Goal: Task Accomplishment & Management: Manage account settings

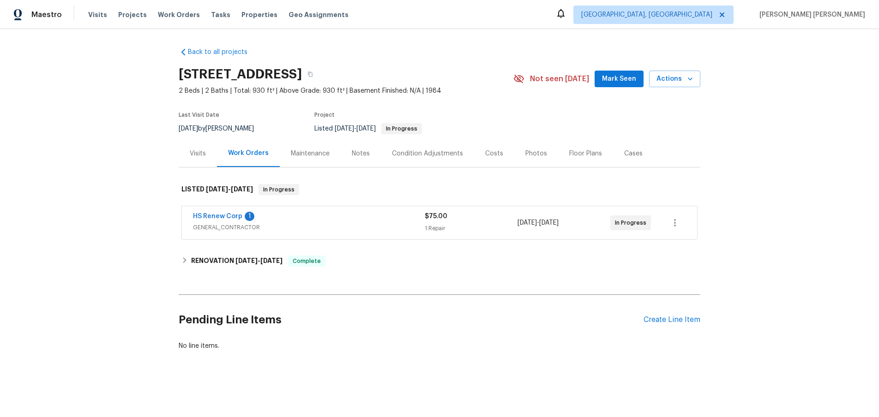
click at [290, 217] on div "HS Renew Corp 1" at bounding box center [309, 217] width 232 height 11
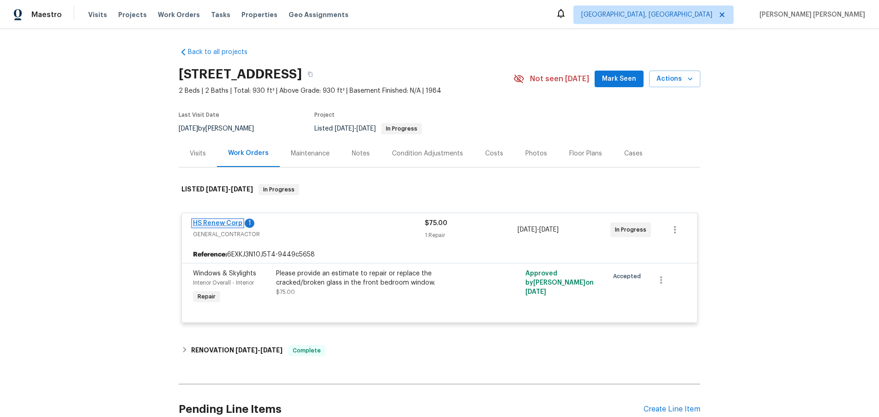
click at [216, 222] on link "HS Renew Corp" at bounding box center [217, 223] width 49 height 6
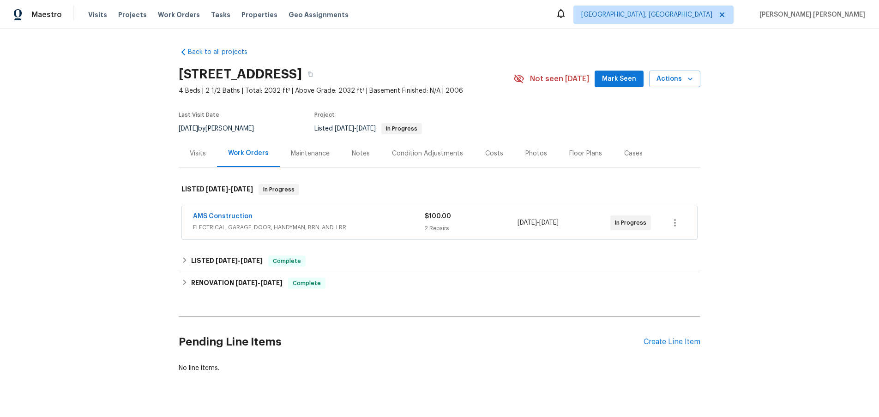
click at [368, 222] on div "AMS Construction" at bounding box center [309, 217] width 232 height 11
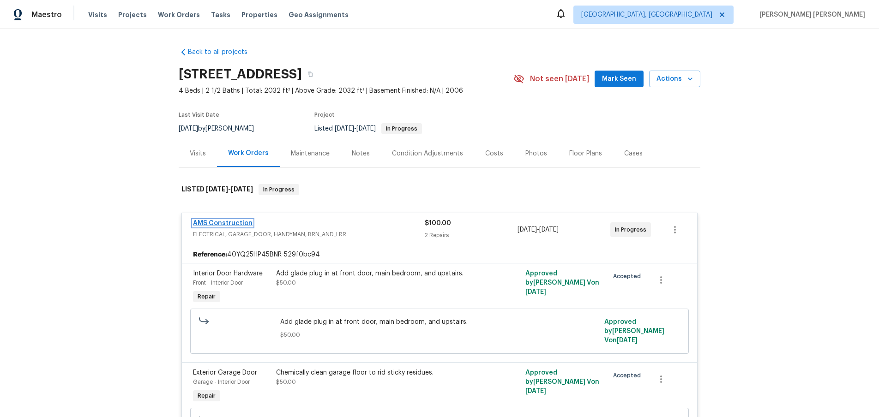
click at [207, 221] on link "AMS Construction" at bounding box center [223, 223] width 60 height 6
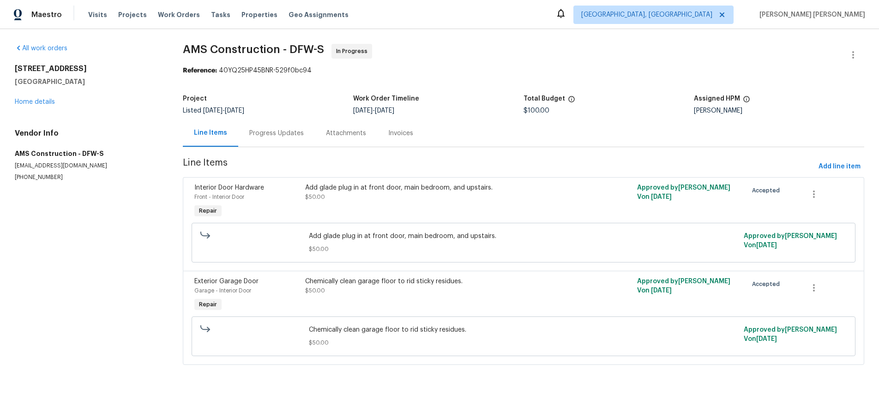
click at [427, 300] on div "Chemically clean garage floor to rid sticky residues. $50.00" at bounding box center [440, 295] width 276 height 42
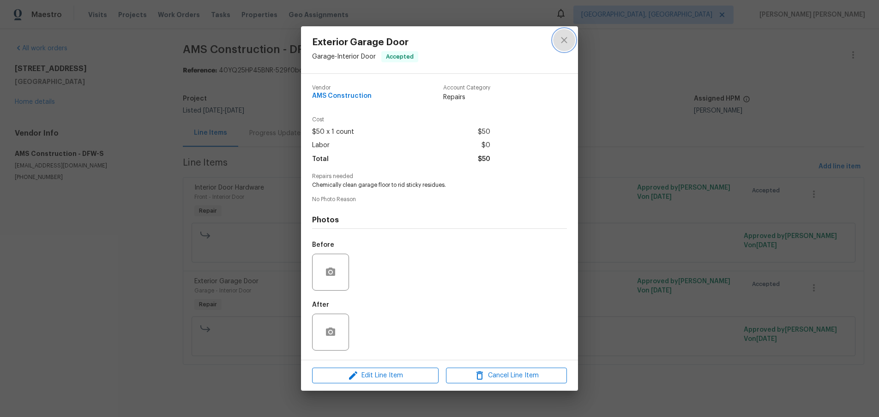
drag, startPoint x: 565, startPoint y: 39, endPoint x: 549, endPoint y: 31, distance: 17.5
click at [562, 38] on icon "close" at bounding box center [564, 40] width 6 height 6
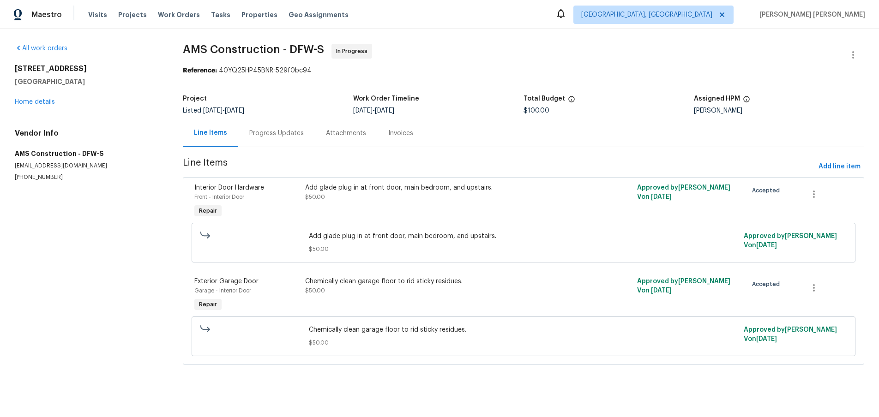
click at [224, 278] on span "Exterior Garage Door" at bounding box center [226, 281] width 64 height 6
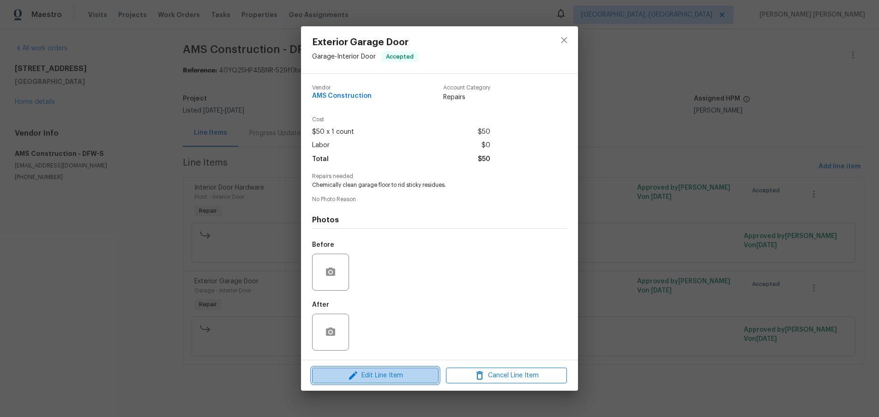
click at [398, 379] on span "Edit Line Item" at bounding box center [375, 376] width 121 height 12
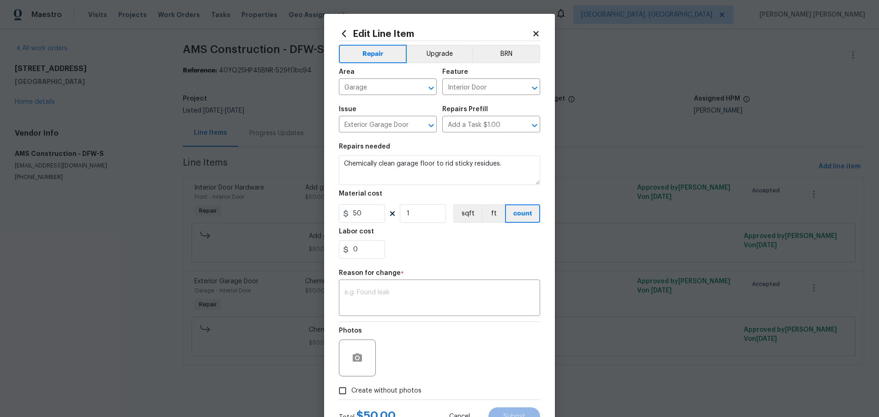
click at [536, 31] on icon at bounding box center [536, 34] width 8 height 8
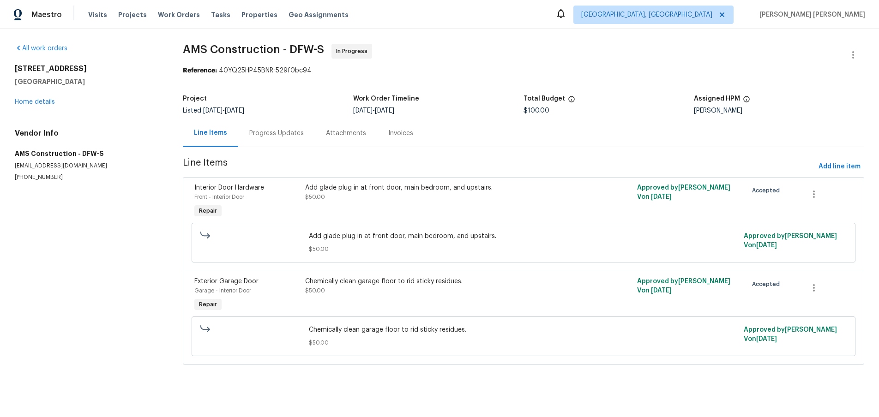
click at [377, 202] on div "Add glade plug in at front door, main bedroom, and upstairs. $50.00" at bounding box center [440, 201] width 276 height 42
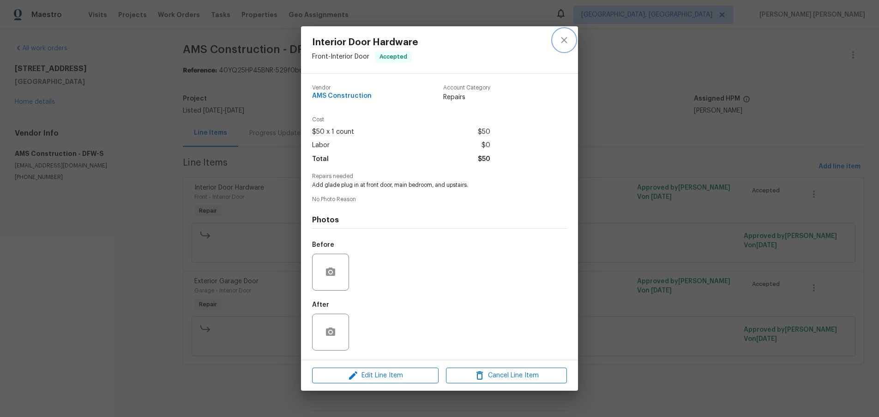
click at [562, 39] on icon "close" at bounding box center [563, 40] width 11 height 11
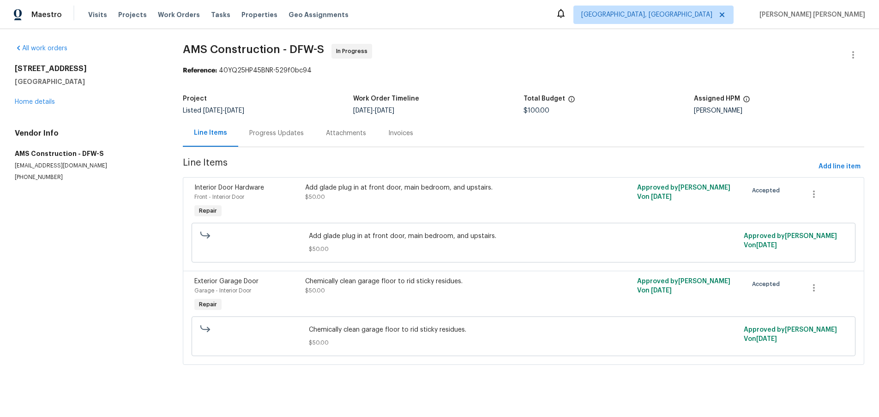
click at [281, 208] on div "Interior Door Hardware Front - Interior Door Repair" at bounding box center [247, 201] width 111 height 42
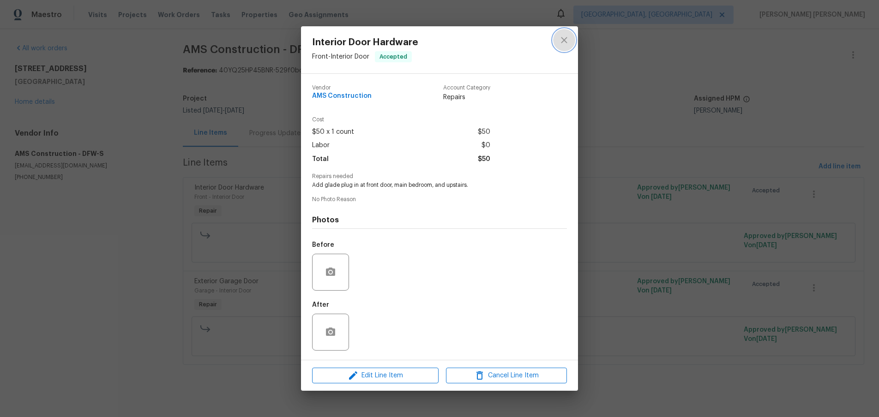
click at [568, 42] on icon "close" at bounding box center [563, 40] width 11 height 11
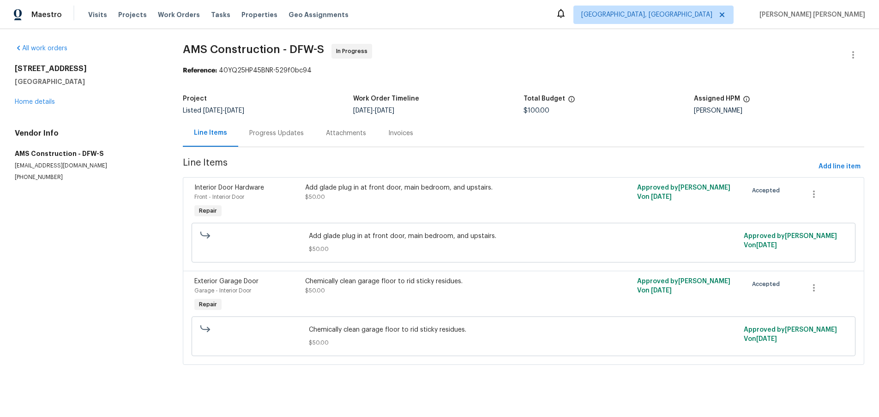
click at [368, 208] on div "Add glade plug in at front door, main bedroom, and upstairs. $50.00" at bounding box center [440, 201] width 276 height 42
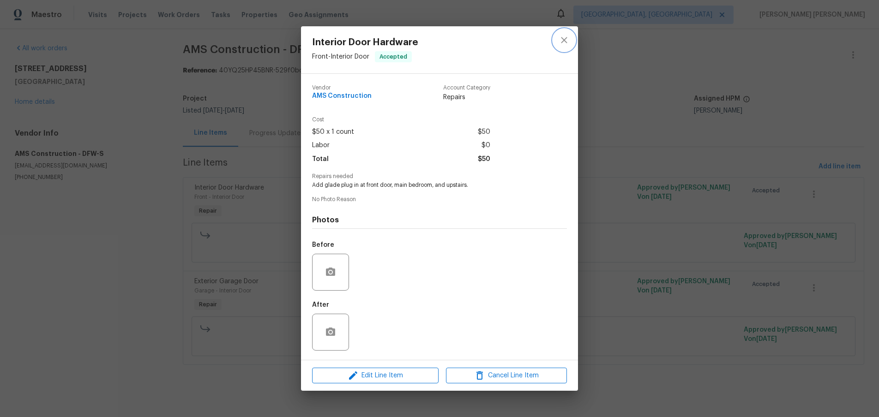
click at [561, 39] on icon "close" at bounding box center [563, 40] width 11 height 11
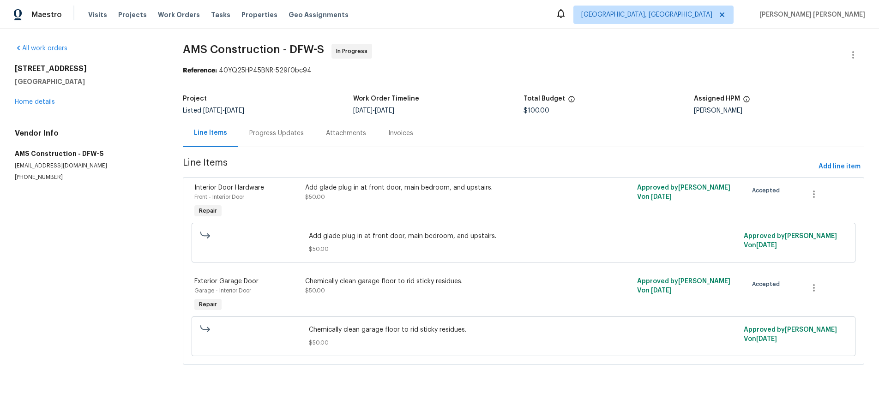
click at [419, 211] on div "Add glade plug in at front door, main bedroom, and upstairs. $50.00" at bounding box center [440, 201] width 276 height 42
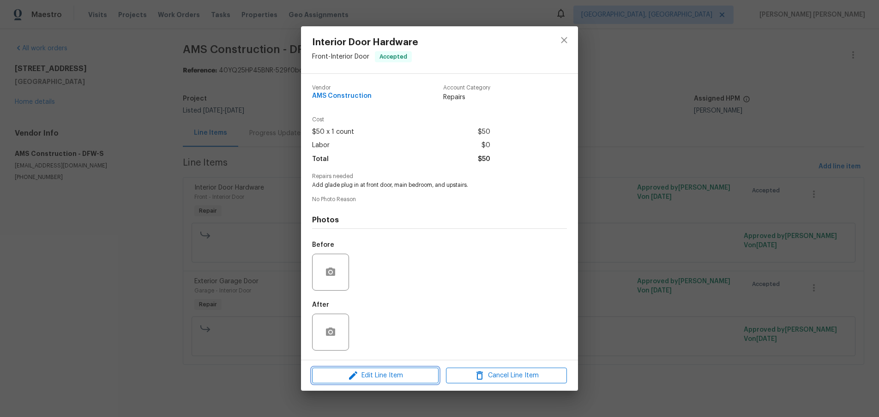
click at [399, 378] on span "Edit Line Item" at bounding box center [375, 376] width 121 height 12
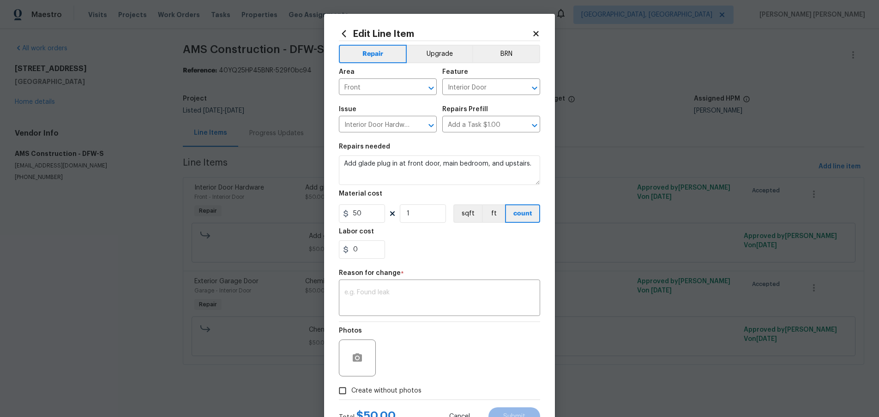
click at [535, 30] on icon at bounding box center [536, 34] width 8 height 8
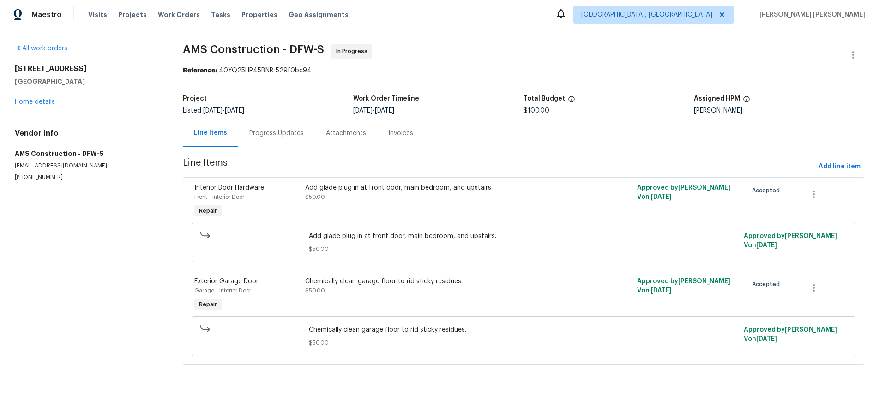
click at [383, 307] on div "Chemically clean garage floor to rid sticky residues. $50.00" at bounding box center [440, 295] width 276 height 42
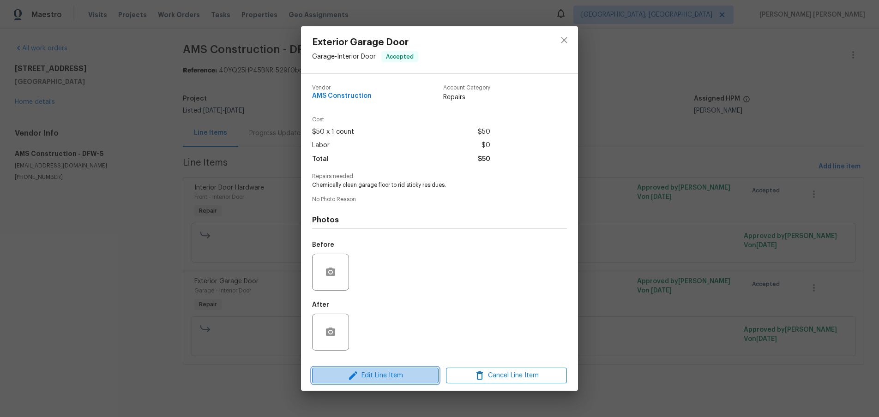
click at [386, 377] on span "Edit Line Item" at bounding box center [375, 376] width 121 height 12
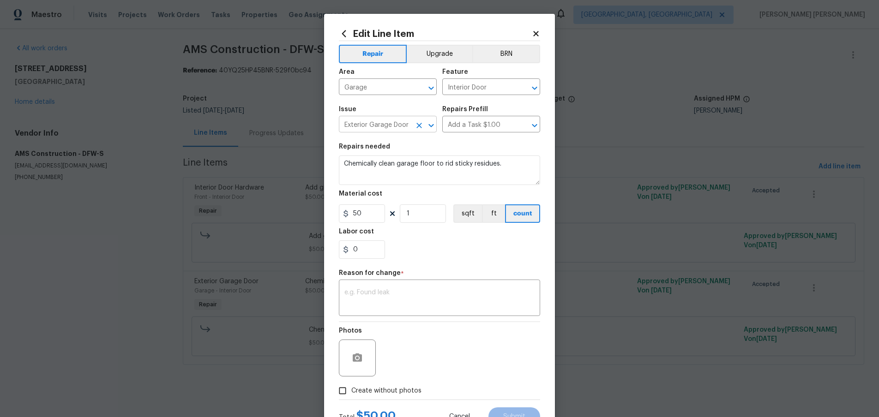
click at [389, 126] on input "Exterior Garage Door" at bounding box center [375, 125] width 72 height 14
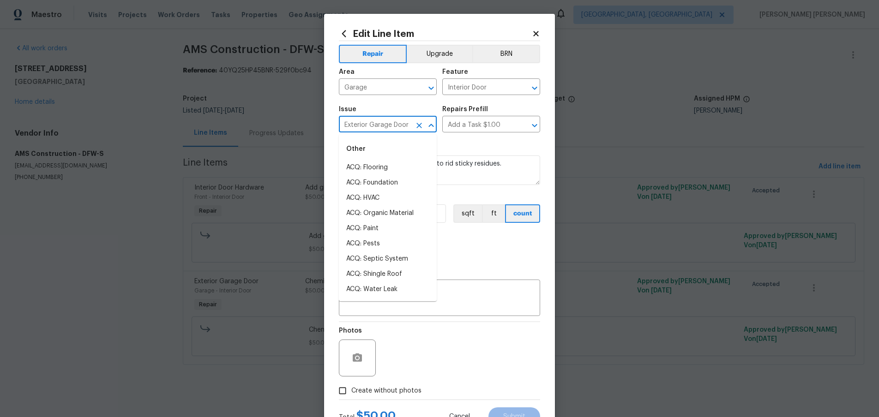
scroll to position [310, 0]
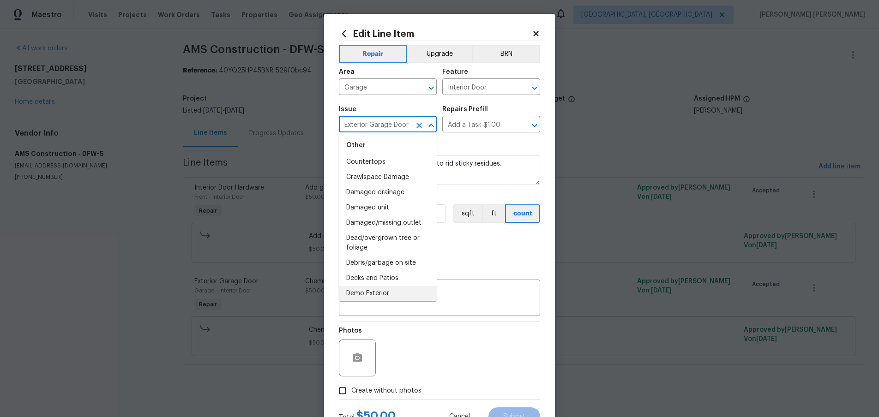
click at [385, 123] on input "Exterior Garage Door" at bounding box center [375, 125] width 72 height 14
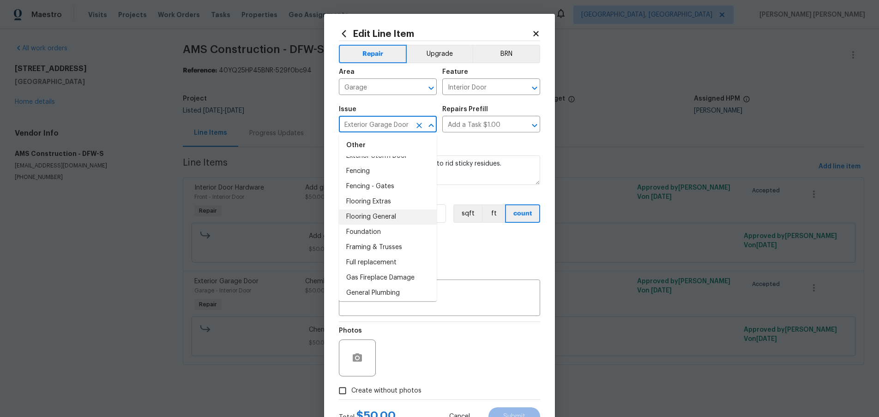
click at [384, 218] on li "Flooring General" at bounding box center [388, 217] width 98 height 15
type input "Flooring General"
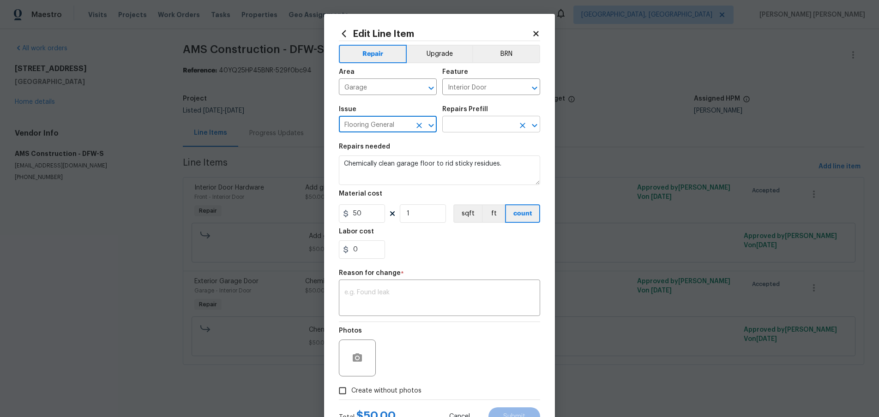
click at [476, 121] on input "text" at bounding box center [478, 125] width 72 height 14
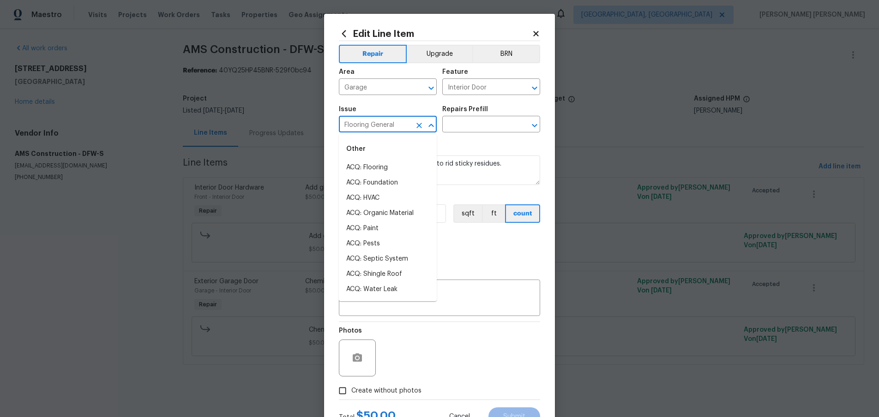
click at [399, 126] on input "Flooring General" at bounding box center [375, 125] width 72 height 14
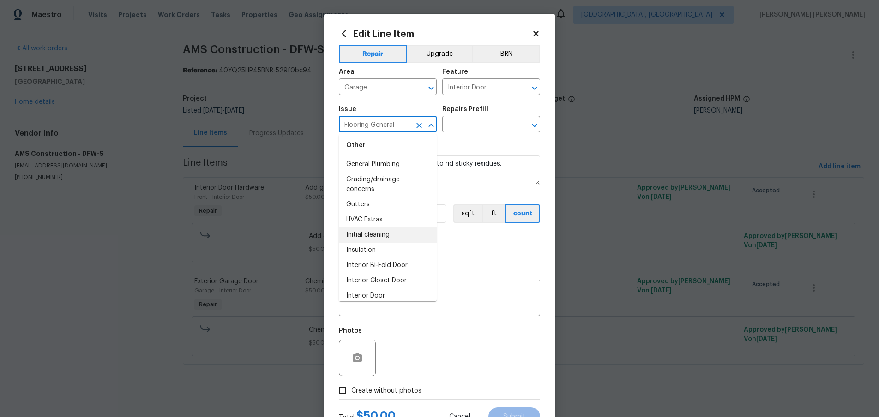
click at [395, 237] on li "Initial cleaning" at bounding box center [388, 235] width 98 height 15
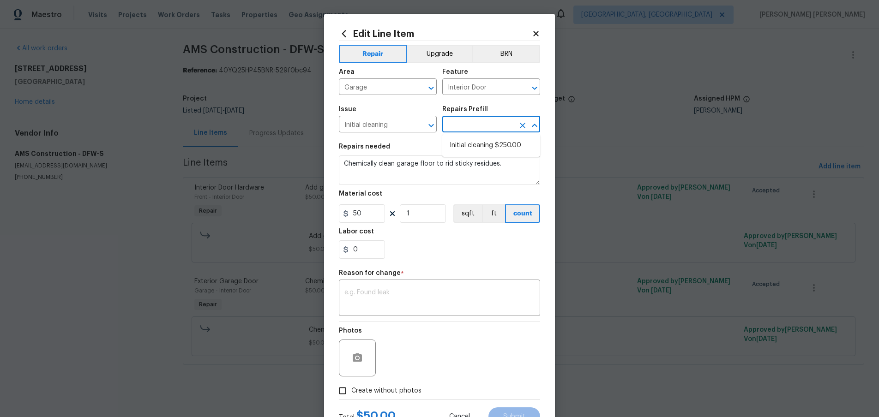
click at [480, 122] on input "text" at bounding box center [478, 125] width 72 height 14
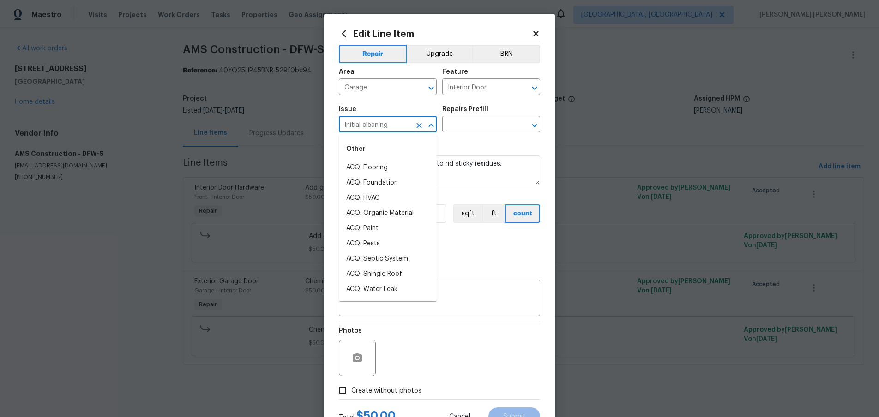
click at [395, 124] on input "Initial cleaning" at bounding box center [375, 125] width 72 height 14
click at [473, 258] on div "0" at bounding box center [439, 249] width 201 height 18
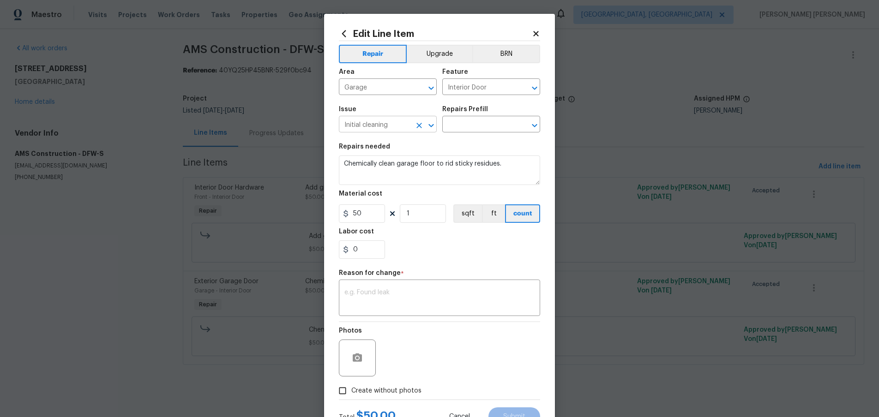
click at [394, 123] on input "Initial cleaning" at bounding box center [375, 125] width 72 height 14
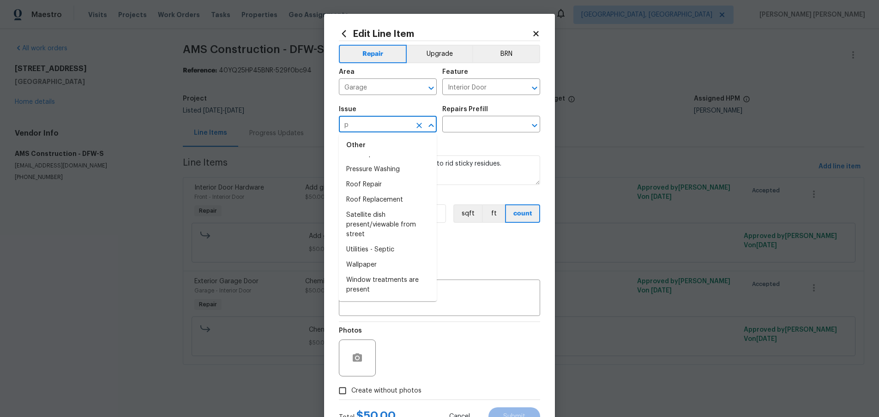
scroll to position [0, 0]
click at [399, 222] on li "Pressure Washing" at bounding box center [388, 223] width 98 height 15
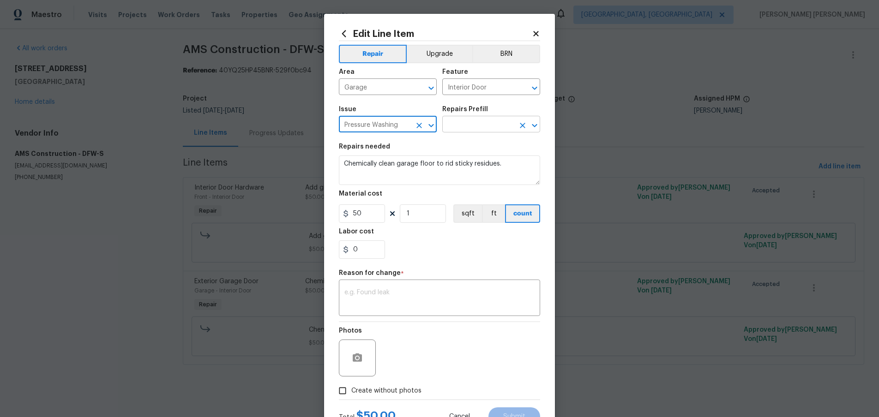
type input "Pressure Washing"
click at [479, 126] on input "text" at bounding box center [478, 125] width 72 height 14
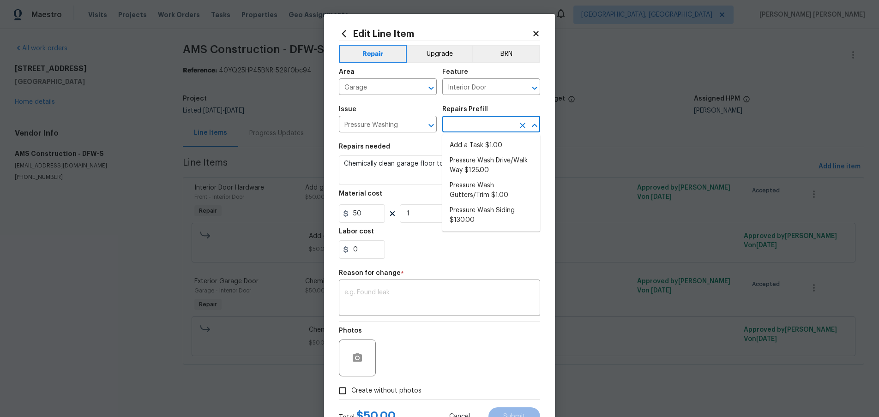
click at [404, 145] on div "Repairs needed" at bounding box center [439, 150] width 201 height 12
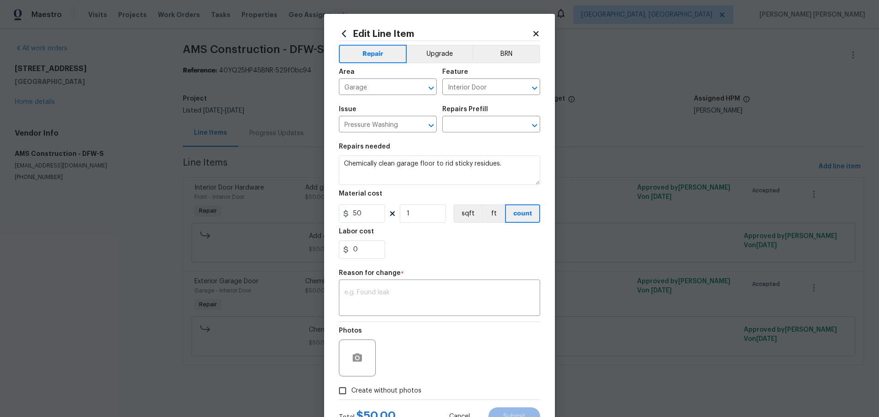
click at [536, 33] on icon at bounding box center [535, 33] width 5 height 5
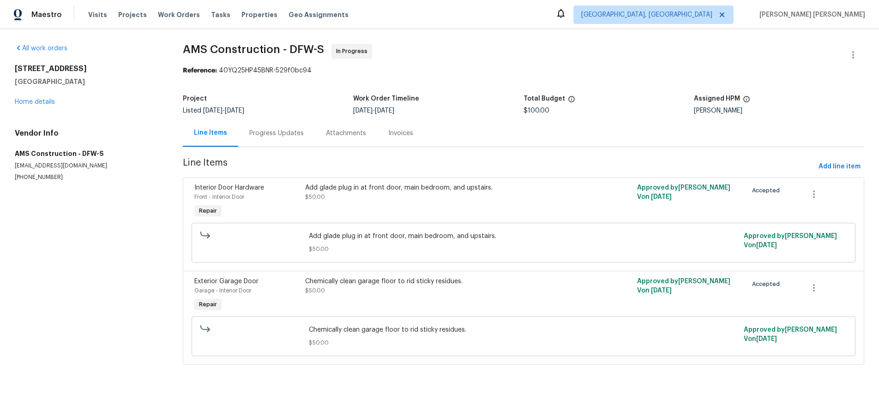
click at [479, 306] on div "Chemically clean garage floor to rid sticky residues. $50.00" at bounding box center [440, 295] width 276 height 42
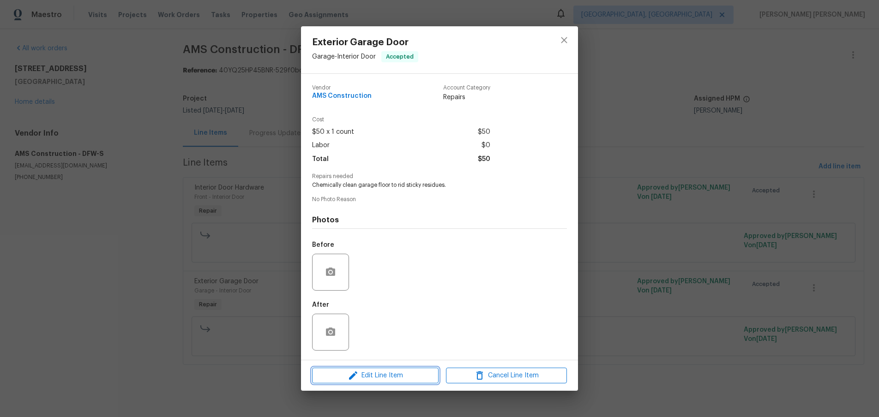
click at [422, 373] on span "Edit Line Item" at bounding box center [375, 376] width 121 height 12
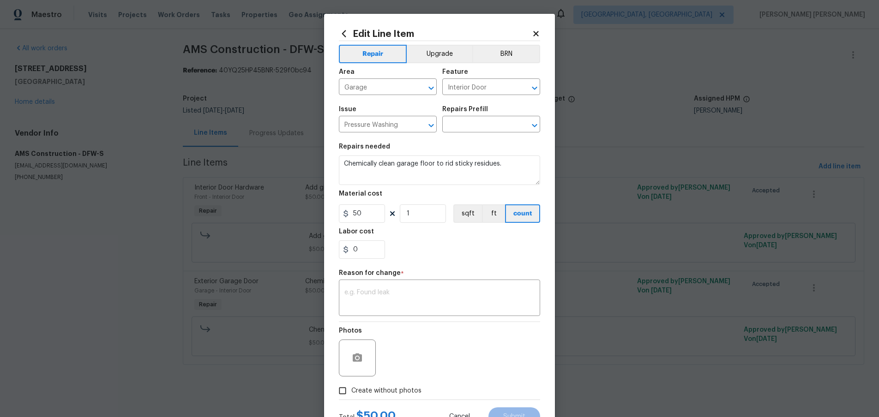
scroll to position [37, 0]
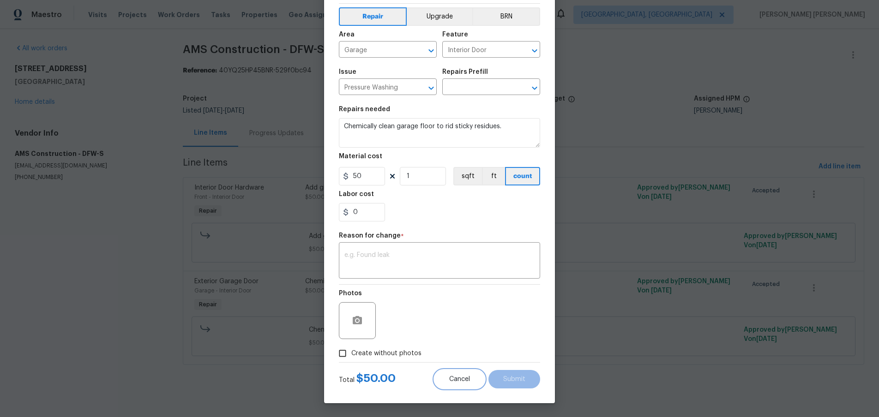
click at [460, 380] on span "Cancel" at bounding box center [459, 379] width 21 height 7
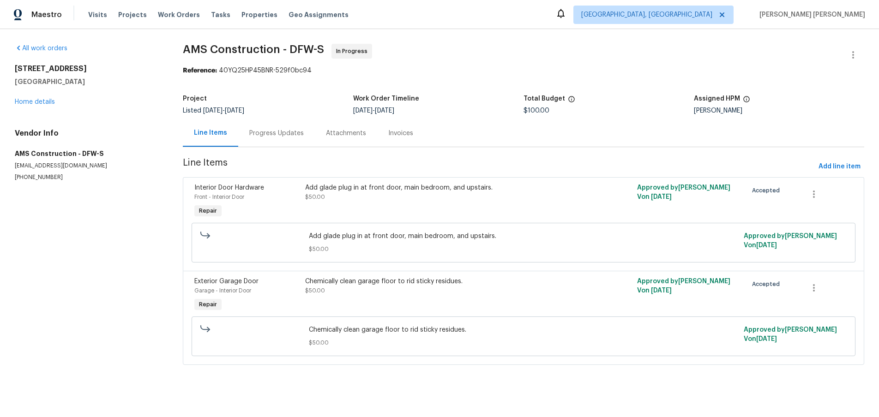
scroll to position [0, 0]
click at [458, 304] on div "Chemically clean garage floor to rid sticky residues. $50.00" at bounding box center [440, 295] width 276 height 42
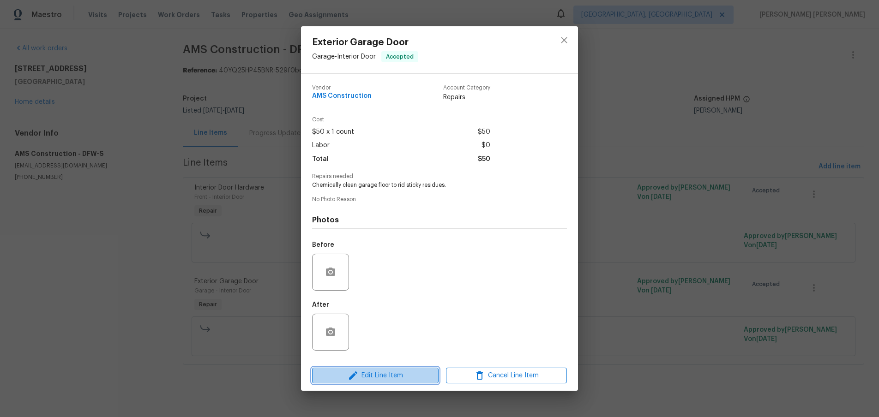
click at [402, 375] on span "Edit Line Item" at bounding box center [375, 376] width 121 height 12
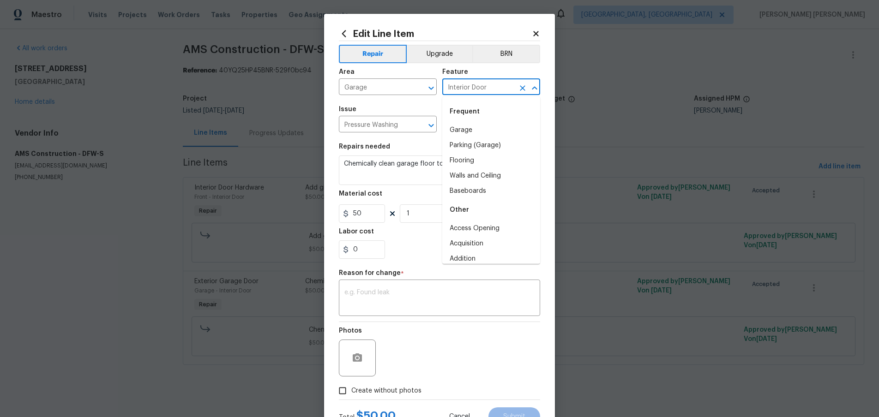
click at [491, 85] on input "Interior Door" at bounding box center [478, 88] width 72 height 14
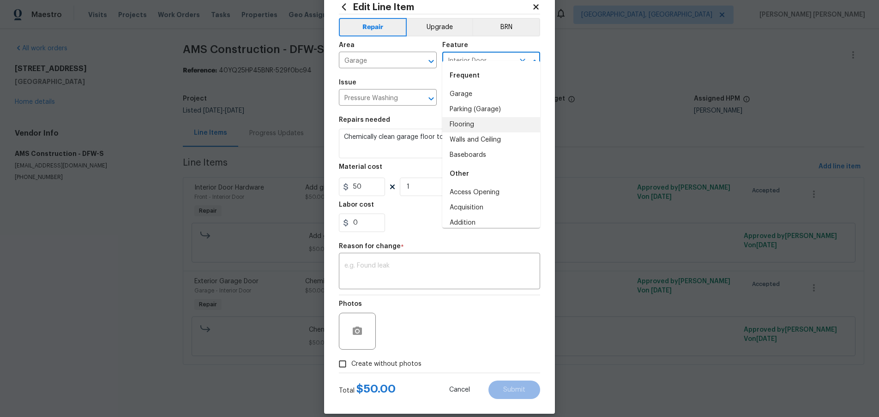
scroll to position [37, 0]
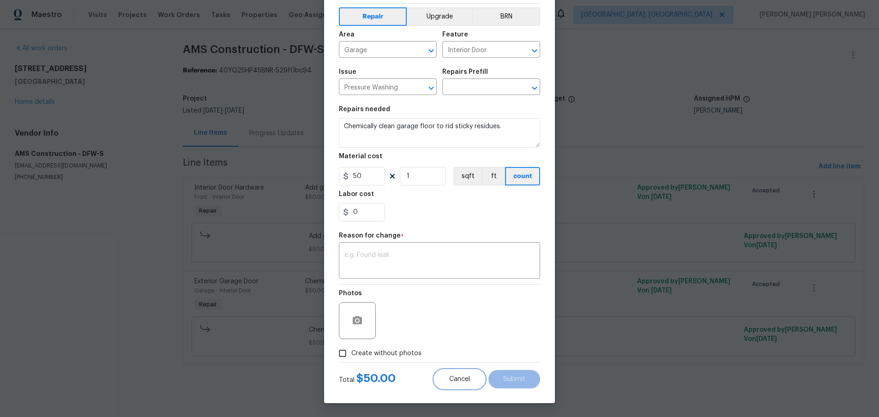
drag, startPoint x: 455, startPoint y: 374, endPoint x: 444, endPoint y: 369, distance: 11.8
click at [455, 374] on button "Cancel" at bounding box center [459, 379] width 50 height 18
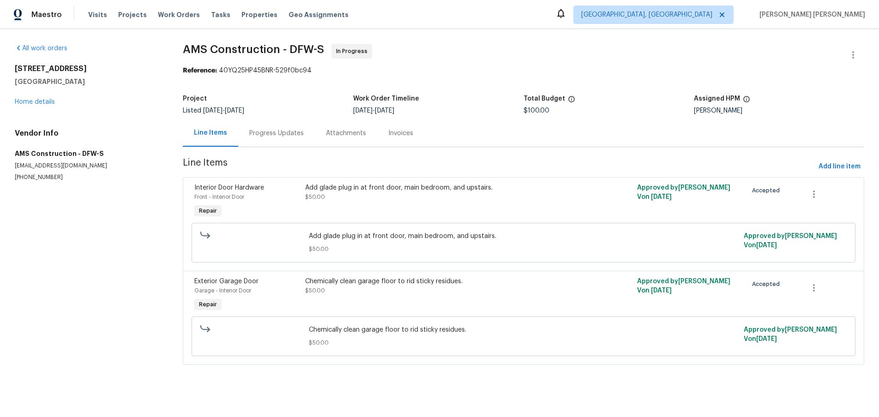
scroll to position [0, 0]
click at [350, 299] on div "Chemically clean garage floor to rid sticky residues. $50.00" at bounding box center [440, 295] width 276 height 42
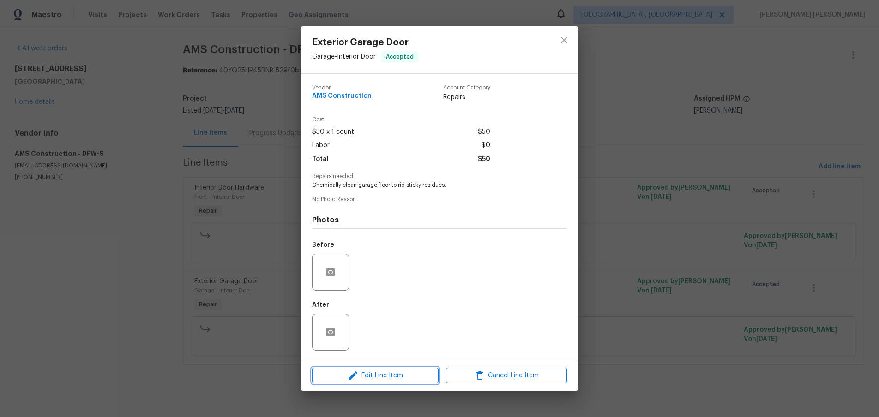
click at [400, 380] on span "Edit Line Item" at bounding box center [375, 376] width 121 height 12
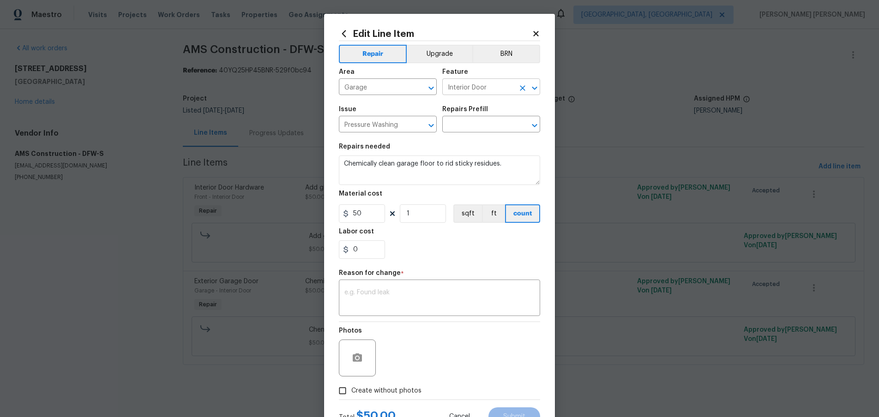
click at [497, 90] on input "Interior Door" at bounding box center [478, 88] width 72 height 14
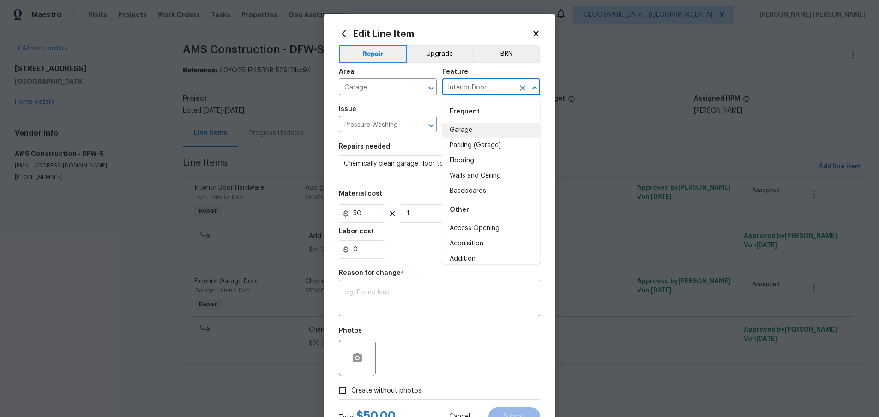
click at [473, 131] on li "Garage" at bounding box center [491, 130] width 98 height 15
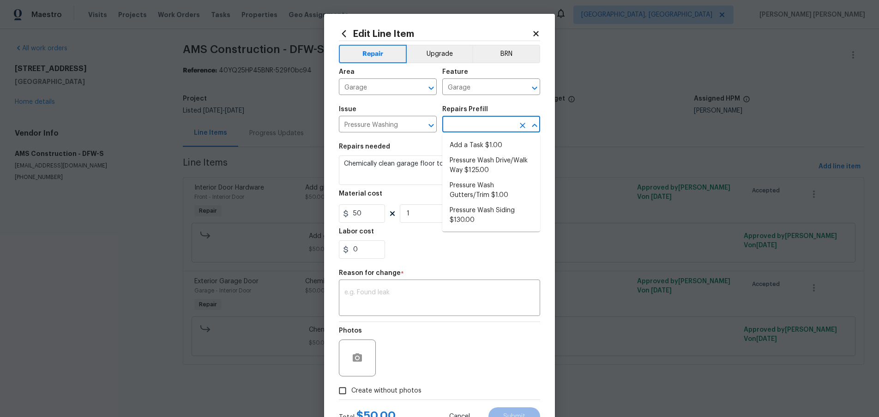
click at [471, 126] on input "text" at bounding box center [478, 125] width 72 height 14
click at [484, 145] on li "Add a Task $1.00" at bounding box center [491, 145] width 98 height 15
type input "Siding"
type textarea "HPM to detail"
type input "Add a Task $1.00"
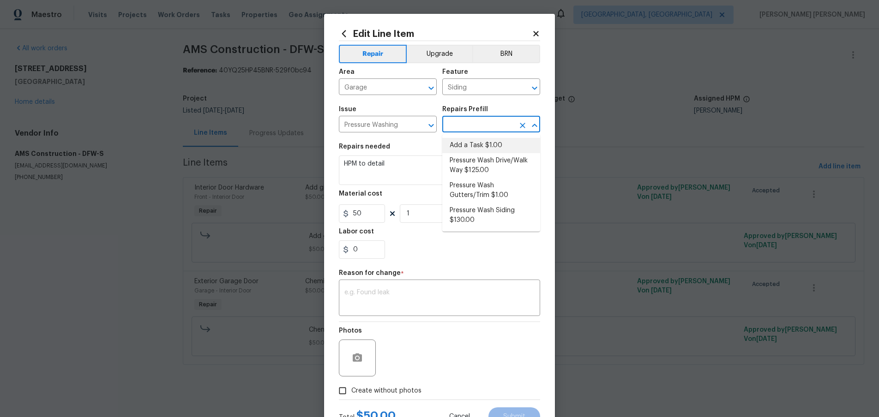
type input "1"
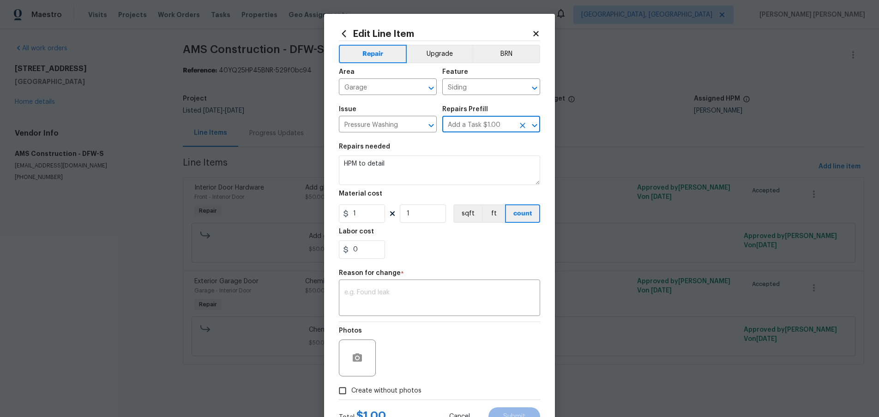
click at [536, 30] on icon at bounding box center [536, 34] width 8 height 8
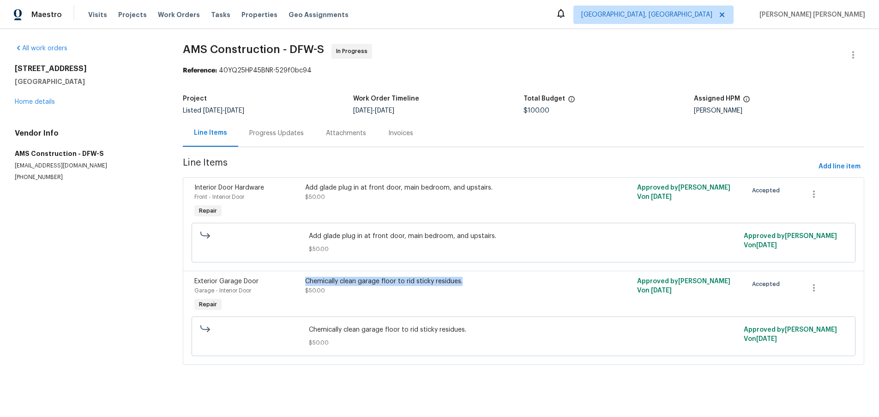
drag, startPoint x: 437, startPoint y: 282, endPoint x: 305, endPoint y: 283, distance: 131.5
click at [305, 283] on div "Chemically clean garage floor to rid sticky residues." at bounding box center [440, 281] width 271 height 9
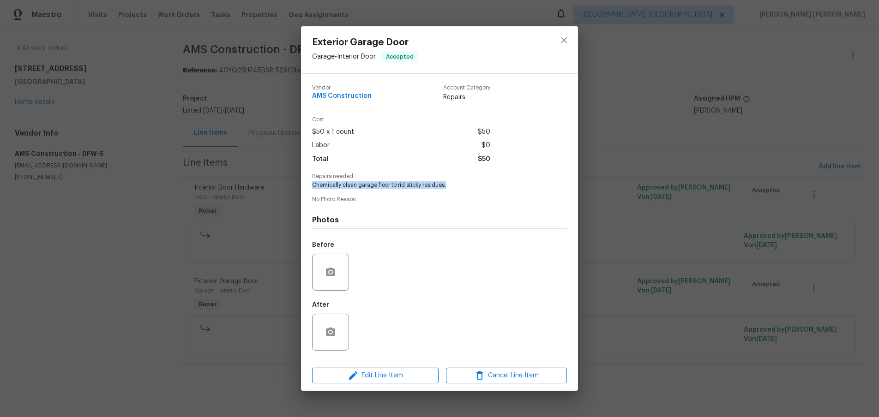
drag, startPoint x: 449, startPoint y: 184, endPoint x: 312, endPoint y: 187, distance: 138.0
click at [312, 187] on span "Chemically clean garage floor to rid sticky residues." at bounding box center [426, 185] width 229 height 8
copy span "Chemically clean garage floor to rid sticky residues."
click at [392, 377] on span "Edit Line Item" at bounding box center [375, 376] width 121 height 12
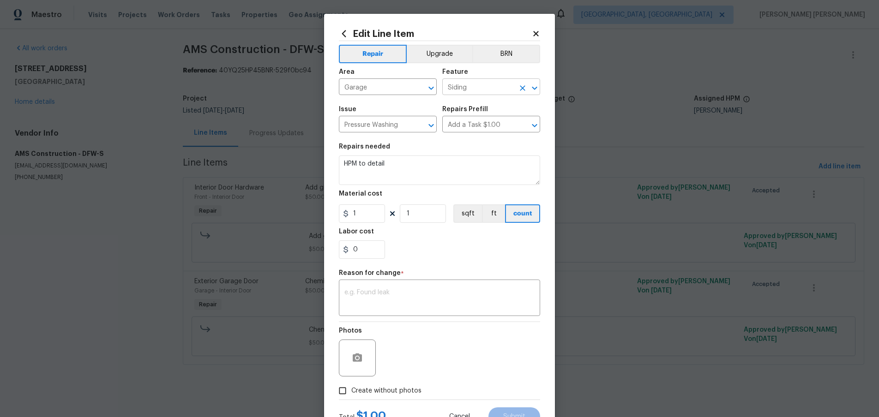
click at [492, 88] on input "Siding" at bounding box center [478, 88] width 72 height 14
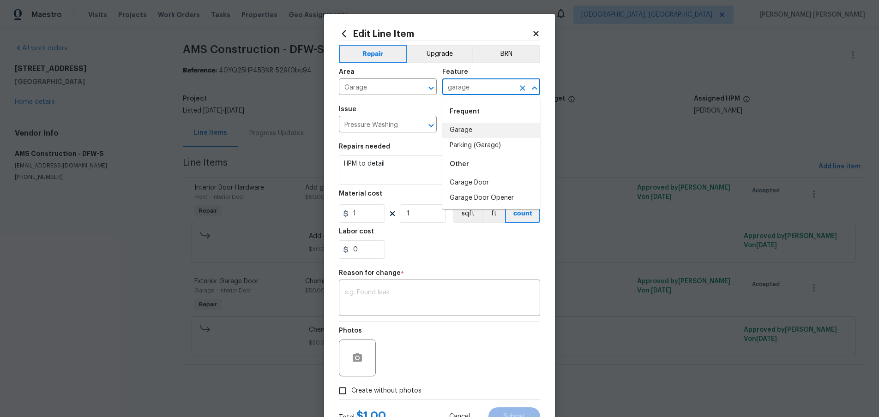
click at [476, 125] on li "Garage" at bounding box center [491, 130] width 98 height 15
type input "Garage"
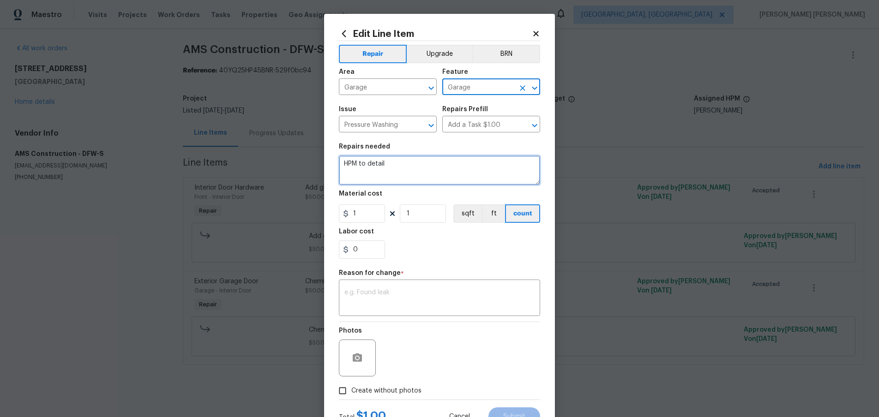
click at [429, 168] on textarea "HPM to detail" at bounding box center [439, 171] width 201 height 30
drag, startPoint x: 386, startPoint y: 163, endPoint x: 311, endPoint y: 164, distance: 74.8
click at [309, 164] on div "Edit Line Item Repair Upgrade BRN Area Garage ​ Feature Garage ​ Issue Pressure…" at bounding box center [439, 208] width 879 height 417
click at [365, 169] on textarea at bounding box center [439, 171] width 201 height 30
paste textarea "Chemically clean garage floor to rid sticky residues."
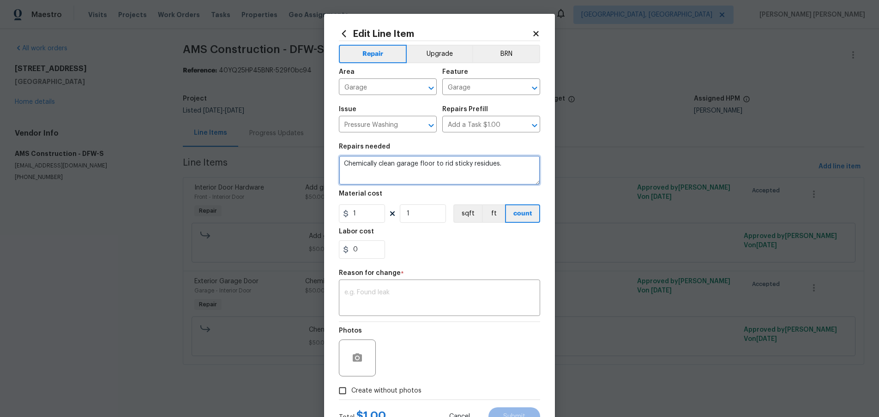
type textarea "Chemically clean garage floor to rid sticky residues."
drag, startPoint x: 368, startPoint y: 216, endPoint x: 324, endPoint y: 207, distance: 45.1
click at [326, 208] on div "Edit Line Item Repair Upgrade BRN Area Garage ​ Feature Garage ​ Issue Pressure…" at bounding box center [439, 227] width 231 height 427
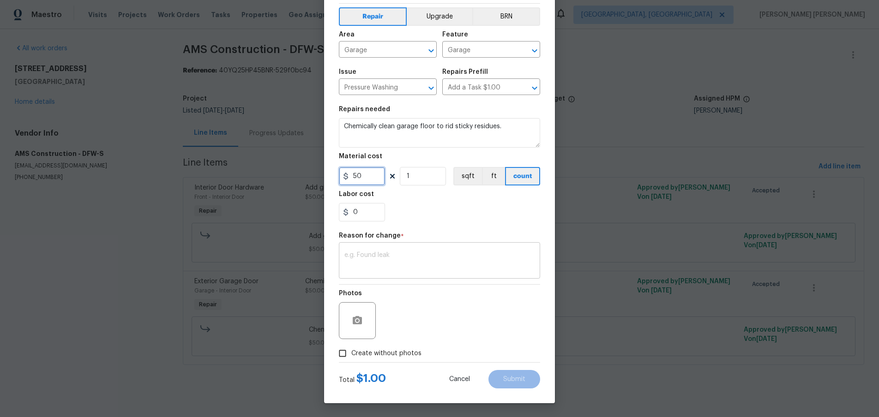
type input "50"
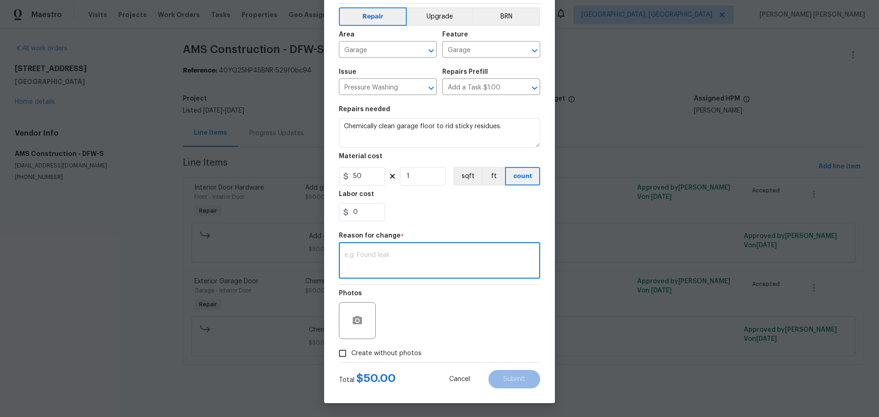
click at [453, 268] on textarea at bounding box center [439, 261] width 190 height 19
type textarea "Line item change"
click at [523, 377] on span "Submit" at bounding box center [514, 379] width 22 height 7
type input "Interior Door"
type input "Exterior Garage Door"
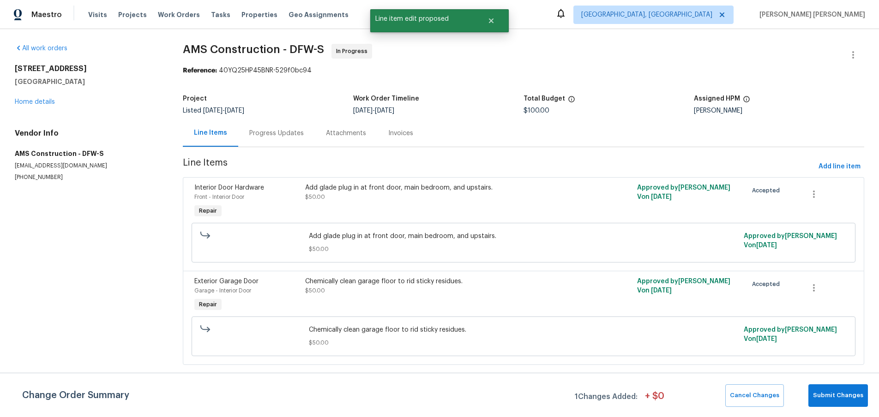
scroll to position [0, 0]
drag, startPoint x: 837, startPoint y: 398, endPoint x: 699, endPoint y: 390, distance: 138.2
click at [836, 398] on span "Submit Changes" at bounding box center [838, 395] width 50 height 11
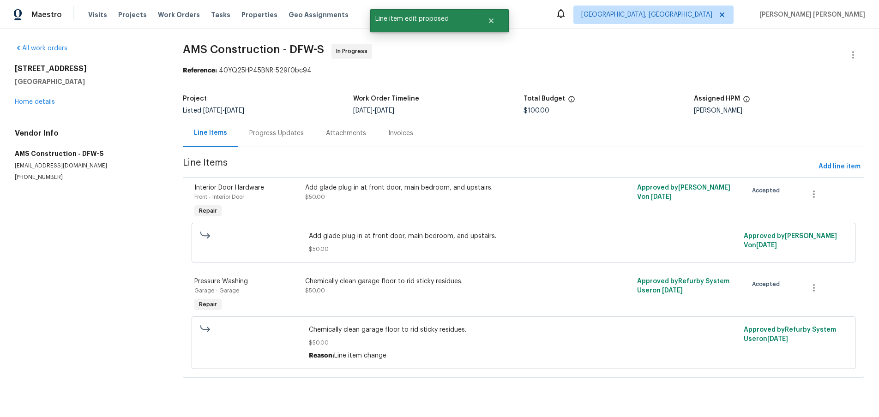
click at [391, 323] on div "Chemically clean garage floor to rid sticky residues. $50.00 Reason: Line item …" at bounding box center [523, 343] width 434 height 41
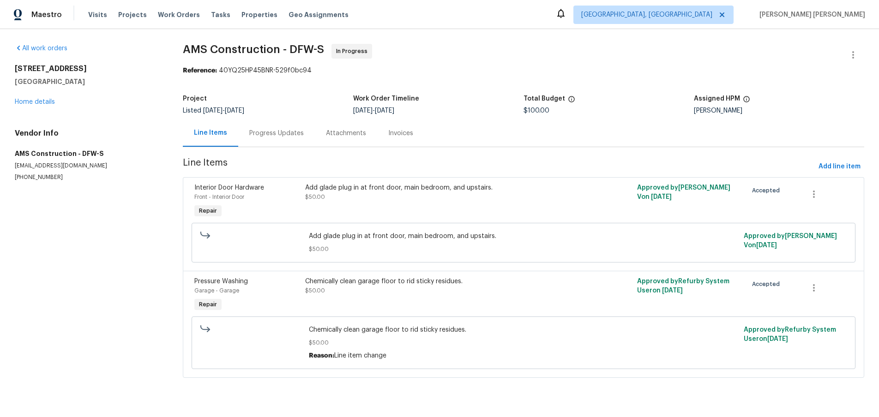
click at [392, 198] on div "Add glade plug in at front door, main bedroom, and upstairs. $50.00" at bounding box center [440, 192] width 271 height 18
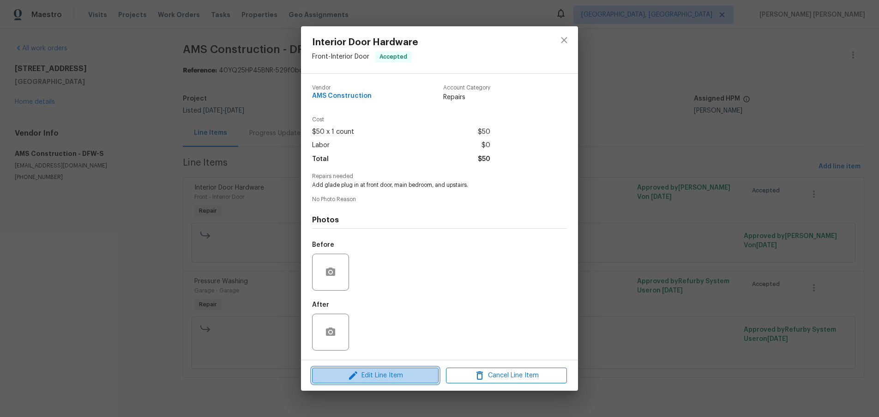
click at [361, 378] on span "Edit Line Item" at bounding box center [375, 376] width 121 height 12
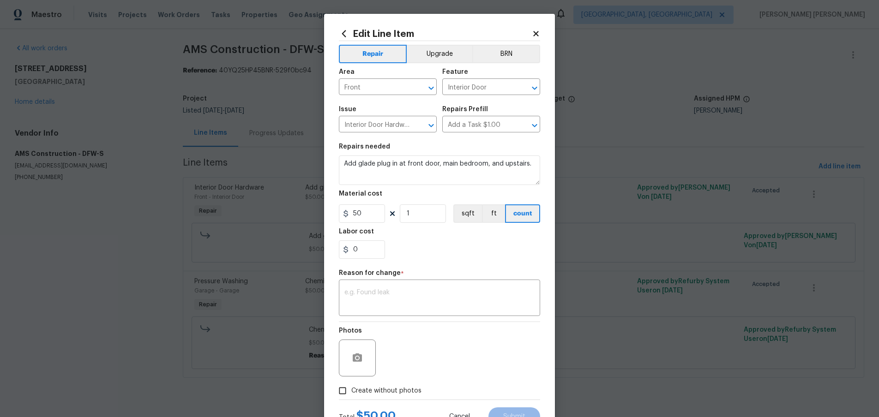
click at [536, 31] on icon at bounding box center [536, 34] width 8 height 8
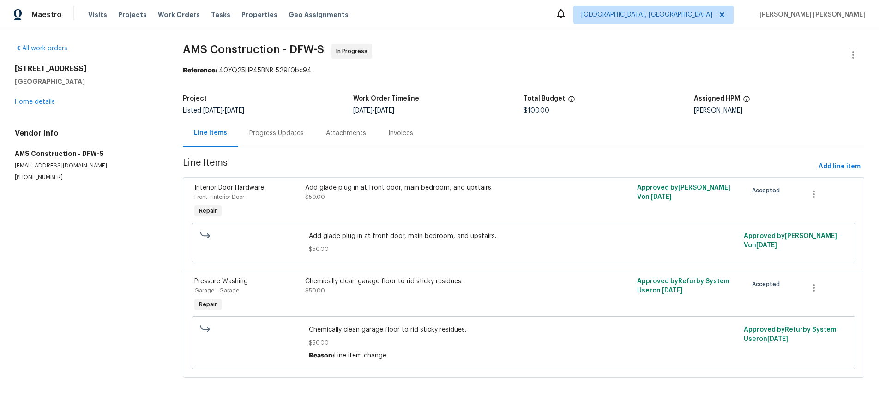
click at [526, 299] on div "Chemically clean garage floor to rid sticky residues. $50.00" at bounding box center [440, 295] width 276 height 42
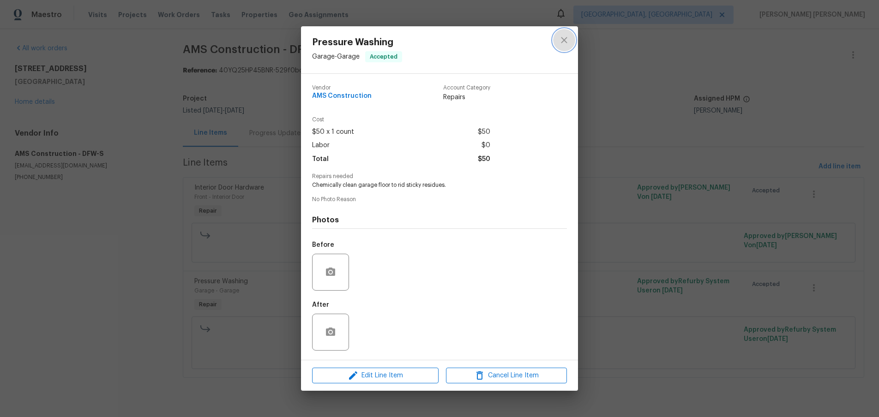
drag, startPoint x: 564, startPoint y: 39, endPoint x: 573, endPoint y: 44, distance: 10.1
click at [563, 38] on icon "close" at bounding box center [563, 40] width 11 height 11
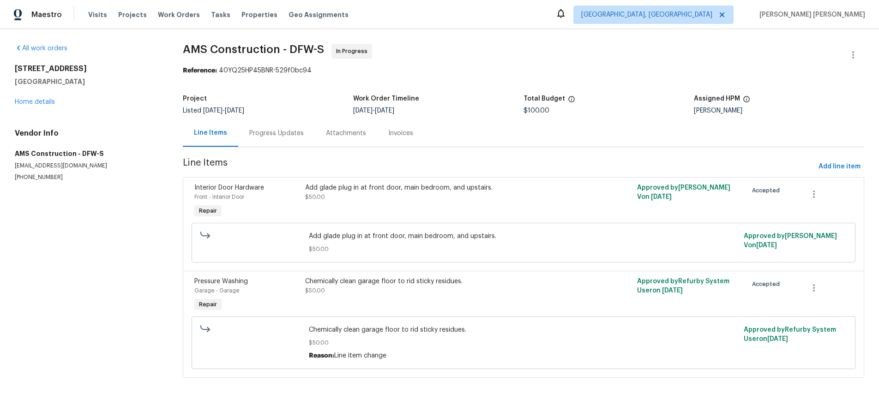
click at [531, 287] on div "Chemically clean garage floor to rid sticky residues. $50.00" at bounding box center [440, 286] width 271 height 18
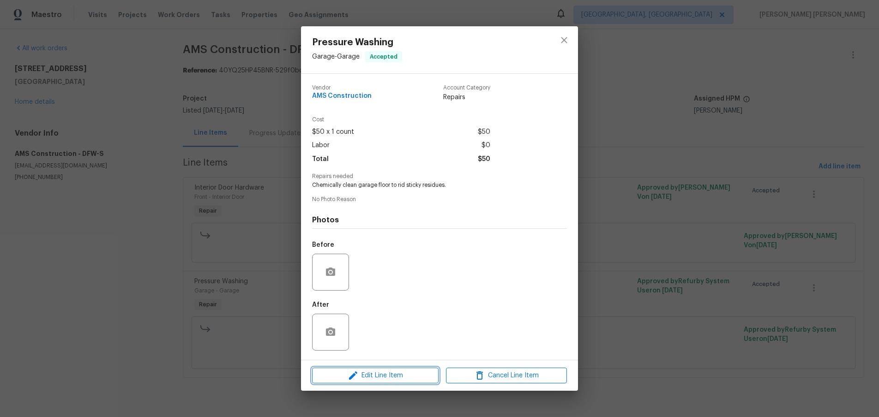
click at [395, 378] on span "Edit Line Item" at bounding box center [375, 376] width 121 height 12
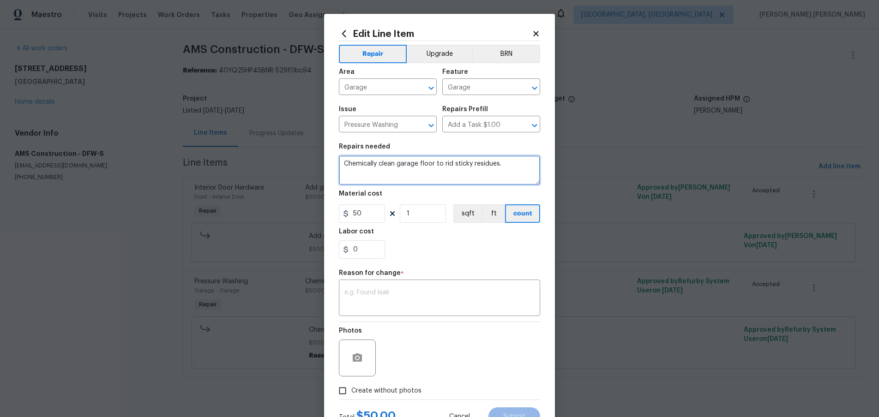
click at [507, 165] on textarea "Chemically clean garage floor to rid sticky residues." at bounding box center [439, 171] width 201 height 30
drag, startPoint x: 507, startPoint y: 165, endPoint x: 354, endPoint y: 161, distance: 152.8
click at [325, 160] on div "Edit Line Item Repair Upgrade BRN Area Garage ​ Feature Garage ​ Issue Pressure…" at bounding box center [439, 227] width 231 height 427
click at [536, 31] on icon at bounding box center [536, 34] width 8 height 8
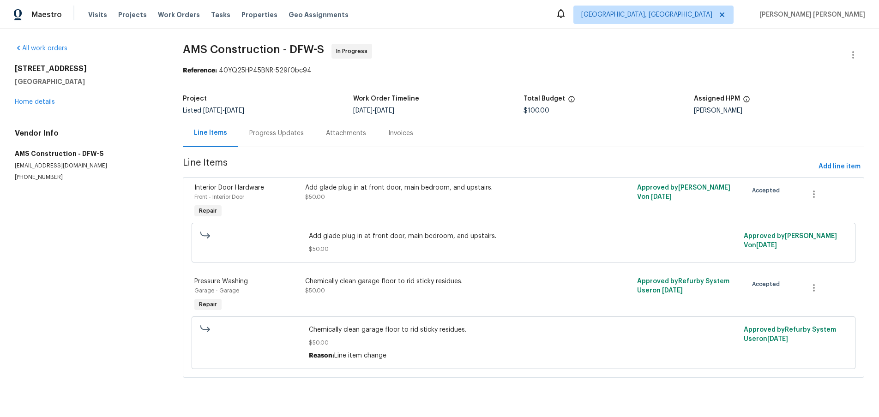
click at [373, 201] on div "Add glade plug in at front door, main bedroom, and upstairs. $50.00" at bounding box center [440, 192] width 271 height 18
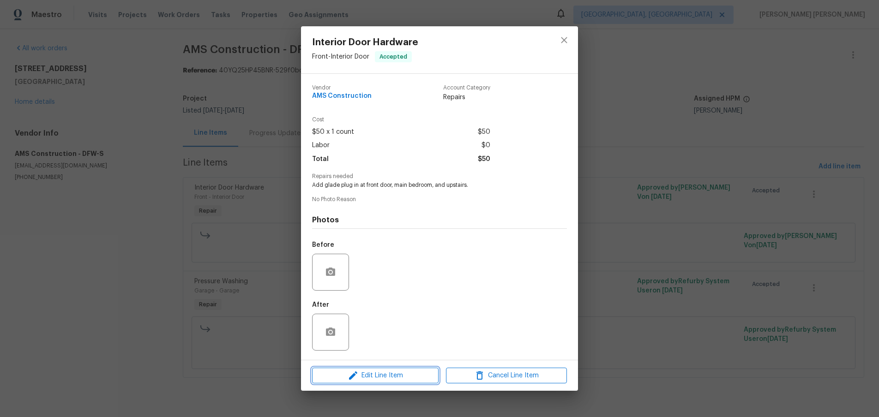
click at [395, 380] on span "Edit Line Item" at bounding box center [375, 376] width 121 height 12
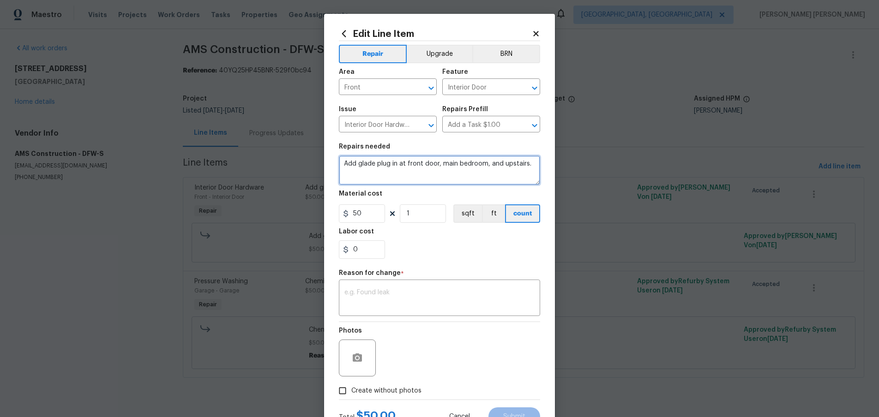
drag, startPoint x: 377, startPoint y: 163, endPoint x: 559, endPoint y: 166, distance: 182.8
click at [567, 166] on div "Edit Line Item Repair Upgrade BRN Area Front ​ Feature Interior Door ​ Issue In…" at bounding box center [439, 208] width 879 height 417
paste textarea "Chemically clean garage floor to rid sticky residue"
drag, startPoint x: 511, startPoint y: 163, endPoint x: 296, endPoint y: 154, distance: 215.2
click at [296, 154] on div "Edit Line Item Repair Upgrade BRN Area Front ​ Feature Interior Door ​ Issue In…" at bounding box center [439, 208] width 879 height 417
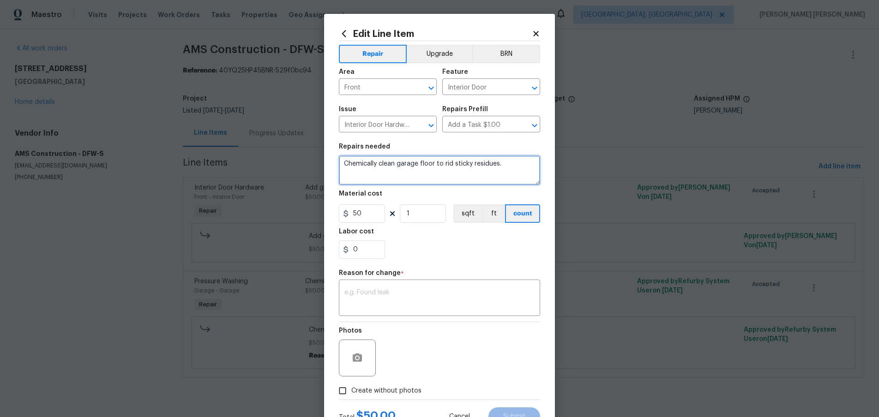
scroll to position [37, 0]
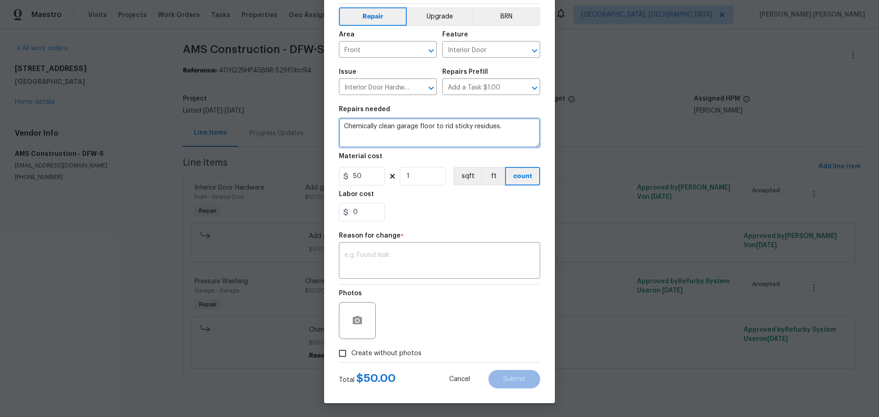
type textarea "Chemically clean garage floor to rid sticky residues."
click at [461, 380] on span "Cancel" at bounding box center [459, 379] width 21 height 7
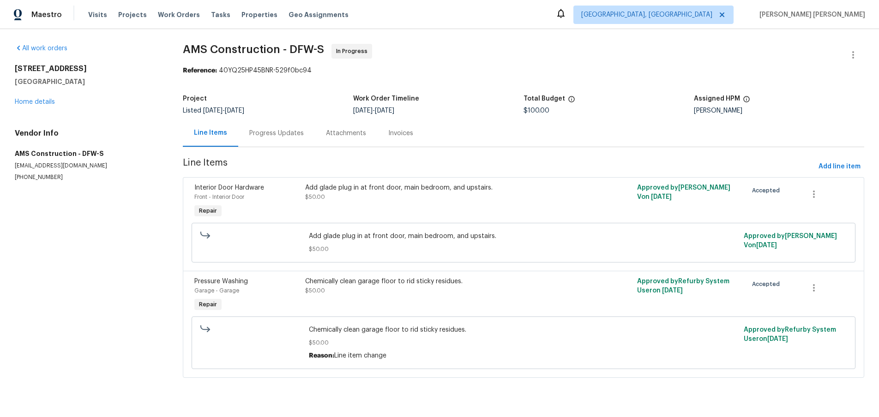
scroll to position [0, 0]
click at [384, 185] on div "Add glade plug in at front door, main bedroom, and upstairs." at bounding box center [440, 187] width 271 height 9
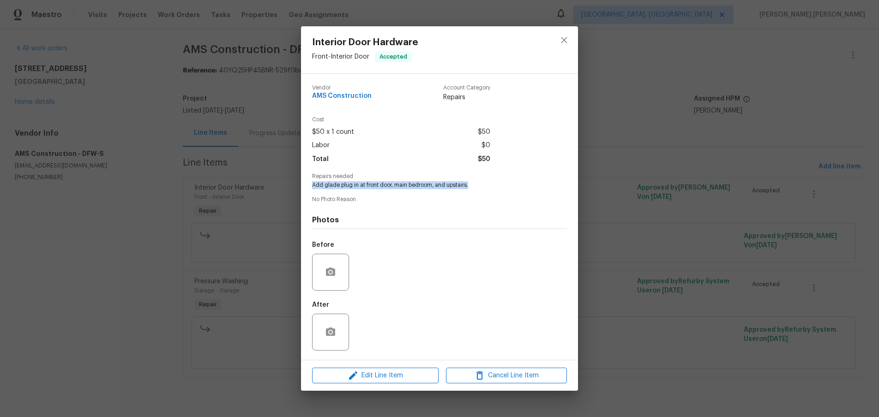
drag, startPoint x: 473, startPoint y: 183, endPoint x: 303, endPoint y: 186, distance: 170.3
click at [303, 186] on div "Vendor AMS Construction Account Category Repairs Cost $50 x 1 count $50 Labor $…" at bounding box center [439, 217] width 277 height 286
copy span "Add glade plug in at front door, main bedroom, and upstairs."
click at [399, 375] on span "Edit Line Item" at bounding box center [375, 376] width 121 height 12
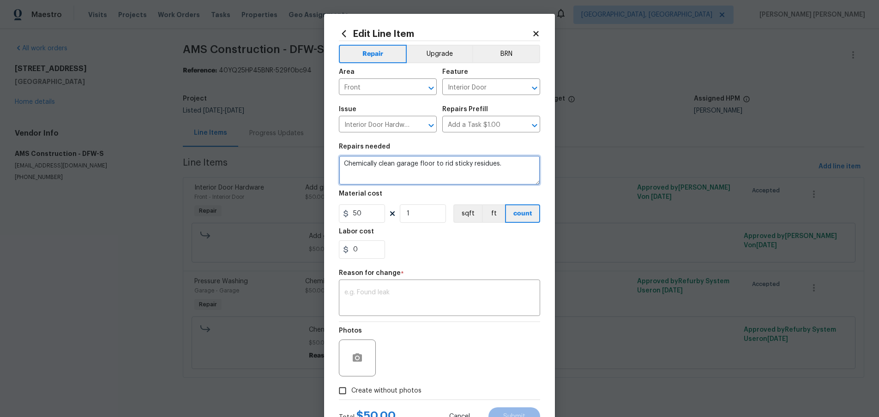
click at [512, 168] on textarea "Chemically clean garage floor to rid sticky residues." at bounding box center [439, 171] width 201 height 30
drag, startPoint x: 501, startPoint y: 162, endPoint x: 253, endPoint y: 154, distance: 248.0
click at [253, 154] on div "Edit Line Item Repair Upgrade BRN Area Front ​ Feature Interior Door ​ Issue In…" at bounding box center [439, 208] width 879 height 417
click at [371, 165] on textarea at bounding box center [439, 171] width 201 height 30
paste textarea "Add glade plug in at front door, main bedroom, and upstairs."
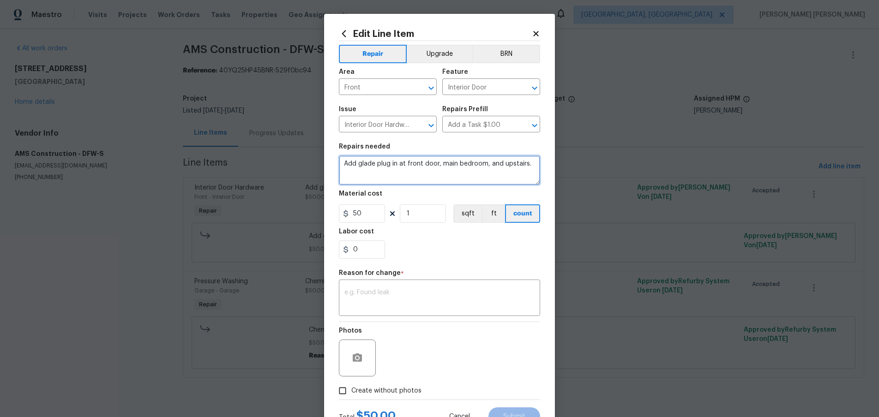
scroll to position [37, 0]
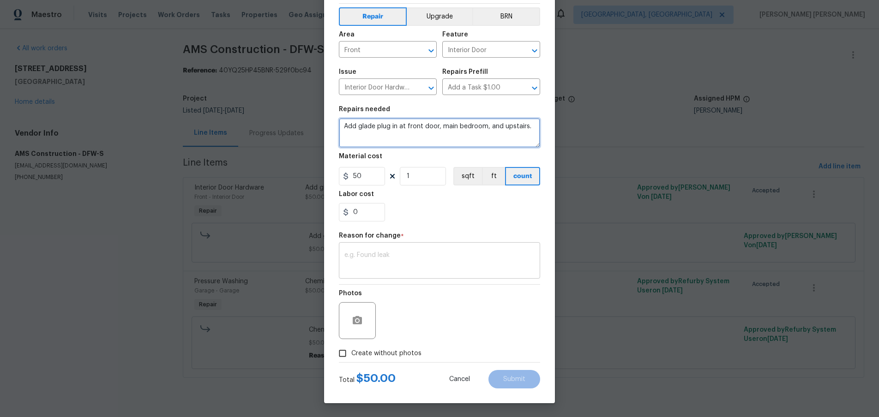
type textarea "Add glade plug in at front door, main bedroom, and upstairs."
click at [435, 272] on div "x ​" at bounding box center [439, 262] width 201 height 34
click at [466, 379] on span "Cancel" at bounding box center [459, 379] width 21 height 7
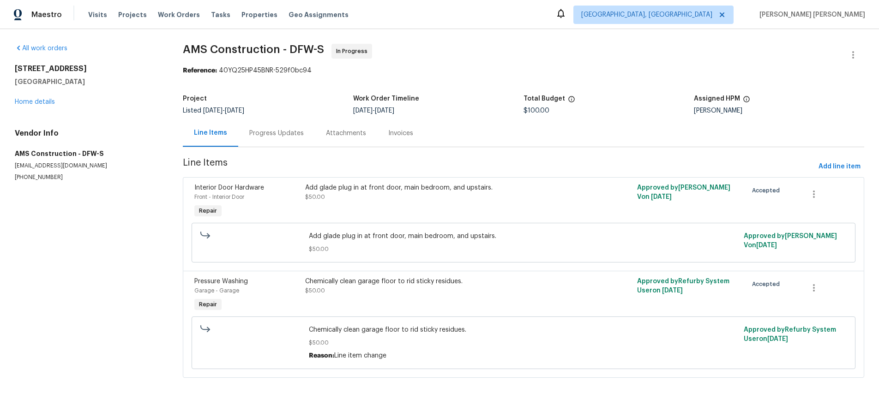
scroll to position [0, 0]
drag, startPoint x: 435, startPoint y: 272, endPoint x: 381, endPoint y: 205, distance: 85.9
click at [381, 205] on div "Add glade plug in at front door, main bedroom, and upstairs. $50.00" at bounding box center [440, 201] width 276 height 42
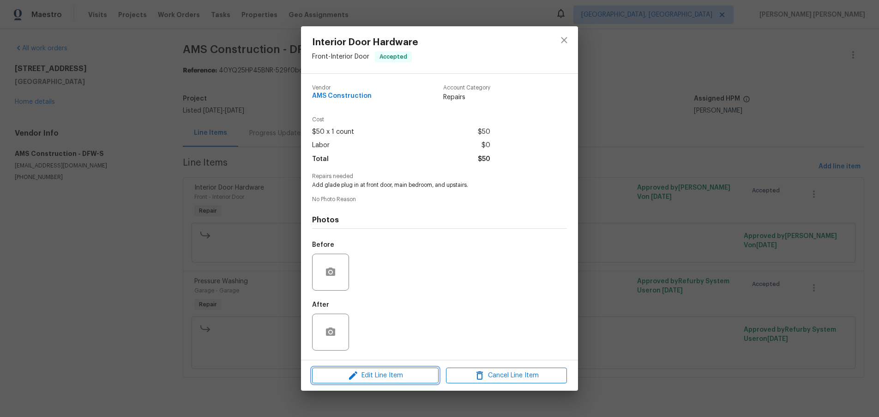
drag, startPoint x: 381, startPoint y: 205, endPoint x: 402, endPoint y: 371, distance: 167.5
click at [402, 371] on span "Edit Line Item" at bounding box center [375, 376] width 121 height 12
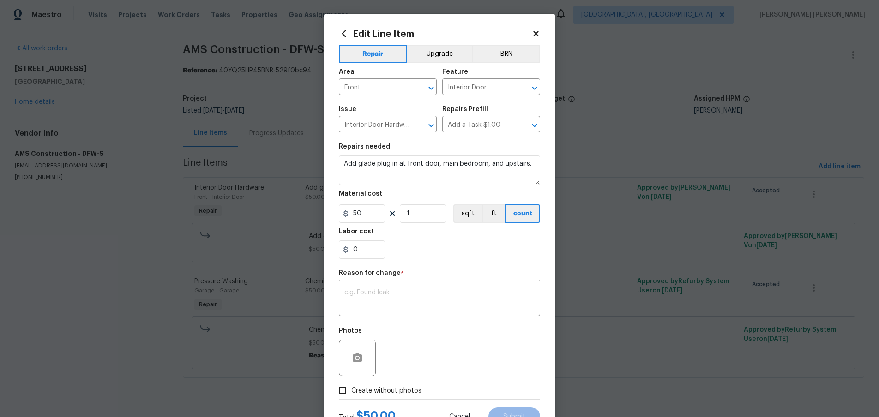
click at [536, 30] on icon at bounding box center [536, 34] width 8 height 8
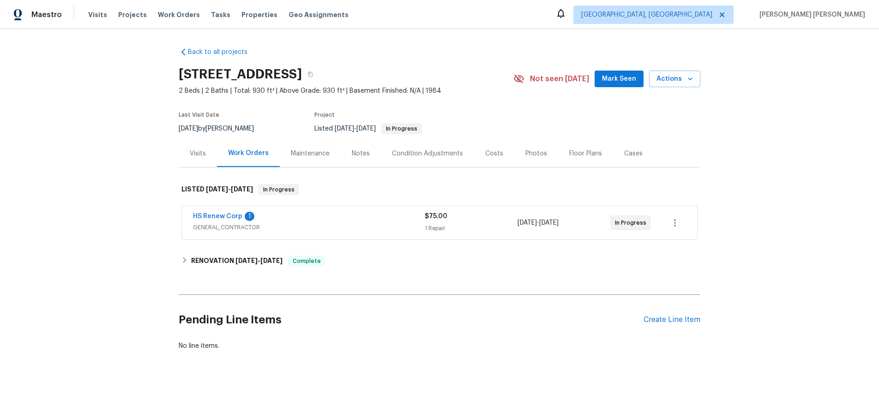
click at [302, 222] on div "HS Renew Corp 1 GENERAL_CONTRACTOR" at bounding box center [309, 222] width 232 height 20
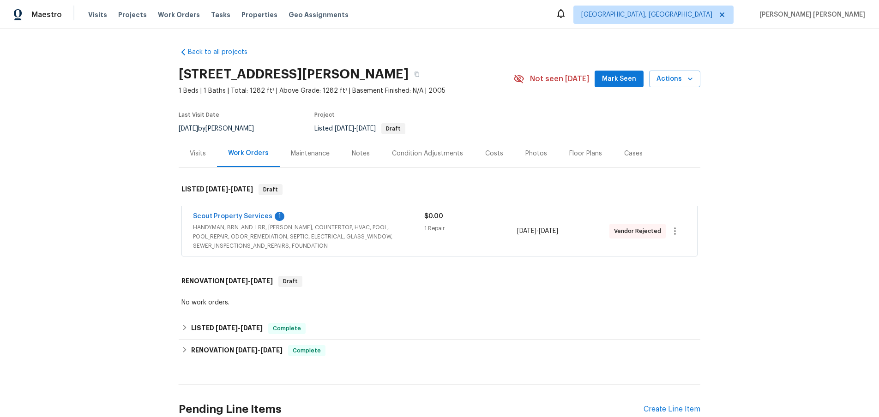
click at [273, 209] on div "Scout Property Services 1 HANDYMAN, BRN_AND_LRR, [PERSON_NAME], COUNTERTOP, HVA…" at bounding box center [439, 231] width 515 height 50
click at [246, 216] on link "Scout Property Services" at bounding box center [232, 216] width 79 height 6
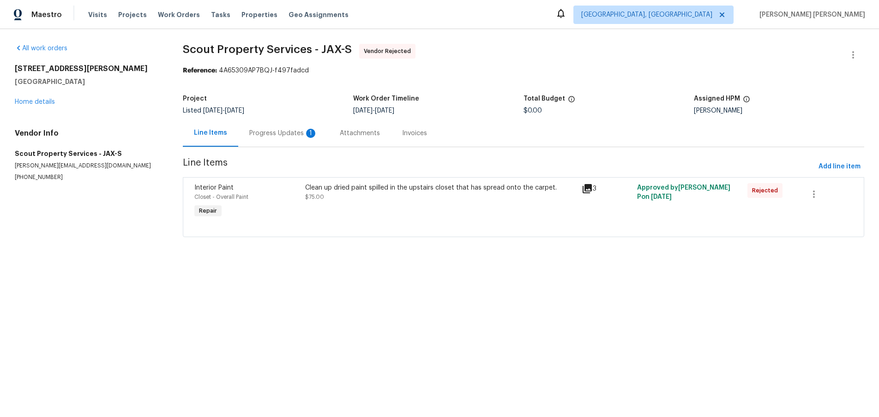
click at [260, 197] on div "Closet - Overall Paint" at bounding box center [246, 196] width 105 height 9
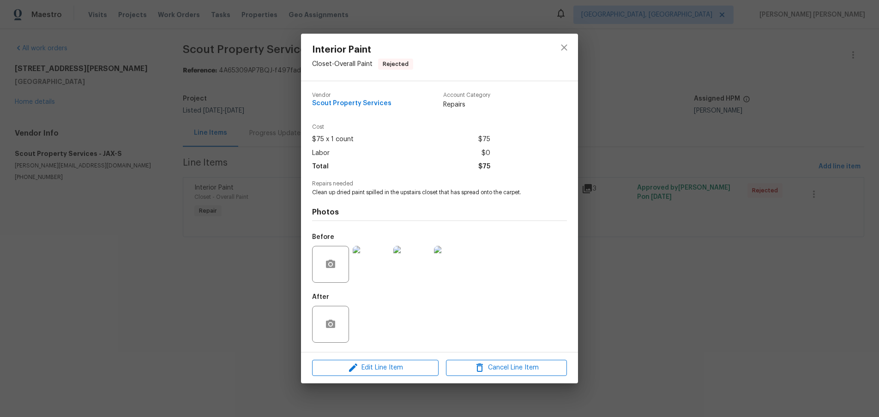
click at [376, 262] on img at bounding box center [371, 264] width 37 height 37
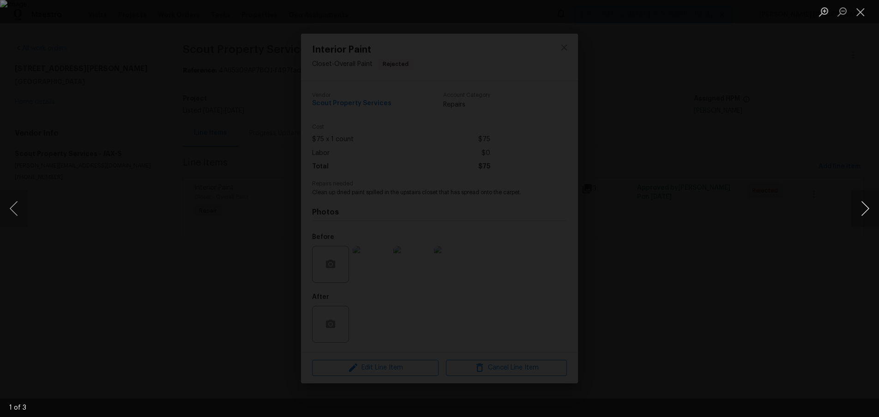
click at [863, 214] on button "Next image" at bounding box center [865, 208] width 28 height 37
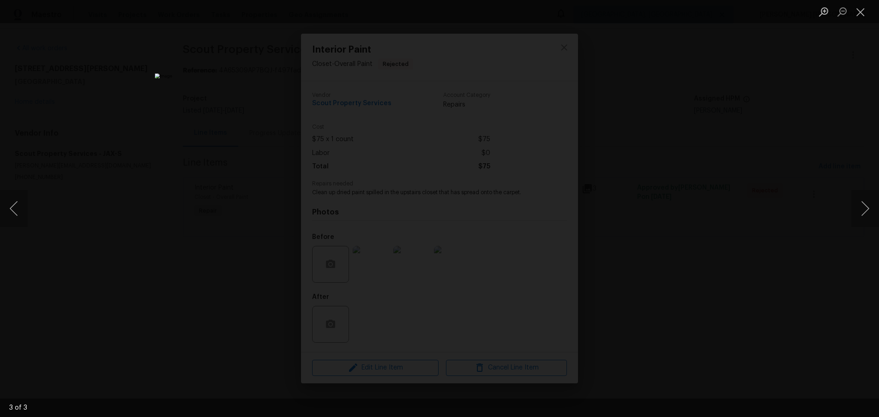
click at [825, 265] on div "Lightbox" at bounding box center [439, 208] width 879 height 417
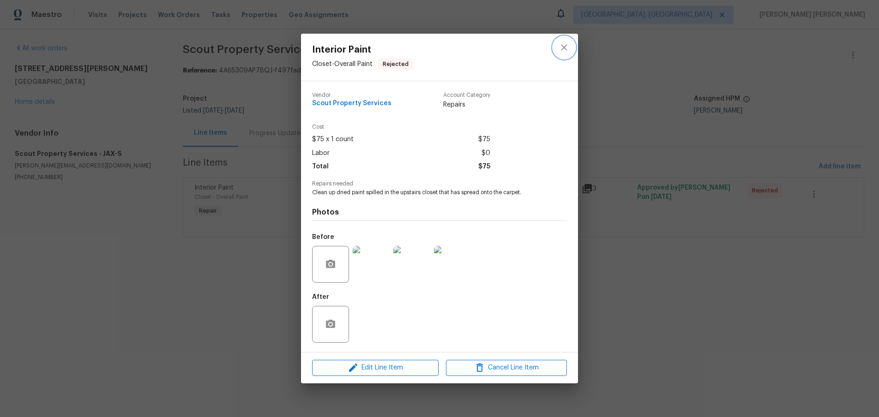
click at [563, 44] on icon "close" at bounding box center [563, 47] width 11 height 11
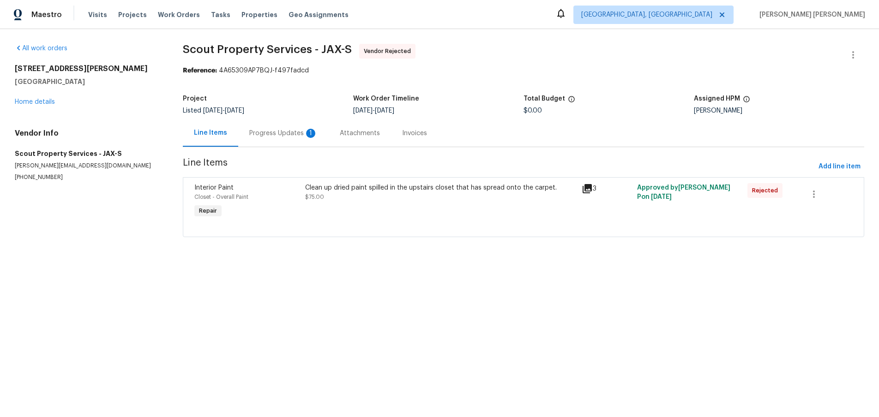
click at [275, 133] on div "Progress Updates 1" at bounding box center [283, 133] width 68 height 9
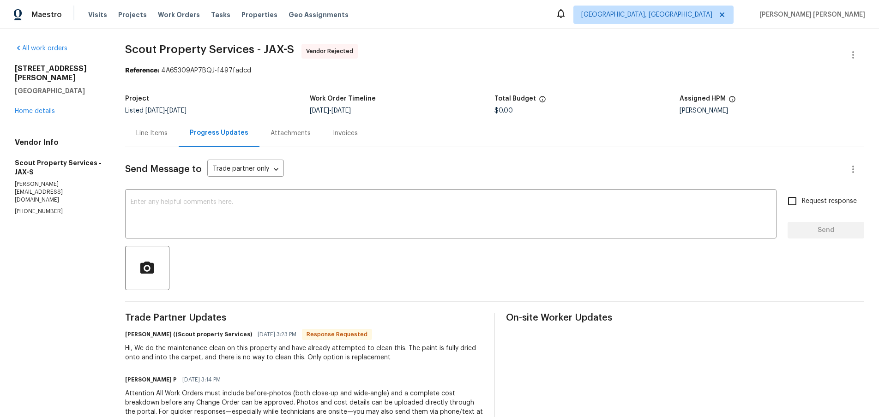
scroll to position [3, 0]
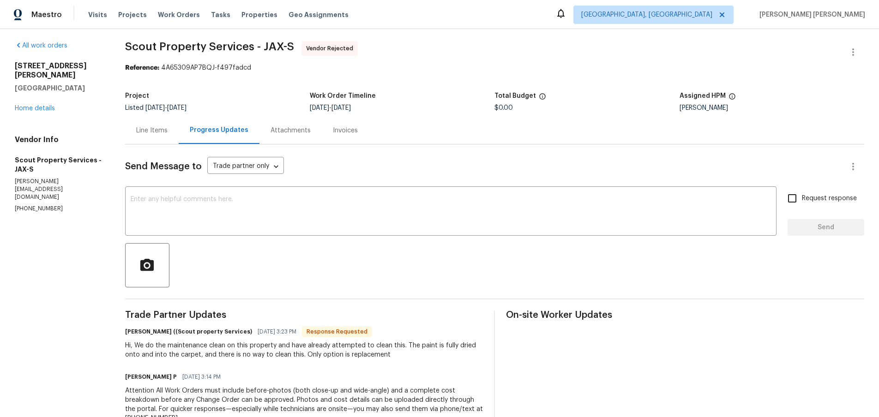
click at [149, 129] on div "Line Items" at bounding box center [151, 130] width 31 height 9
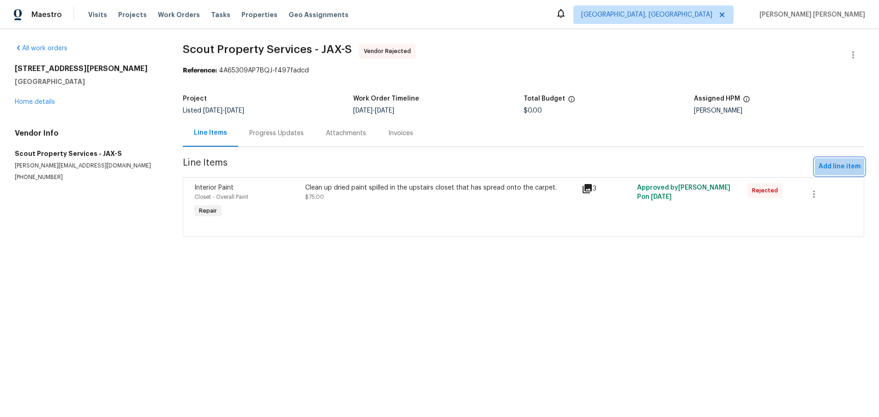
click at [839, 168] on span "Add line item" at bounding box center [839, 167] width 42 height 12
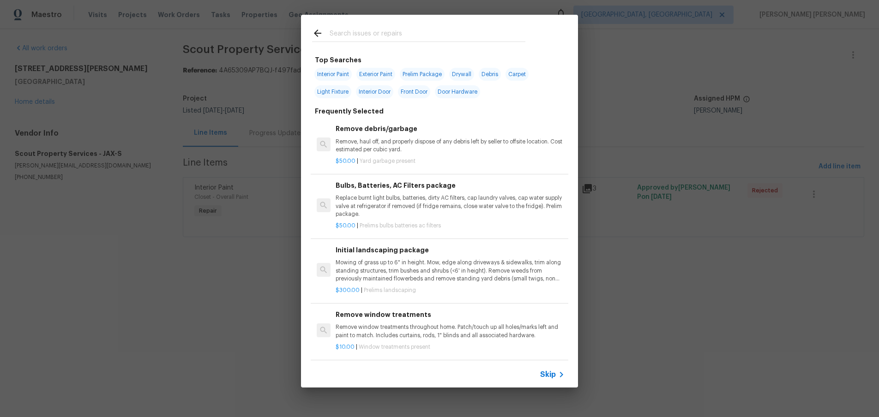
click at [546, 373] on span "Skip" at bounding box center [548, 374] width 16 height 9
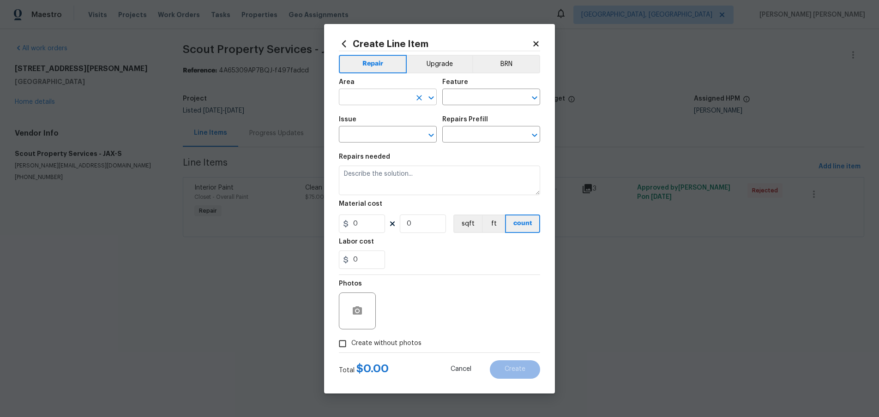
click at [371, 96] on input "text" at bounding box center [375, 98] width 72 height 14
click at [381, 128] on li "Interior Overall" at bounding box center [388, 133] width 98 height 15
type input "Interior Overall"
click at [462, 98] on input "text" at bounding box center [478, 98] width 72 height 14
click at [459, 144] on li "Initial Clean" at bounding box center [491, 140] width 98 height 15
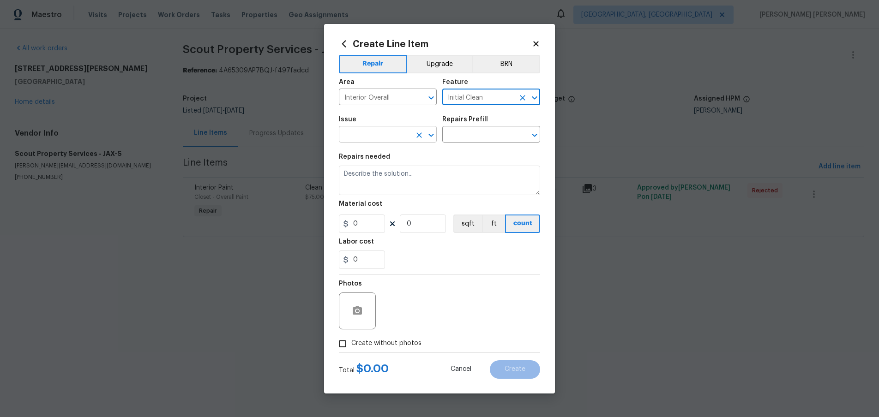
type input "Initial Clean"
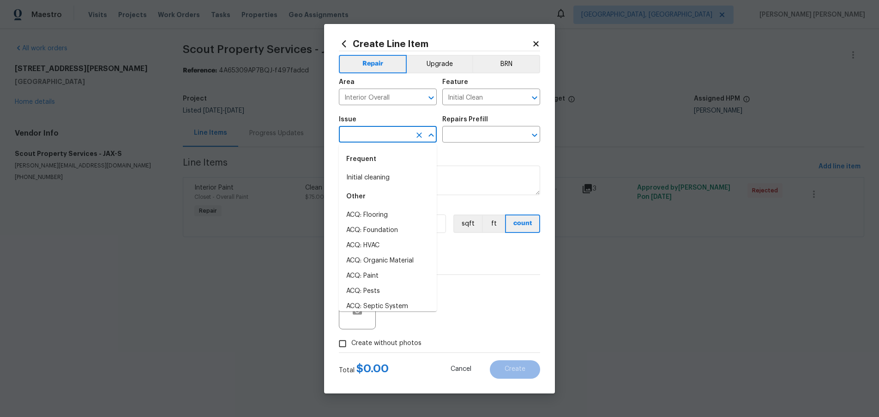
click at [402, 137] on input "text" at bounding box center [375, 135] width 72 height 14
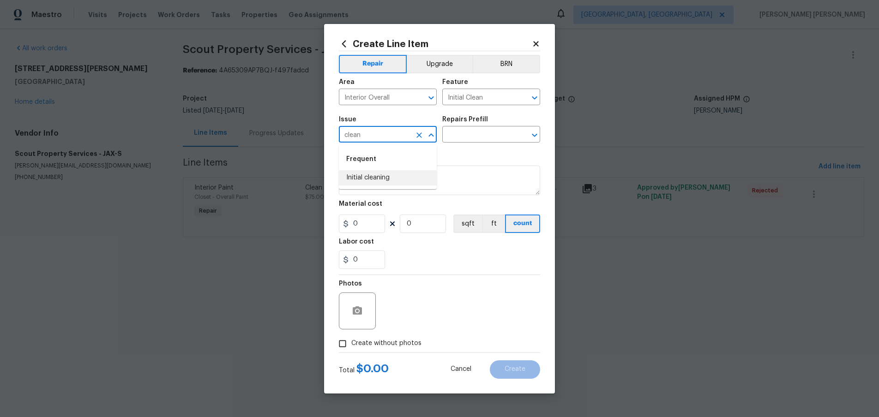
drag, startPoint x: 404, startPoint y: 175, endPoint x: 439, endPoint y: 156, distance: 40.3
click at [405, 174] on li "Initial cleaning" at bounding box center [388, 177] width 98 height 15
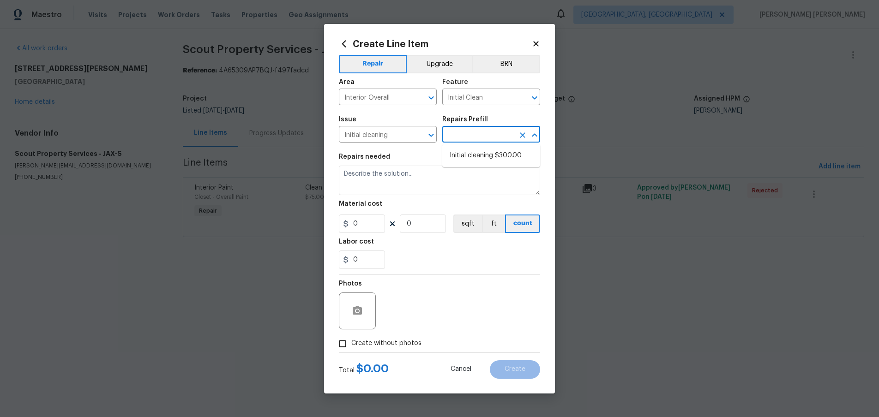
click at [466, 133] on input "text" at bounding box center [478, 135] width 72 height 14
click at [399, 136] on input "Initial cleaning" at bounding box center [375, 135] width 72 height 14
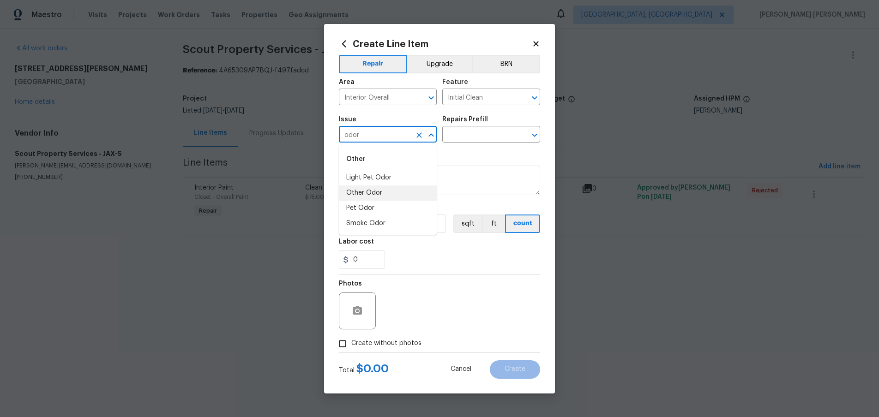
click at [399, 193] on li "Other Odor" at bounding box center [388, 193] width 98 height 15
click at [479, 131] on input "text" at bounding box center [478, 135] width 72 height 14
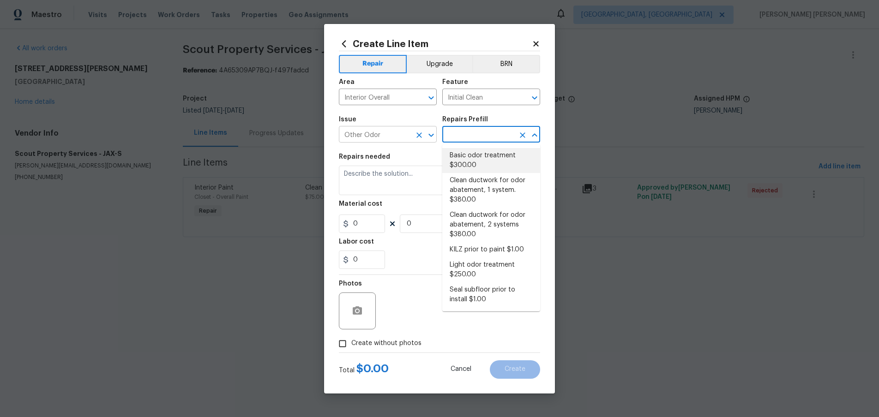
click at [394, 136] on input "Other Odor" at bounding box center [375, 135] width 72 height 14
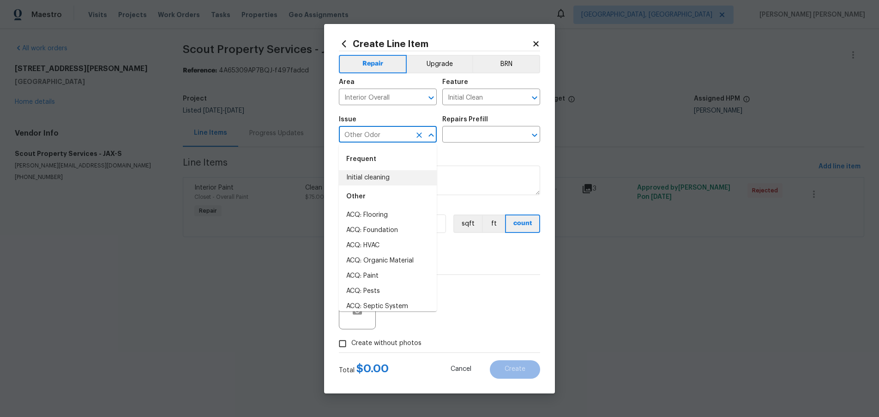
click at [379, 177] on li "Initial cleaning" at bounding box center [388, 177] width 98 height 15
type input "Initial cleaning"
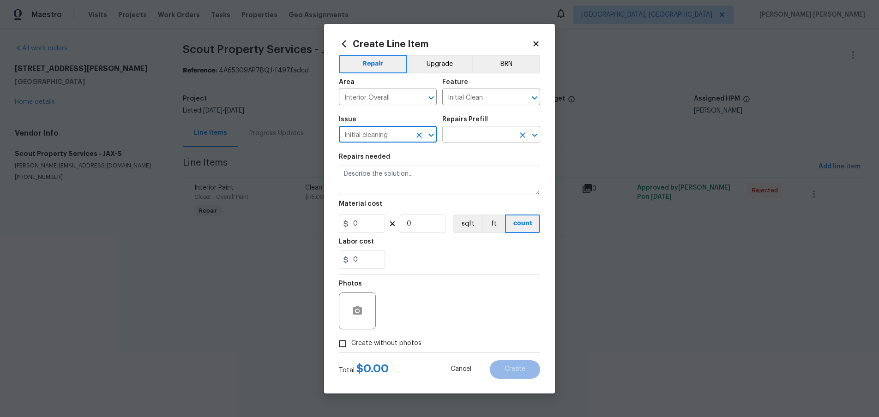
click at [478, 135] on input "text" at bounding box center [478, 135] width 72 height 14
click at [462, 372] on span "Cancel" at bounding box center [460, 369] width 21 height 7
click at [462, 263] on html "Maestro Visits Projects Work Orders Tasks Properties Geo Assignments Albuquerqu…" at bounding box center [439, 131] width 879 height 263
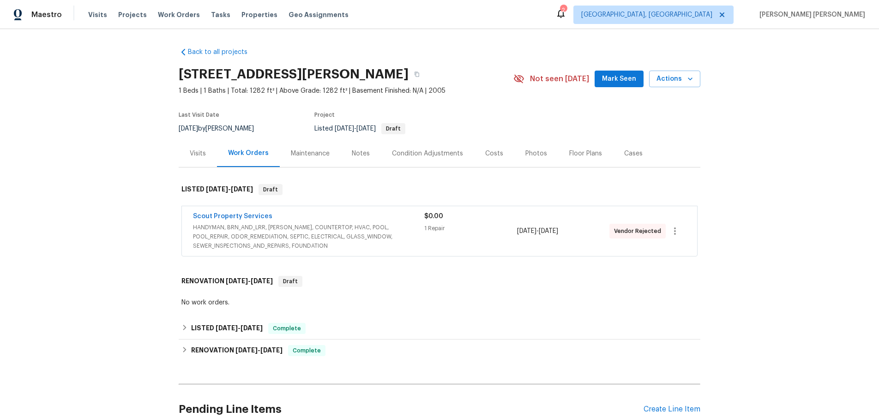
click at [300, 228] on span "HANDYMAN, BRN_AND_LRR, [PERSON_NAME], COUNTERTOP, HVAC, POOL, POOL_REPAIR, ODOR…" at bounding box center [308, 237] width 231 height 28
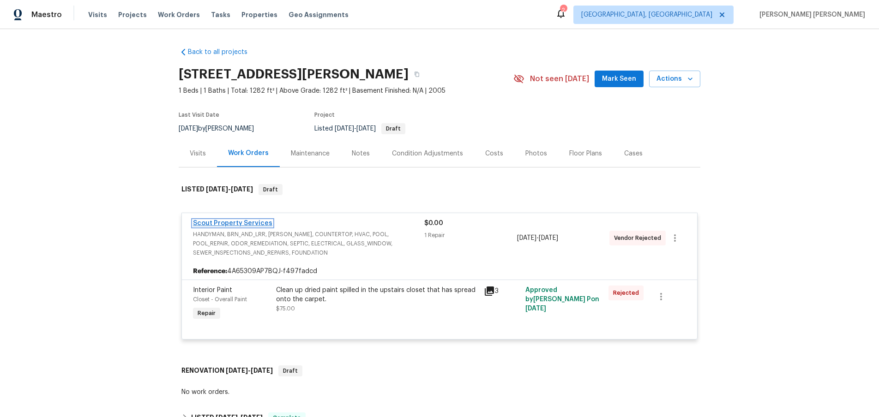
click at [223, 222] on link "Scout Property Services" at bounding box center [232, 223] width 79 height 6
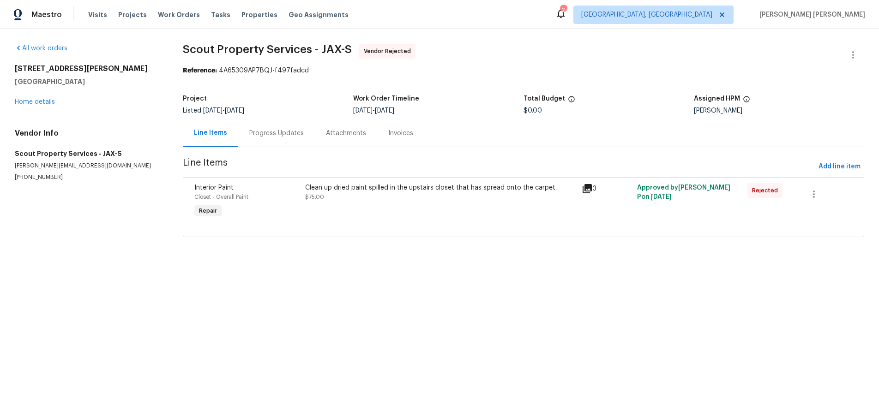
click at [413, 208] on div "Clean up dried paint spilled in the upstairs closet that has spread onto the ca…" at bounding box center [440, 201] width 276 height 42
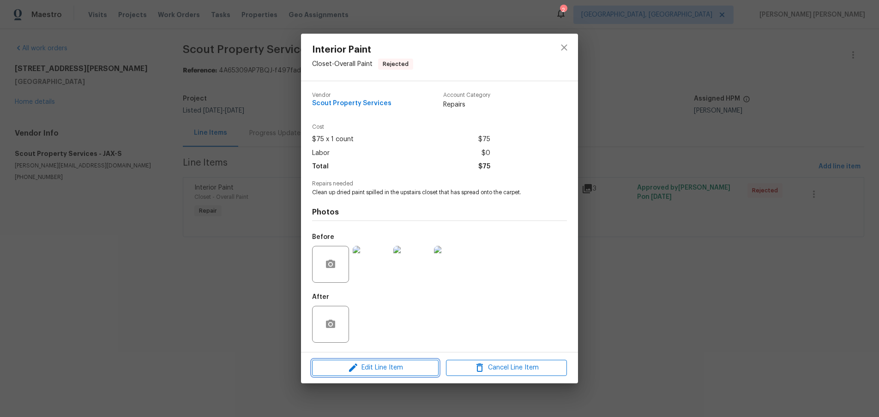
click at [410, 367] on span "Edit Line Item" at bounding box center [375, 368] width 121 height 12
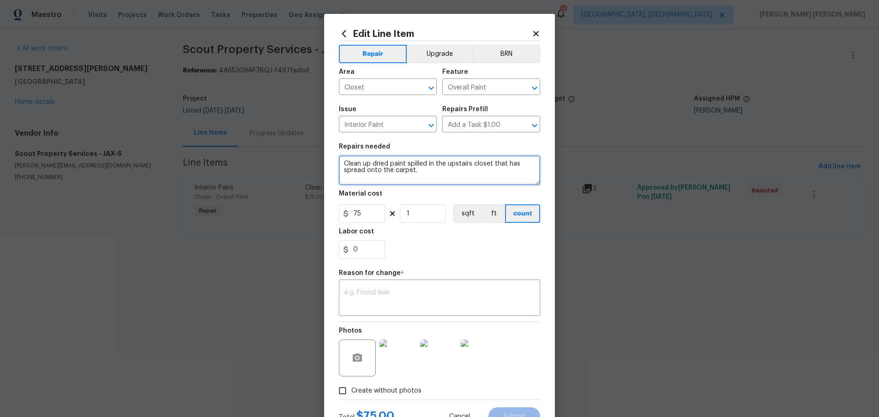
drag, startPoint x: 418, startPoint y: 170, endPoint x: 332, endPoint y: 159, distance: 87.1
click at [332, 159] on div "Edit Line Item Repair Upgrade BRN Area Closet ​ Feature Overall Paint ​ Issue I…" at bounding box center [439, 227] width 231 height 427
click at [140, 156] on body "Maestro Visits Projects Work Orders Tasks Properties Geo Assignments 2 Albuquer…" at bounding box center [439, 131] width 879 height 263
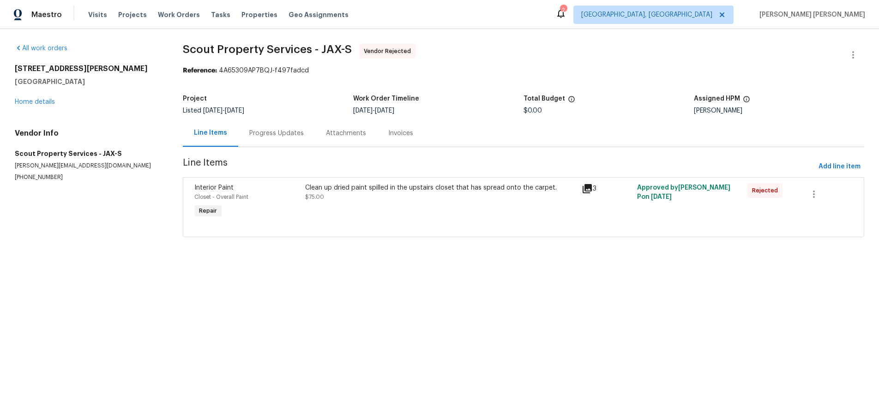
click at [140, 156] on h5 "Scout Property Services - JAX-S" at bounding box center [88, 153] width 146 height 9
click at [415, 198] on div "Clean up dried paint spilled in the upstairs closet that has spread onto the ca…" at bounding box center [440, 192] width 271 height 18
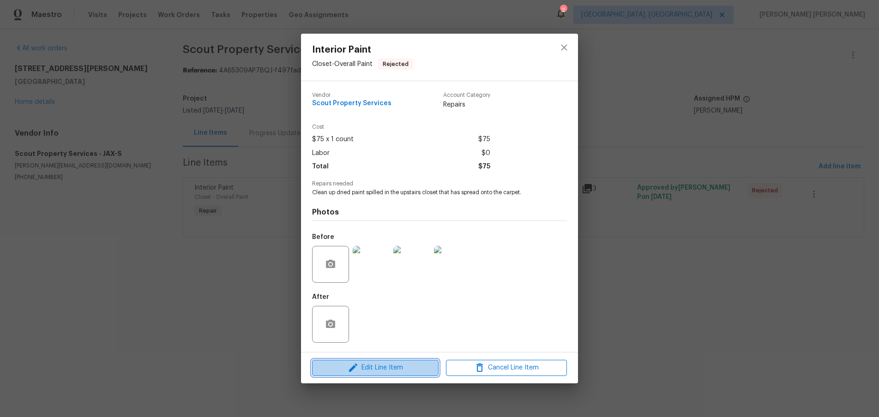
click at [407, 368] on span "Edit Line Item" at bounding box center [375, 368] width 121 height 12
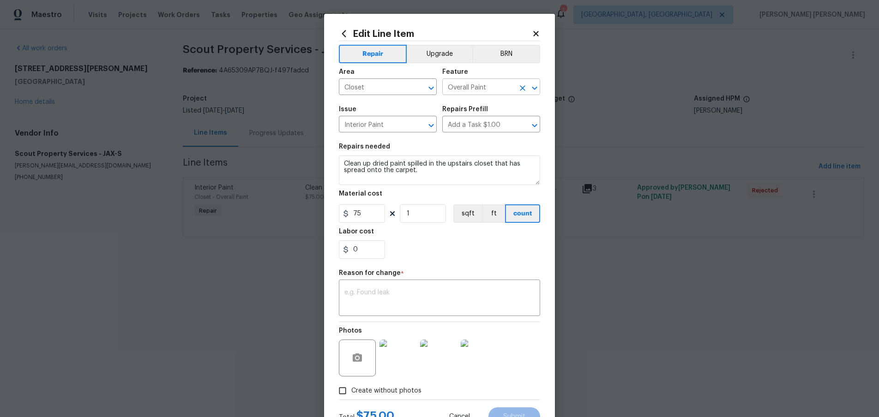
click at [496, 85] on input "Overall Paint" at bounding box center [478, 88] width 72 height 14
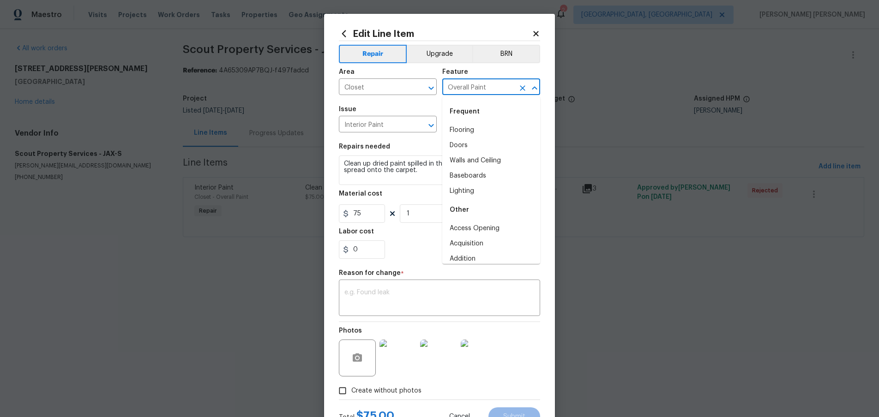
scroll to position [1033, 0]
click at [535, 32] on icon at bounding box center [536, 34] width 8 height 8
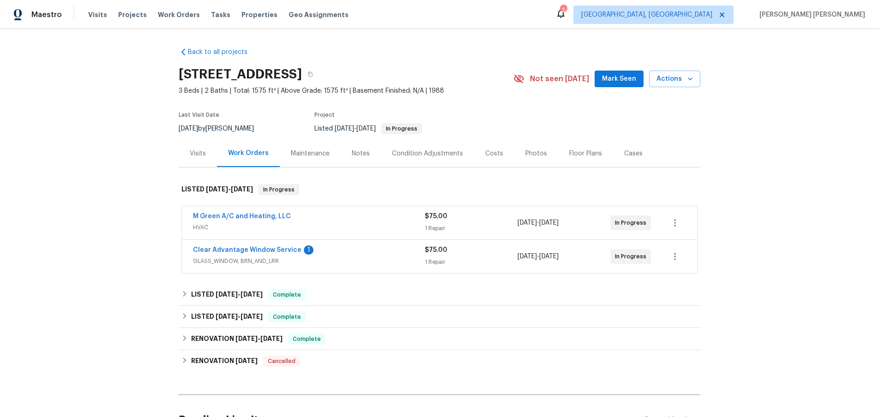
click at [369, 260] on span "GLASS_WINDOW, BRN_AND_LRR" at bounding box center [309, 261] width 232 height 9
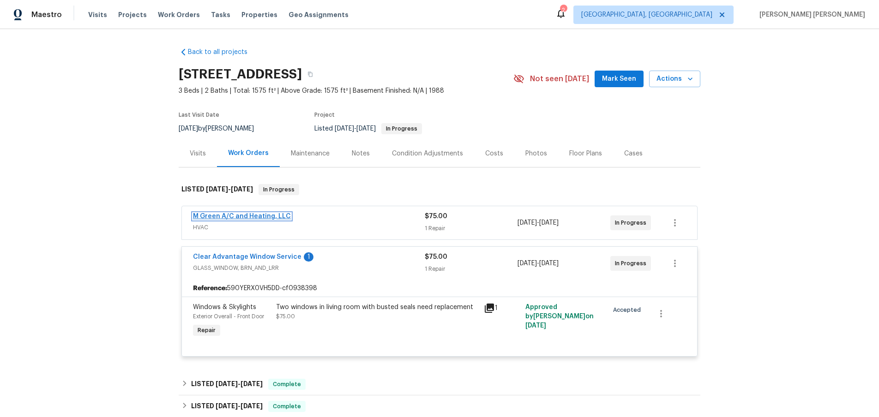
click at [260, 215] on link "M Green A/C and Heating, LLC" at bounding box center [242, 216] width 98 height 6
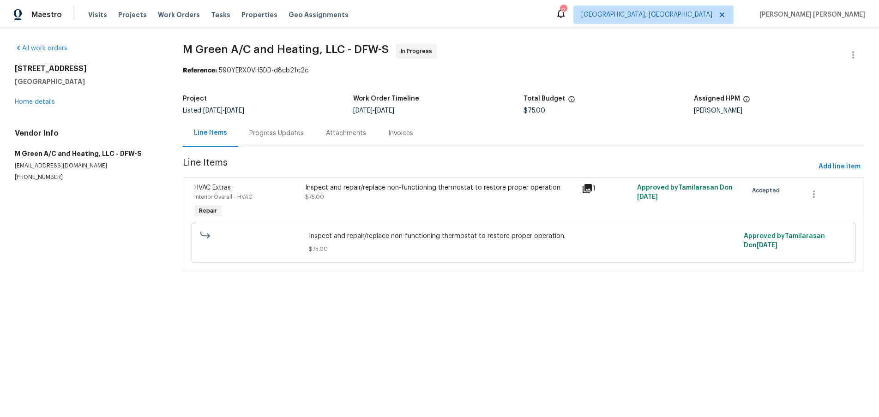
click at [417, 198] on div "Inspect and repair/replace non-functioning thermostat to restore proper operati…" at bounding box center [440, 192] width 271 height 18
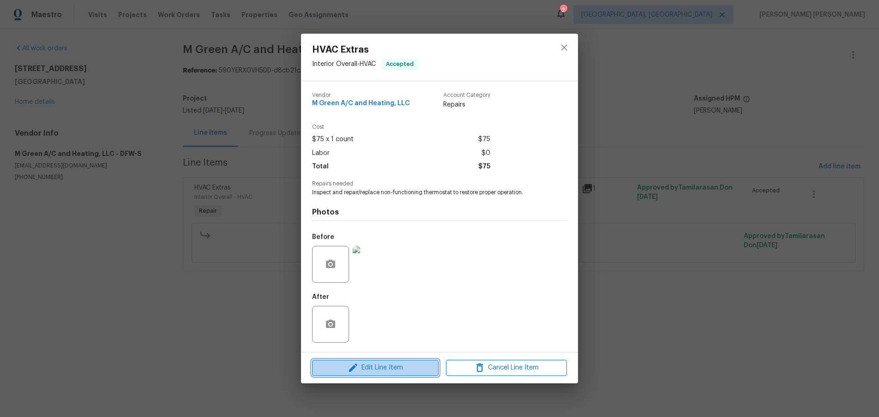
click at [407, 368] on span "Edit Line Item" at bounding box center [375, 368] width 121 height 12
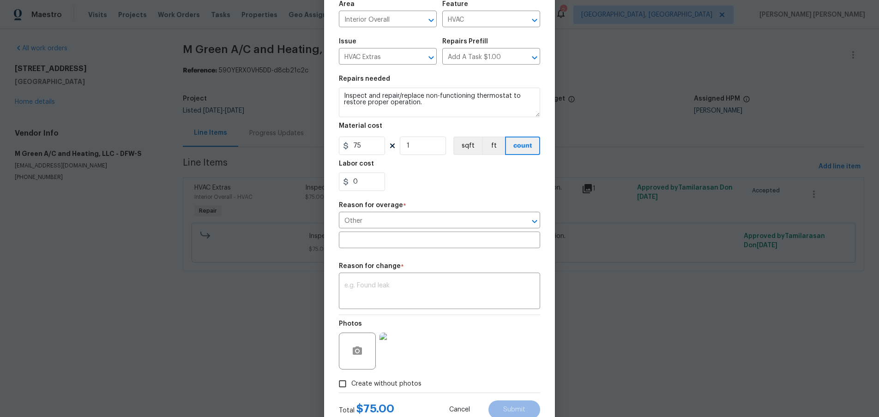
scroll to position [66, 0]
click at [535, 222] on icon "Open" at bounding box center [534, 223] width 11 height 11
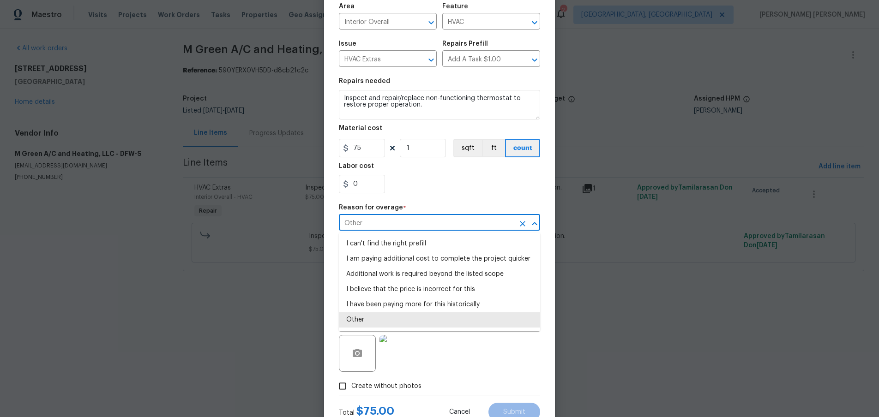
click at [535, 222] on icon "Close" at bounding box center [534, 223] width 11 height 11
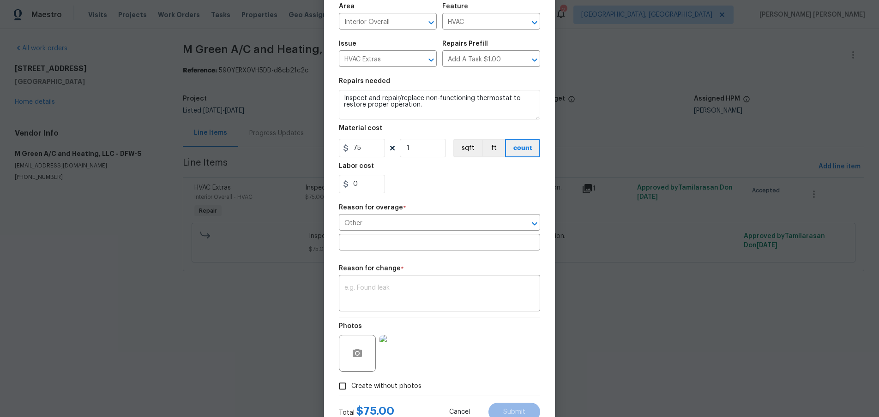
click at [130, 120] on body "Maestro Visits Projects Work Orders Tasks Properties Geo Assignments 2 [GEOGRAP…" at bounding box center [439, 148] width 879 height 297
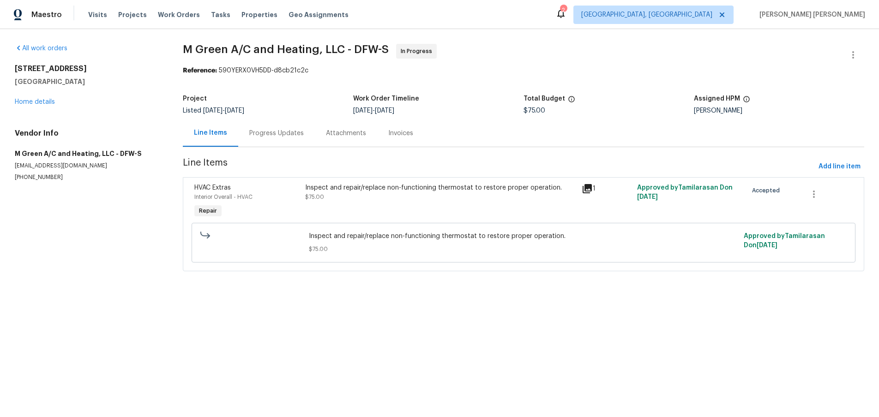
click at [130, 120] on div "All work orders [STREET_ADDRESS] Home details Vendor Info M Green A/C and Heati…" at bounding box center [88, 113] width 146 height 138
click at [363, 203] on div "Inspect and repair/replace non-functioning thermostat to restore proper operati…" at bounding box center [440, 201] width 276 height 42
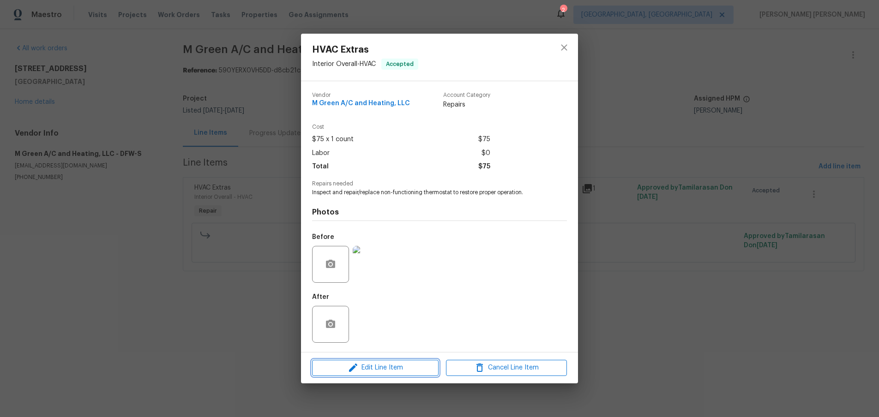
click at [386, 367] on span "Edit Line Item" at bounding box center [375, 368] width 121 height 12
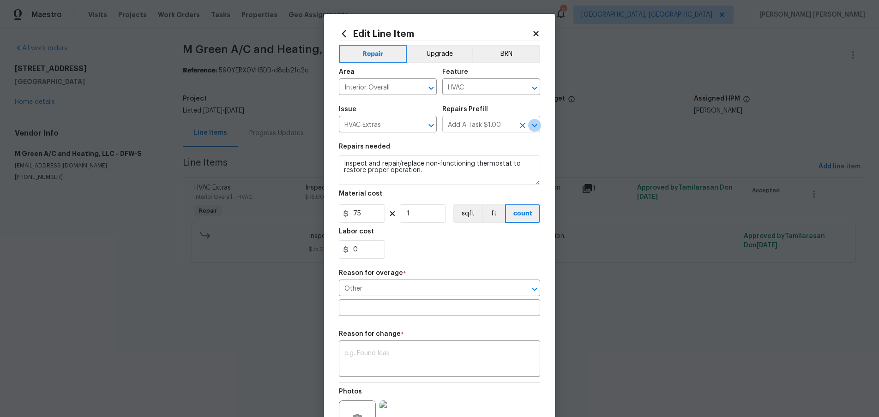
click at [537, 127] on icon "Open" at bounding box center [534, 125] width 11 height 11
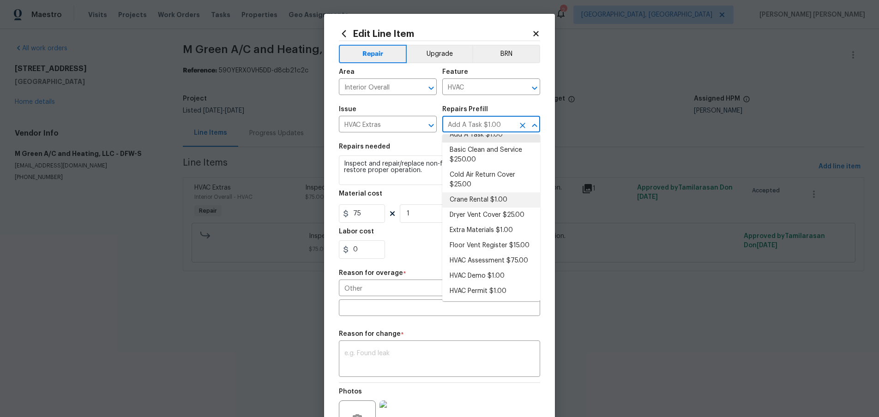
scroll to position [27, 0]
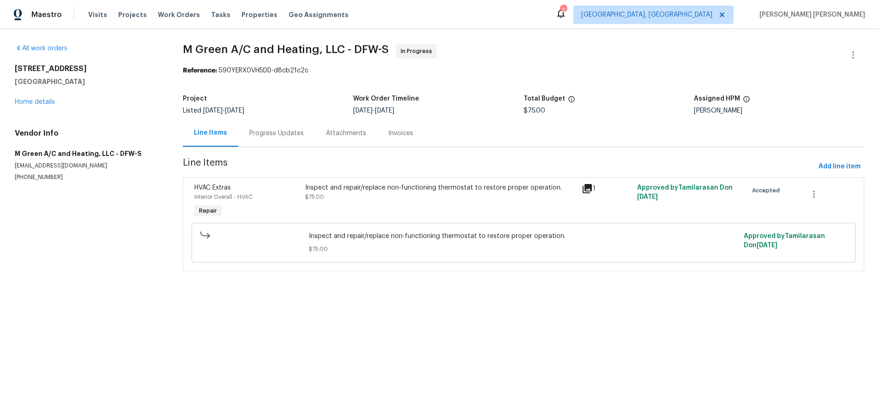
click at [701, 297] on html "Maestro Visits Projects Work Orders Tasks Properties Geo Assignments 2 Albuquer…" at bounding box center [439, 148] width 879 height 297
click at [407, 199] on div "Inspect and repair/replace non-functioning thermostat to restore proper operati…" at bounding box center [440, 192] width 271 height 18
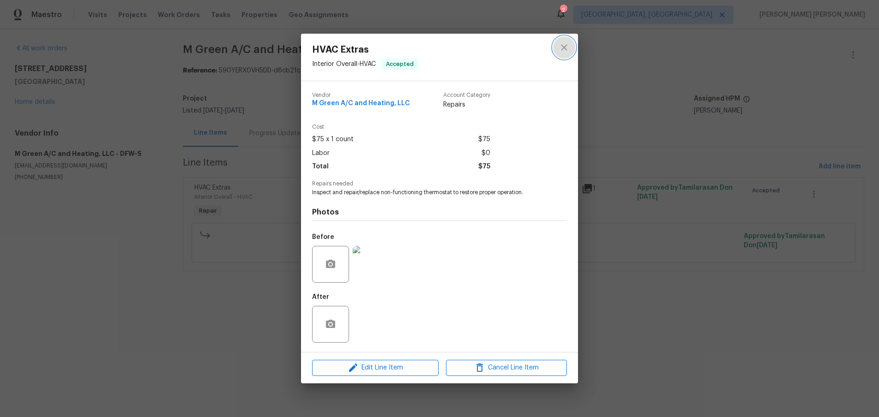
click at [568, 48] on icon "close" at bounding box center [563, 47] width 11 height 11
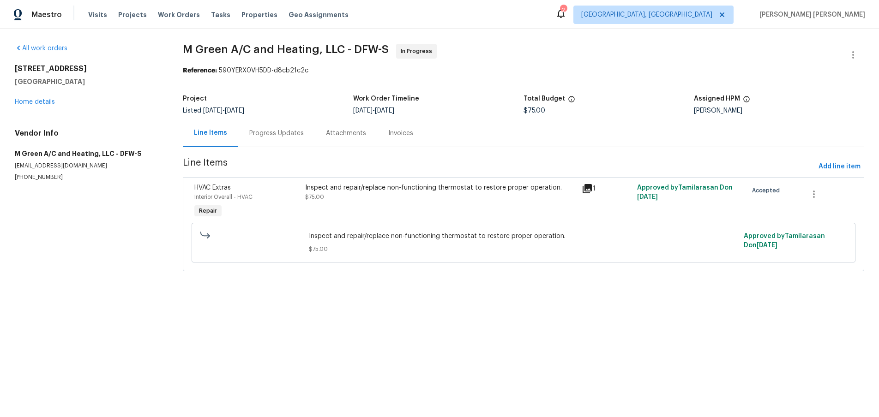
click at [387, 190] on div "Inspect and repair/replace non-functioning thermostat to restore proper operati…" at bounding box center [440, 187] width 271 height 9
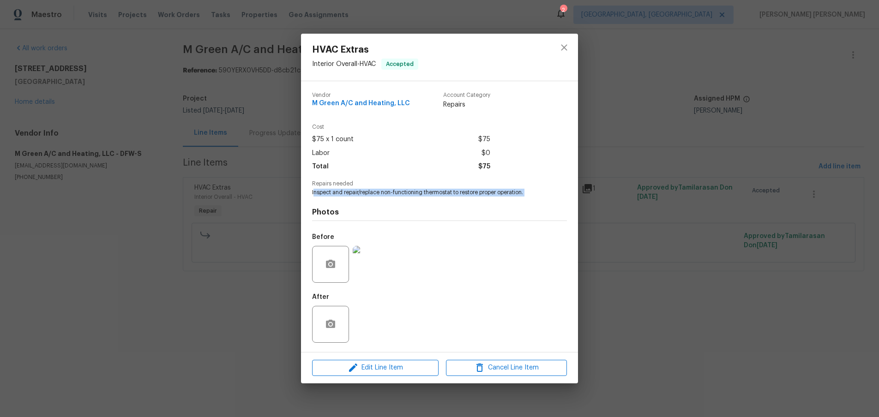
drag, startPoint x: 389, startPoint y: 191, endPoint x: 533, endPoint y: 197, distance: 145.0
click at [533, 197] on div "Vendor M Green A/C and Heating, LLC Account Category Repairs Cost $75 x 1 count…" at bounding box center [439, 217] width 255 height 264
copy span "nspect and repair/replace non-functioning thermostat to restore proper operatio…"
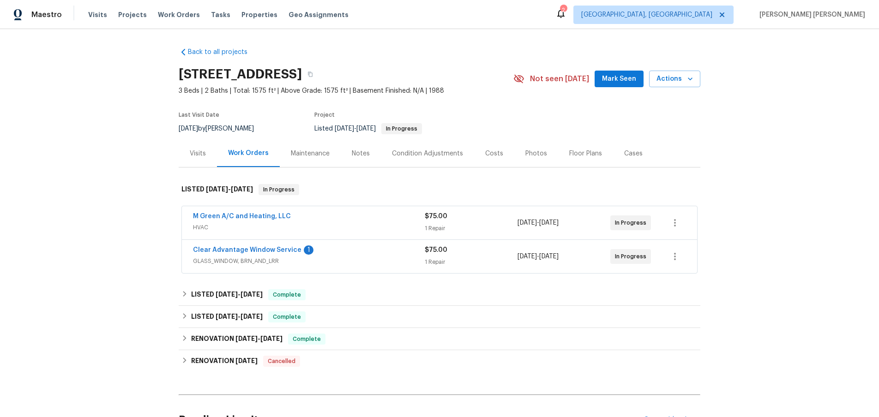
click at [368, 251] on div "Clear Advantage Window Service 1" at bounding box center [309, 251] width 232 height 11
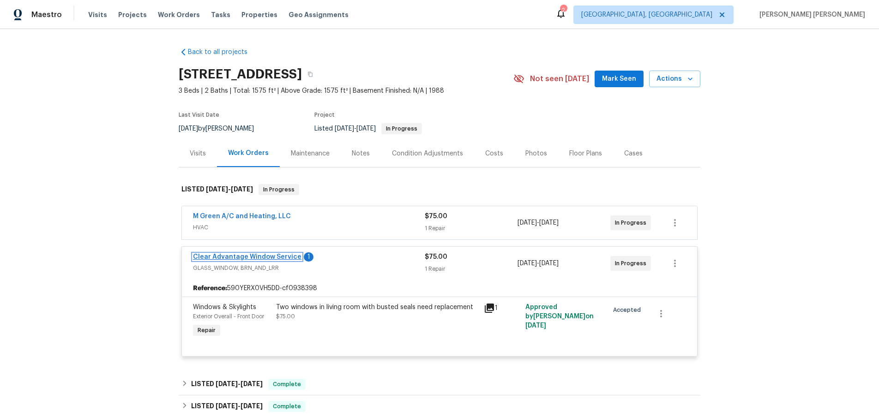
click at [240, 258] on link "Clear Advantage Window Service" at bounding box center [247, 257] width 108 height 6
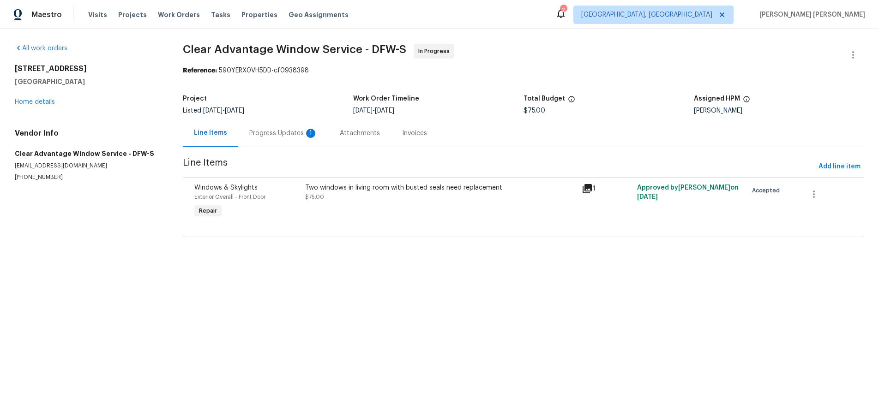
click at [396, 204] on div "Two windows in living room with busted seals need replacement $75.00" at bounding box center [440, 201] width 276 height 42
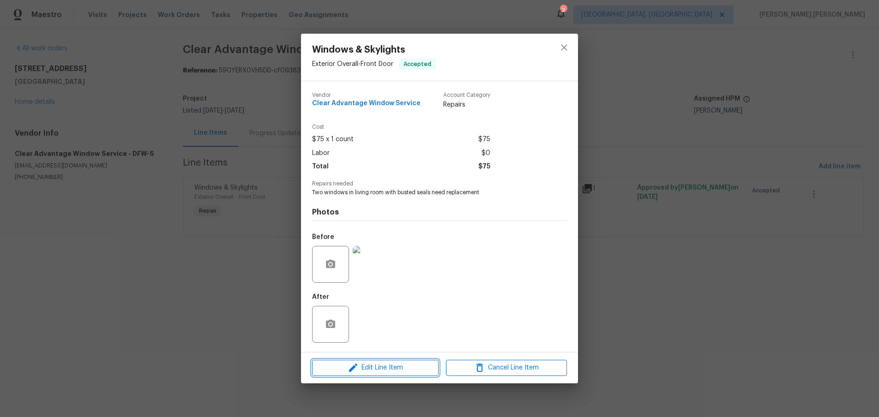
click at [404, 370] on span "Edit Line Item" at bounding box center [375, 368] width 121 height 12
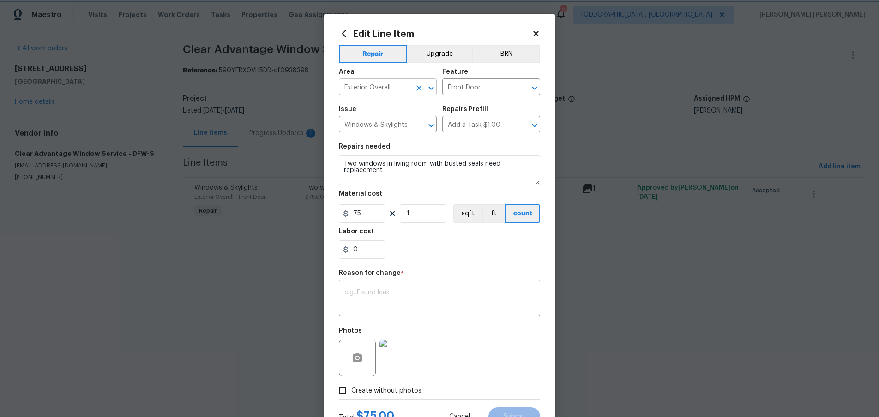
click at [431, 88] on icon "Open" at bounding box center [430, 87] width 5 height 3
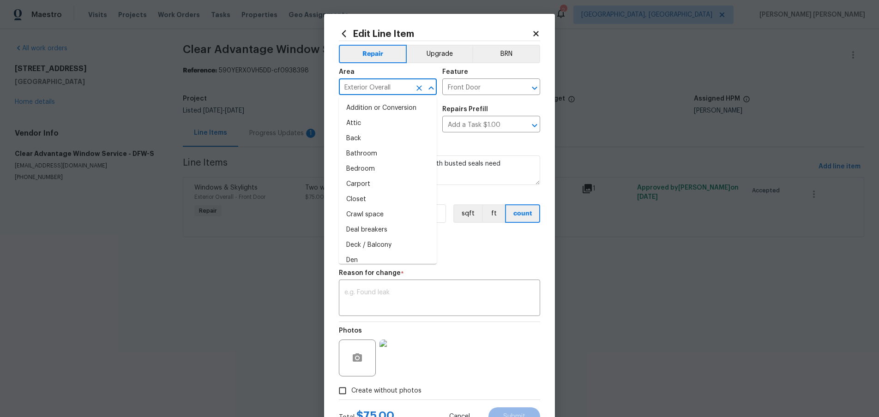
scroll to position [400, 0]
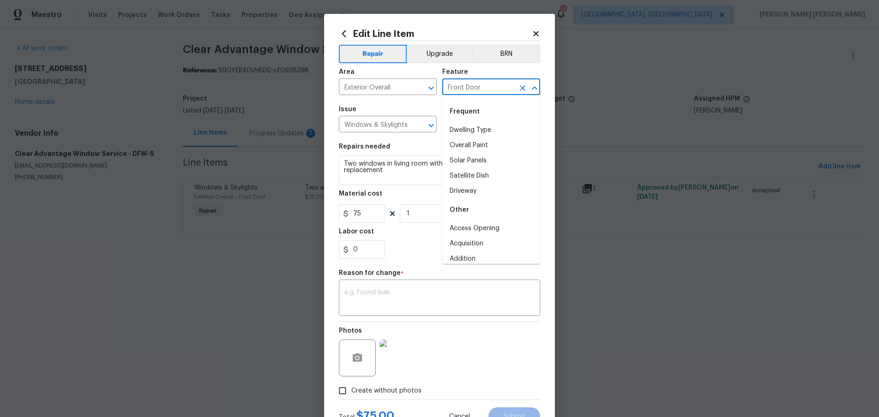
click at [501, 90] on input "Front Door" at bounding box center [478, 88] width 72 height 14
type input "Front Door"
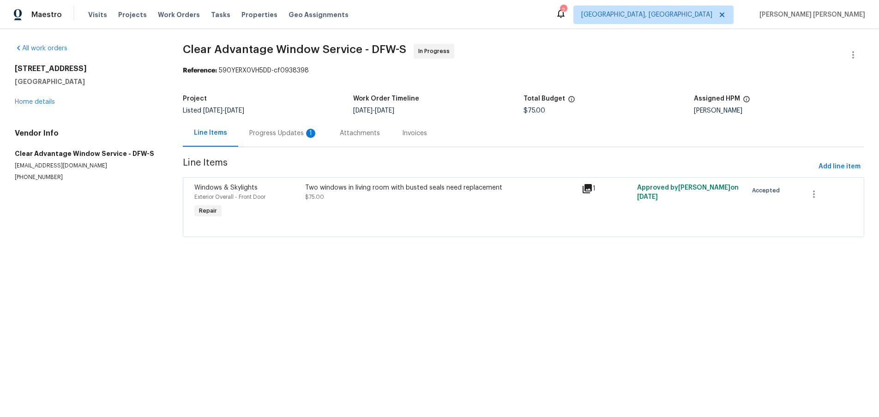
click at [689, 41] on body "Maestro Visits Projects Work Orders Tasks Properties Geo Assignments 2 Albuquer…" at bounding box center [439, 131] width 879 height 263
click at [447, 221] on div at bounding box center [523, 225] width 658 height 11
click at [445, 221] on div at bounding box center [523, 225] width 658 height 11
click at [401, 191] on div "Two windows in living room with busted seals need replacement" at bounding box center [440, 187] width 271 height 9
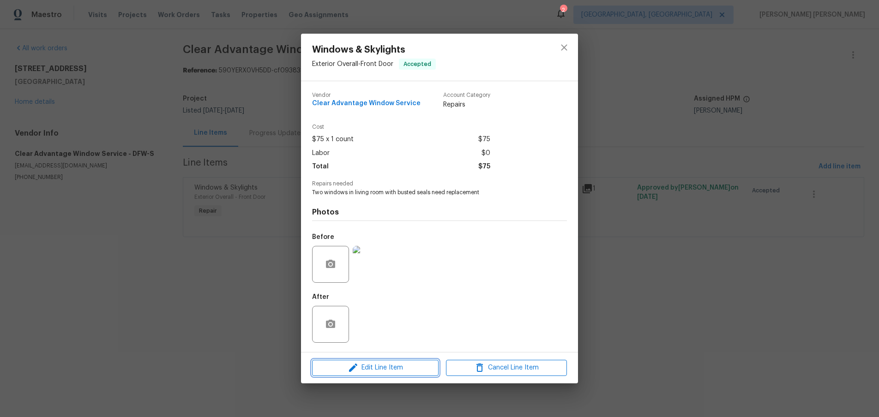
click at [402, 365] on span "Edit Line Item" at bounding box center [375, 368] width 121 height 12
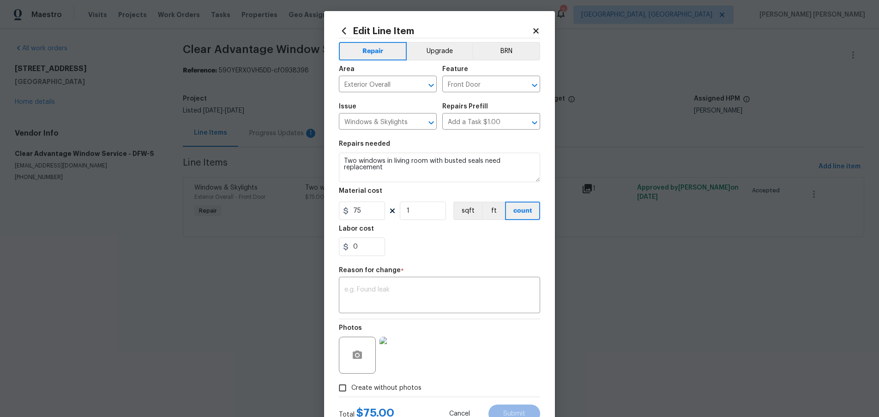
scroll to position [1, 0]
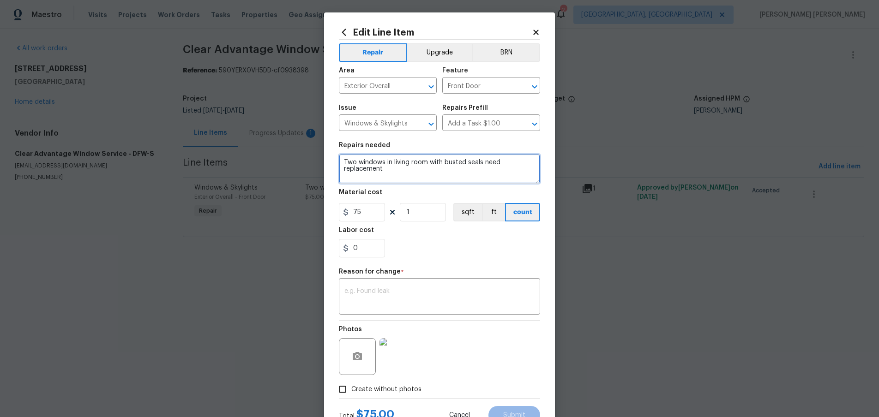
click at [388, 170] on textarea "Two windows in living room with busted seals need replacement" at bounding box center [439, 169] width 201 height 30
drag, startPoint x: 388, startPoint y: 170, endPoint x: 331, endPoint y: 156, distance: 58.4
click at [331, 156] on div "Edit Line Item Repair Upgrade BRN Area Exterior Overall ​ Feature Front Door ​ …" at bounding box center [439, 225] width 231 height 427
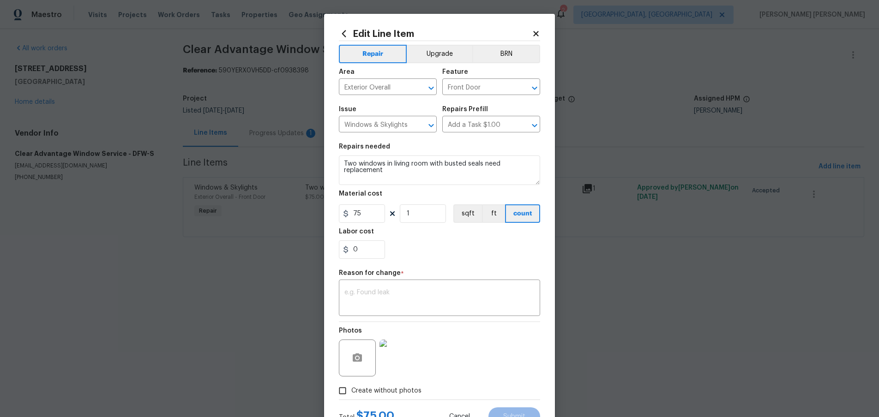
click at [536, 31] on icon at bounding box center [536, 34] width 8 height 8
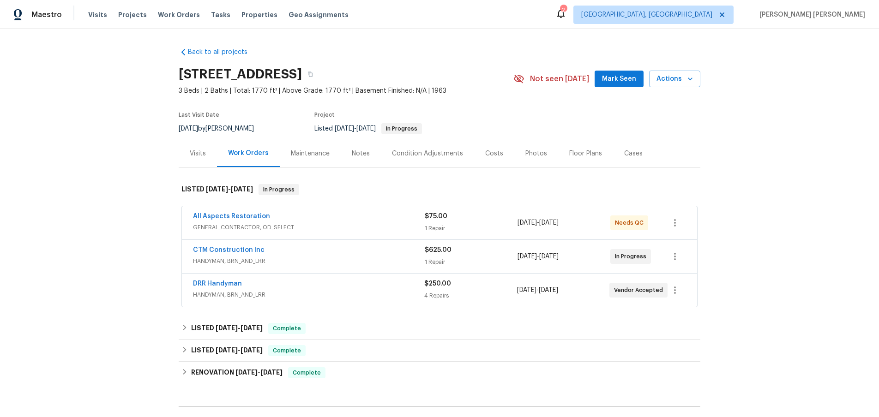
click at [345, 257] on span "HANDYMAN, BRN_AND_LRR" at bounding box center [309, 261] width 232 height 9
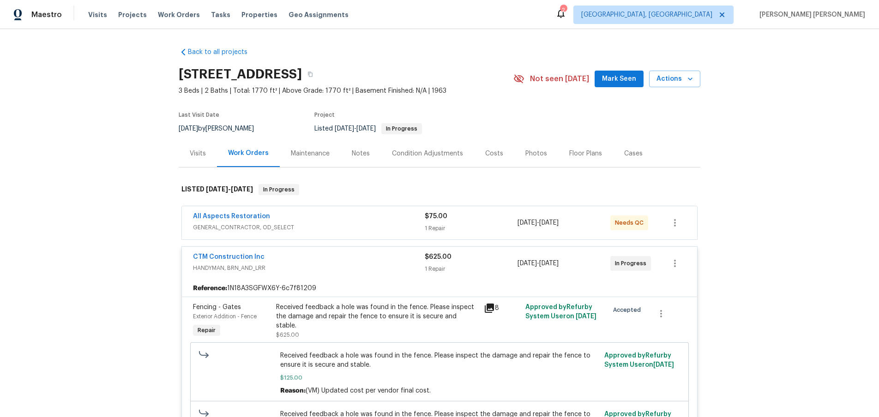
click at [345, 257] on div "CTM Construction Inc" at bounding box center [309, 257] width 232 height 11
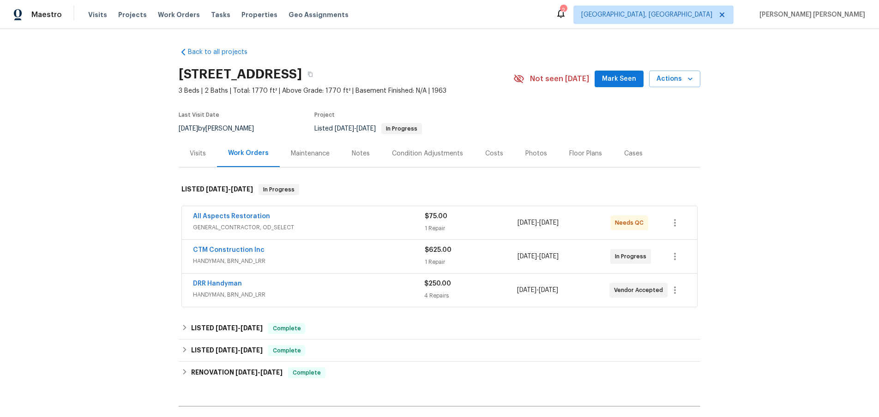
click at [528, 299] on div "[DATE] - [DATE]" at bounding box center [563, 290] width 92 height 22
click at [531, 293] on span "[DATE]" at bounding box center [526, 290] width 19 height 6
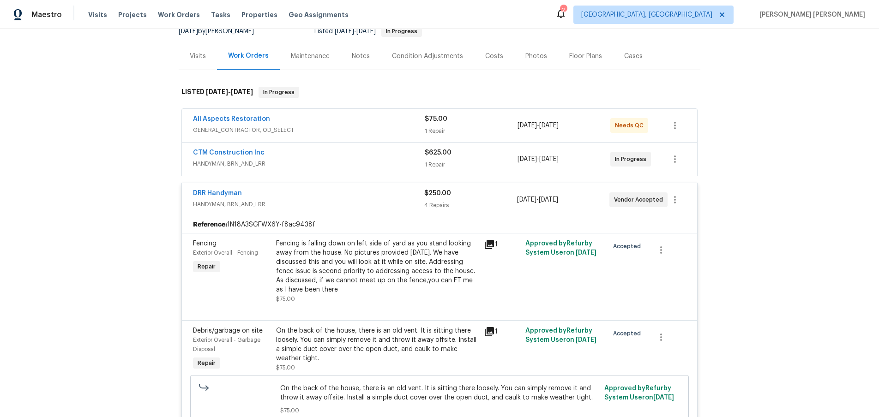
scroll to position [127, 0]
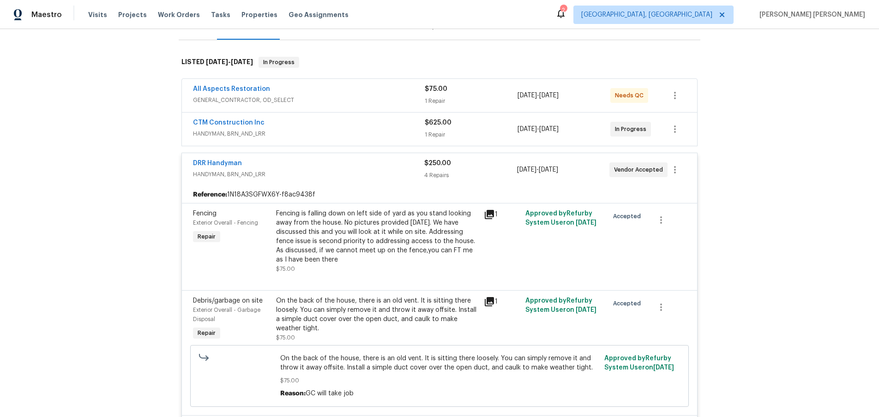
click at [359, 132] on span "HANDYMAN, BRN_AND_LRR" at bounding box center [309, 133] width 232 height 9
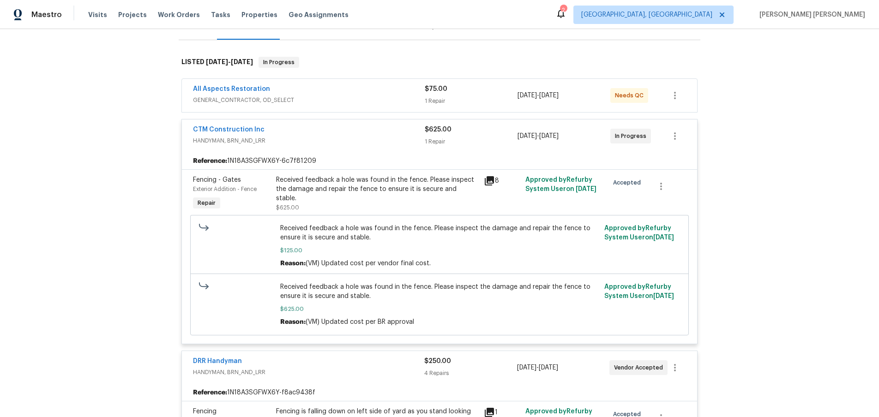
click at [359, 132] on div "CTM Construction Inc" at bounding box center [309, 130] width 232 height 11
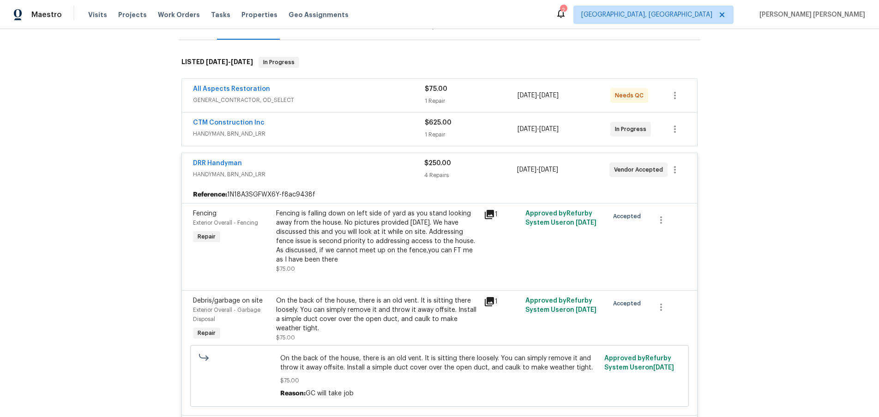
click at [366, 99] on span "GENERAL_CONTRACTOR, OD_SELECT" at bounding box center [309, 100] width 232 height 9
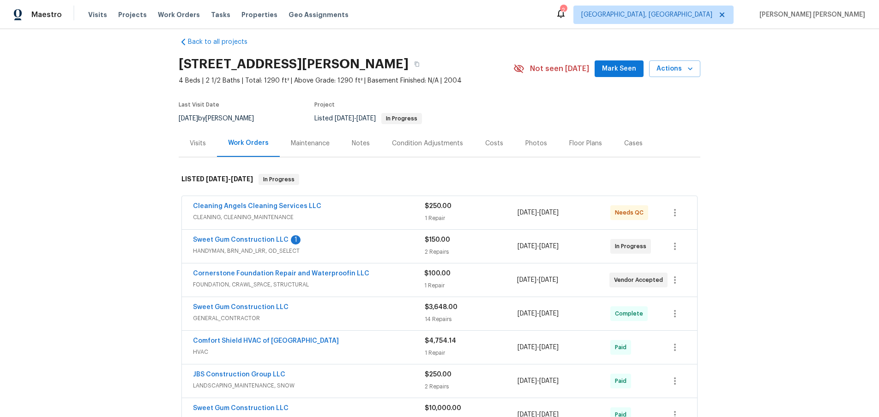
scroll to position [21, 0]
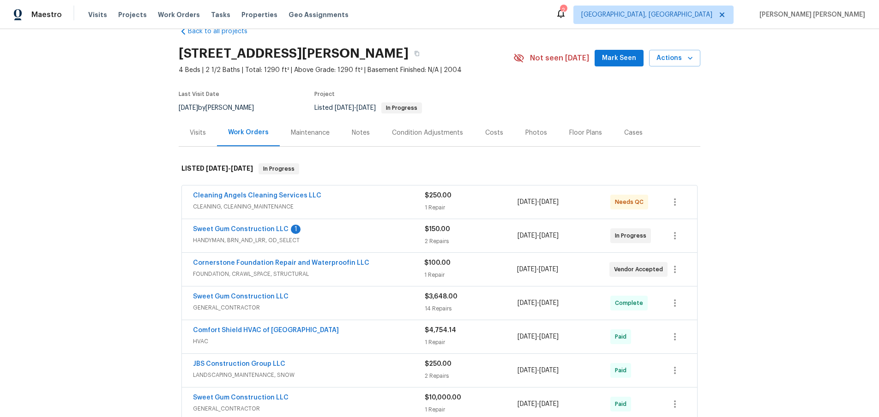
click at [335, 273] on span "FOUNDATION, CRAWL_SPACE, STRUCTURAL" at bounding box center [308, 274] width 231 height 9
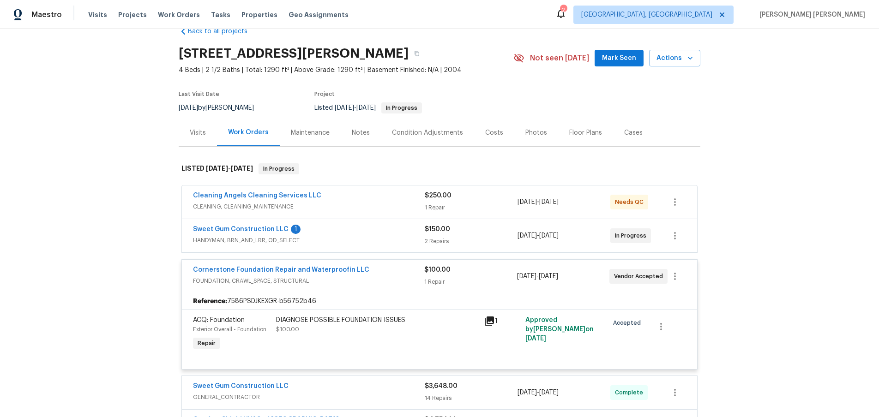
click at [335, 273] on span "Cornerstone Foundation Repair and Waterproofin LLC" at bounding box center [281, 269] width 176 height 9
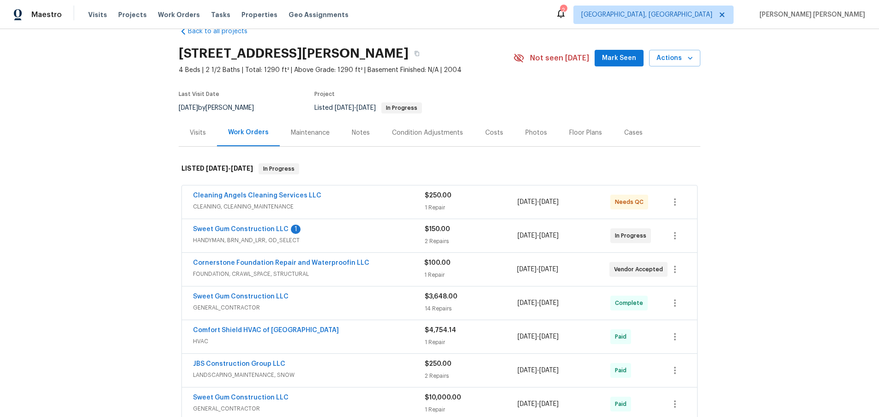
click at [366, 222] on div "Sweet Gum Construction LLC 1 HANDYMAN, BRN_AND_LRR, OD_SELECT $150.00 2 Repairs…" at bounding box center [439, 235] width 515 height 33
click at [369, 233] on div "Sweet Gum Construction LLC 1" at bounding box center [309, 230] width 232 height 11
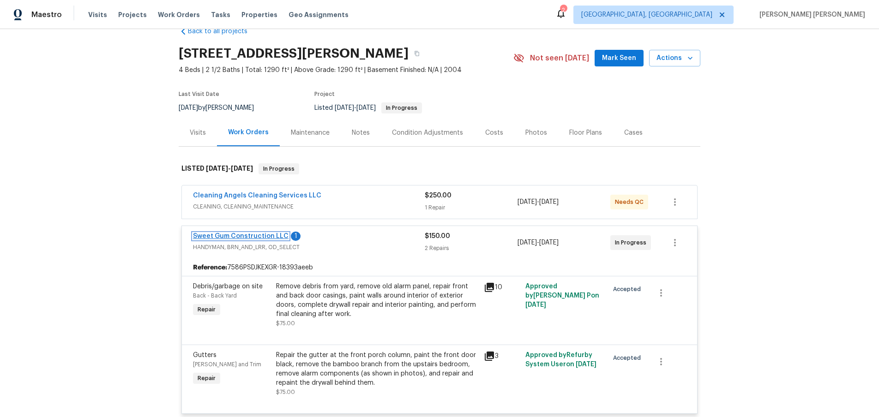
click at [255, 235] on link "Sweet Gum Construction LLC" at bounding box center [241, 236] width 96 height 6
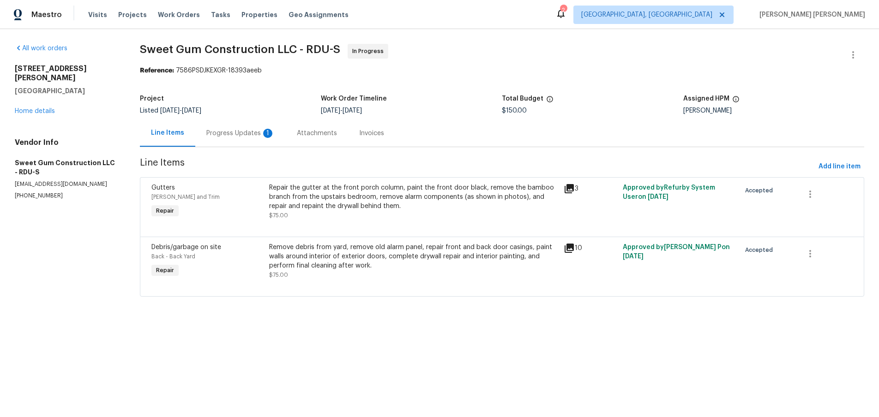
click at [570, 188] on icon at bounding box center [568, 188] width 9 height 9
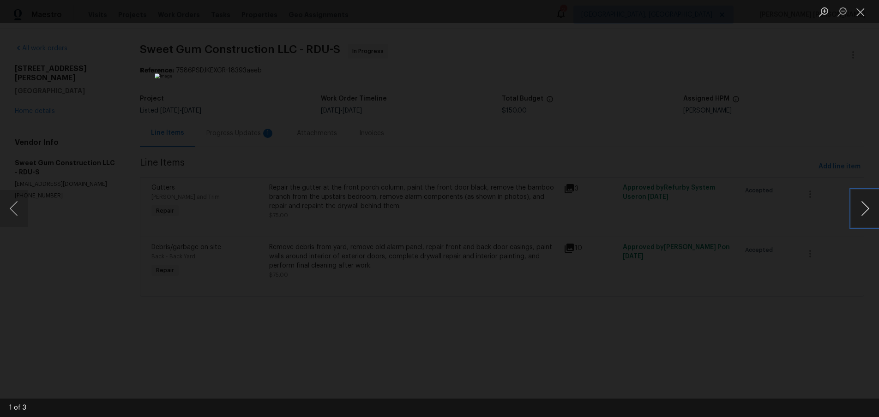
click at [867, 213] on button "Next image" at bounding box center [865, 208] width 28 height 37
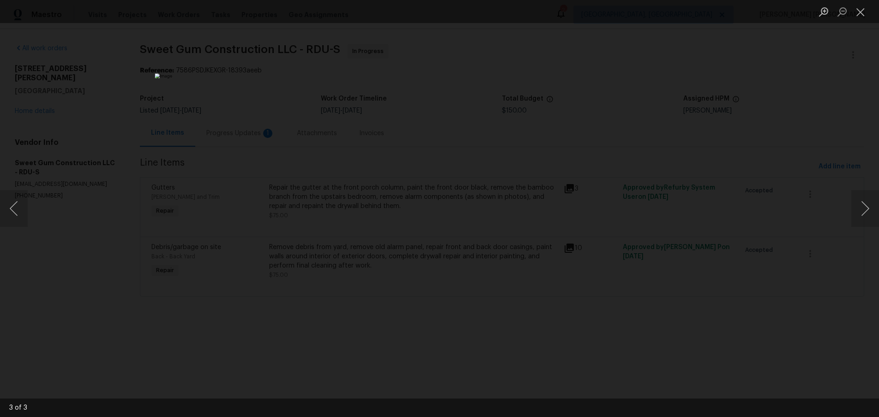
click at [789, 300] on div "Lightbox" at bounding box center [439, 208] width 879 height 417
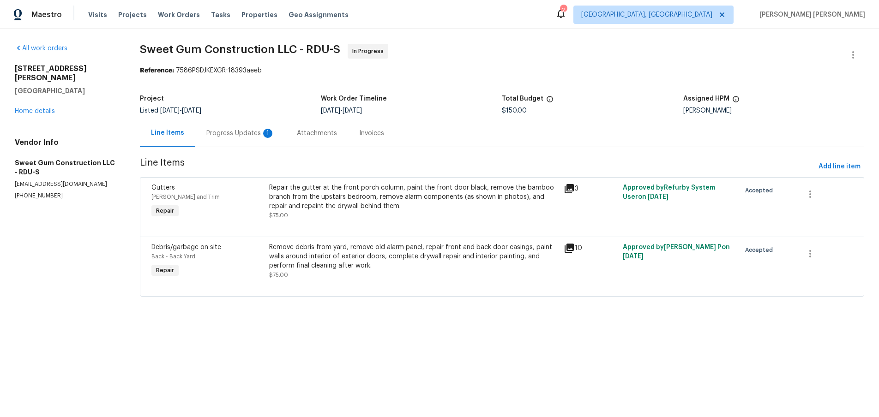
click at [570, 248] on icon at bounding box center [568, 248] width 9 height 9
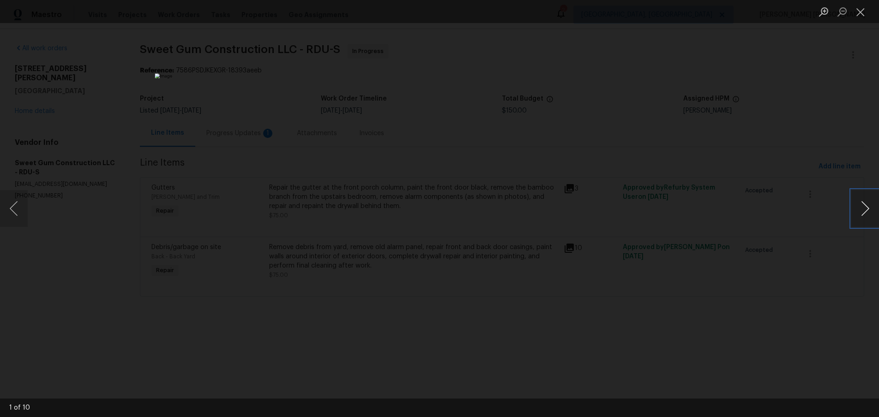
click at [865, 216] on button "Next image" at bounding box center [865, 208] width 28 height 37
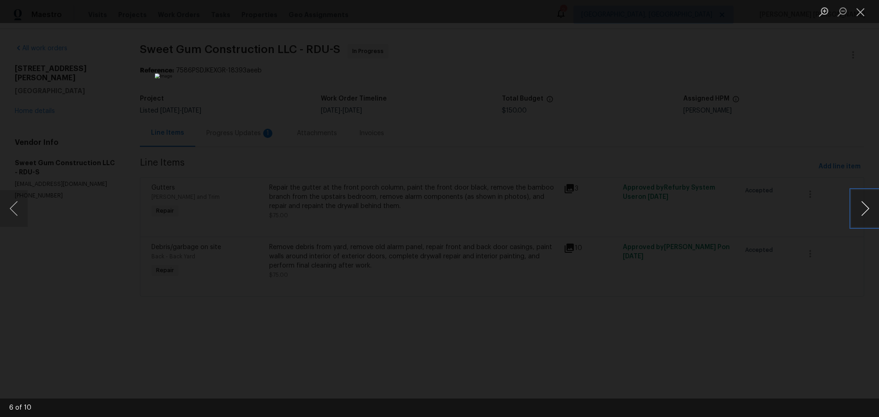
click at [865, 216] on button "Next image" at bounding box center [865, 208] width 28 height 37
click at [815, 294] on div "Lightbox" at bounding box center [439, 208] width 879 height 417
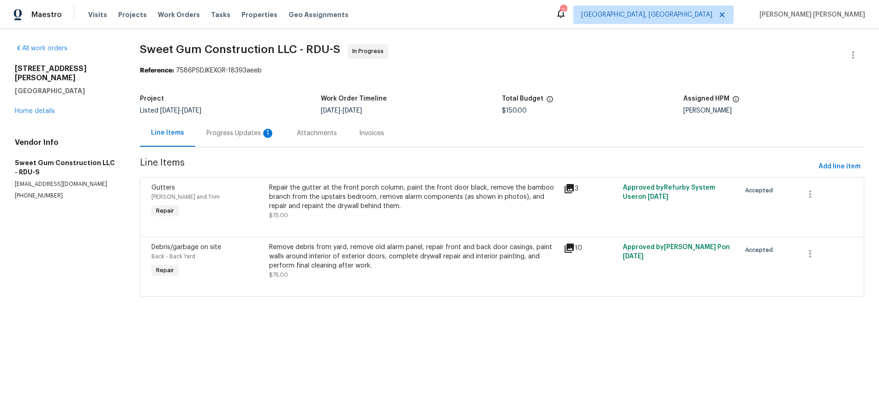
click at [457, 212] on div "Repair the gutter at the front porch column, paint the front door black, remove…" at bounding box center [413, 201] width 289 height 37
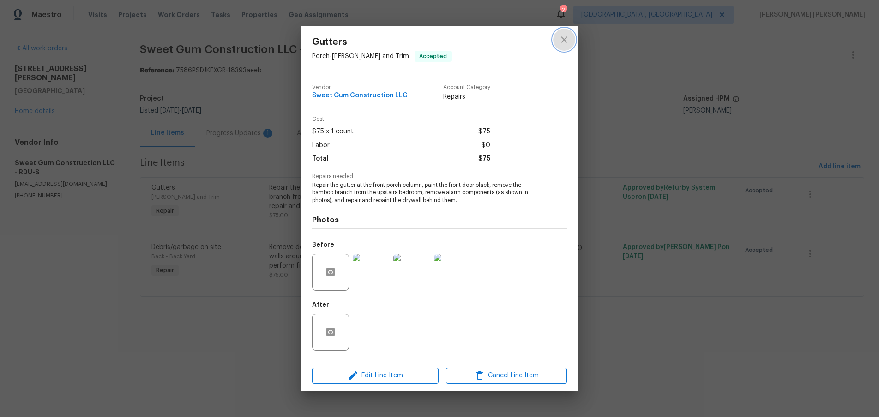
drag, startPoint x: 566, startPoint y: 40, endPoint x: 483, endPoint y: 51, distance: 83.8
click at [566, 40] on icon "close" at bounding box center [563, 39] width 11 height 11
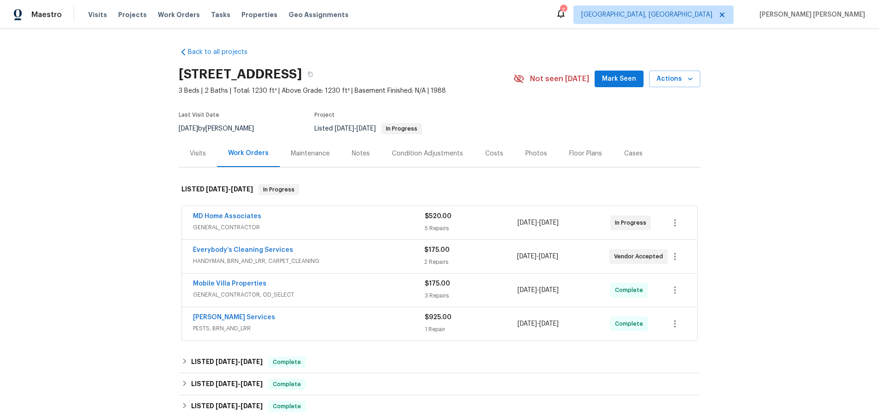
click at [356, 222] on div "MD Home Associates" at bounding box center [309, 217] width 232 height 11
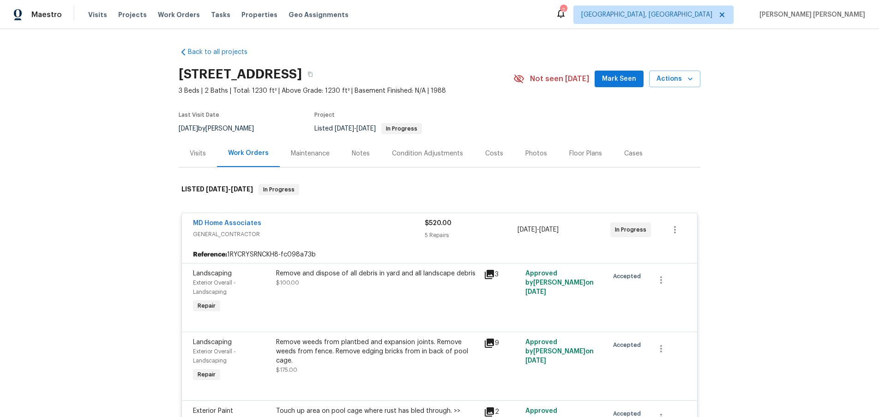
click at [356, 222] on div "MD Home Associates" at bounding box center [309, 224] width 232 height 11
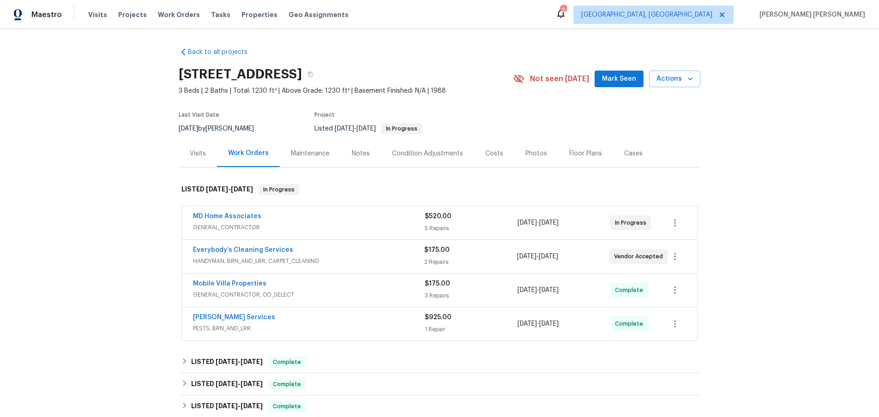
scroll to position [39, 0]
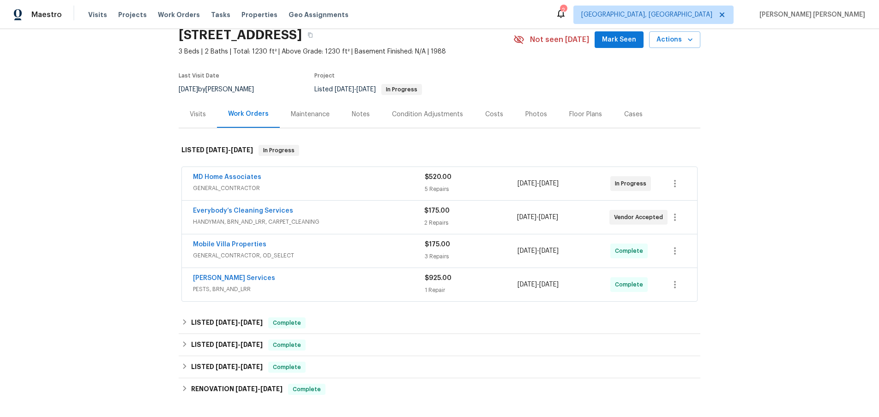
click at [356, 222] on span "HANDYMAN, BRN_AND_LRR, CARPET_CLEANING" at bounding box center [308, 221] width 231 height 9
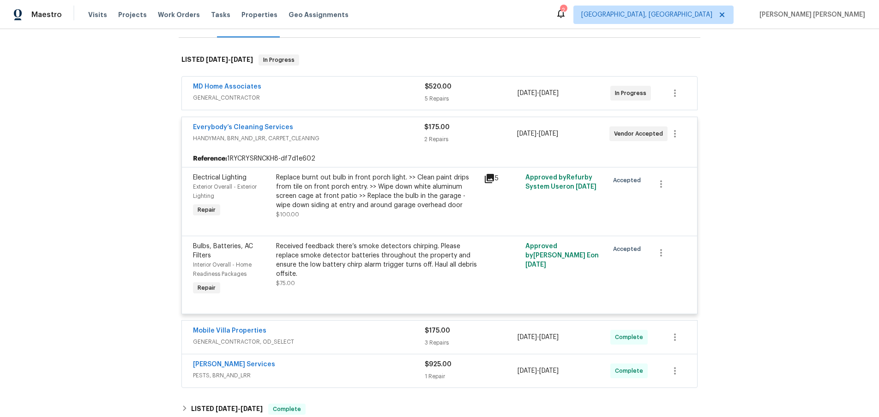
scroll to position [140, 0]
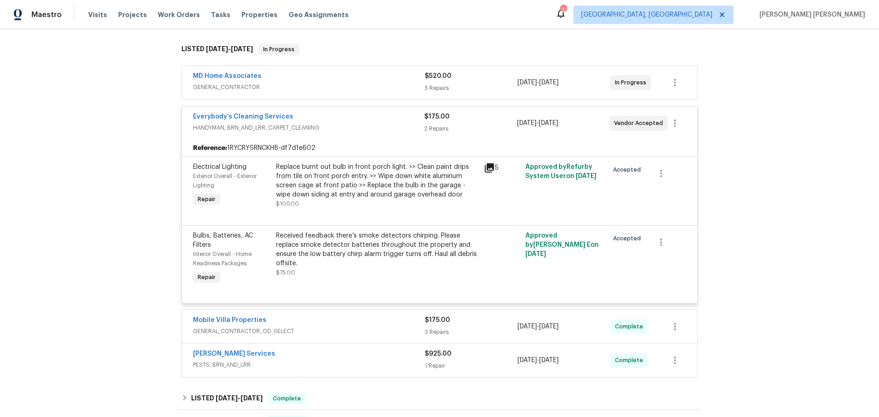
click at [430, 240] on div "Received feedback there’s smoke detectors chirping. Please replace smoke detect…" at bounding box center [377, 249] width 202 height 37
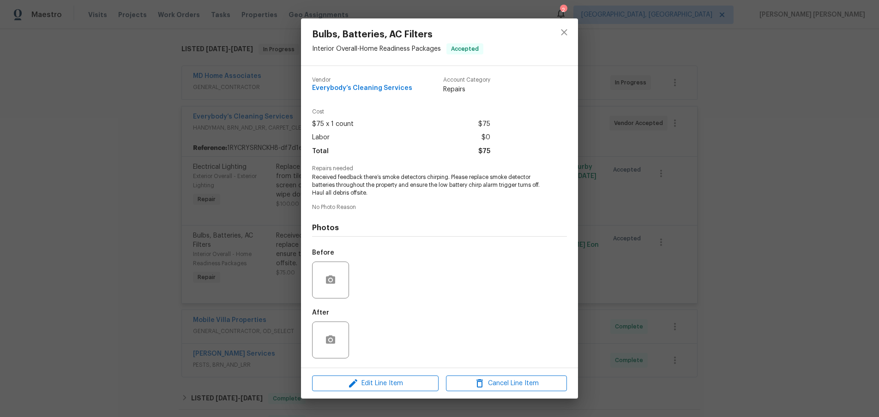
click at [78, 175] on div "Bulbs, Batteries, AC Filters Interior Overall - Home Readiness Packages Accepte…" at bounding box center [439, 208] width 879 height 417
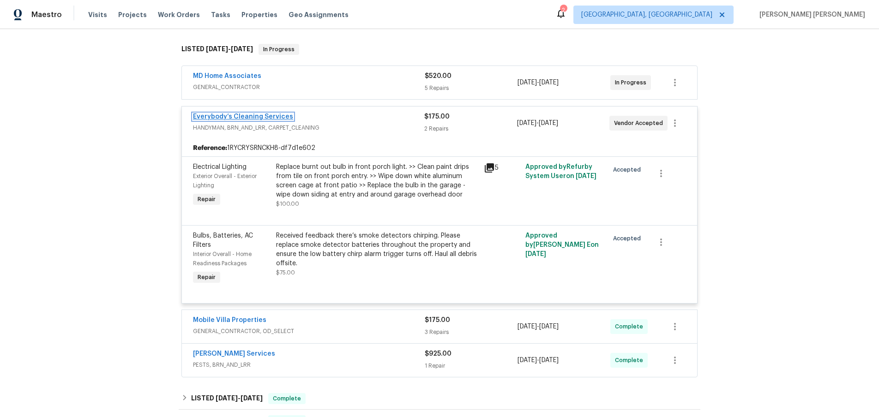
click at [264, 114] on link "Everybody’s Cleaning Services" at bounding box center [243, 117] width 100 height 6
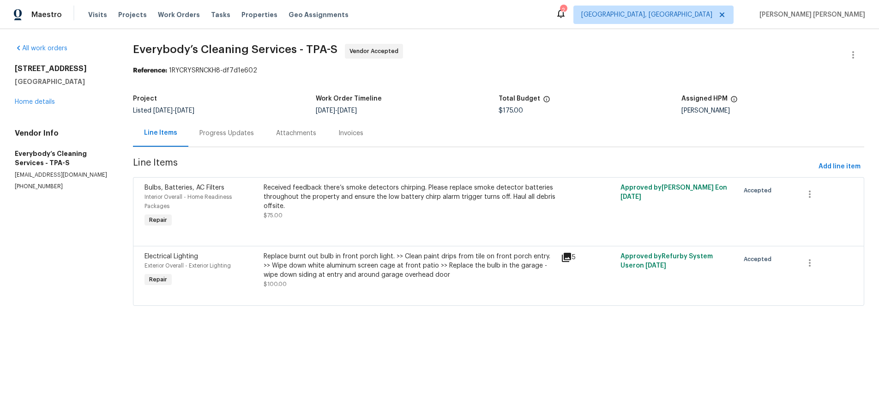
click at [339, 198] on div "Received feedback there’s smoke detectors chirping. Please replace smoke detect…" at bounding box center [410, 197] width 292 height 28
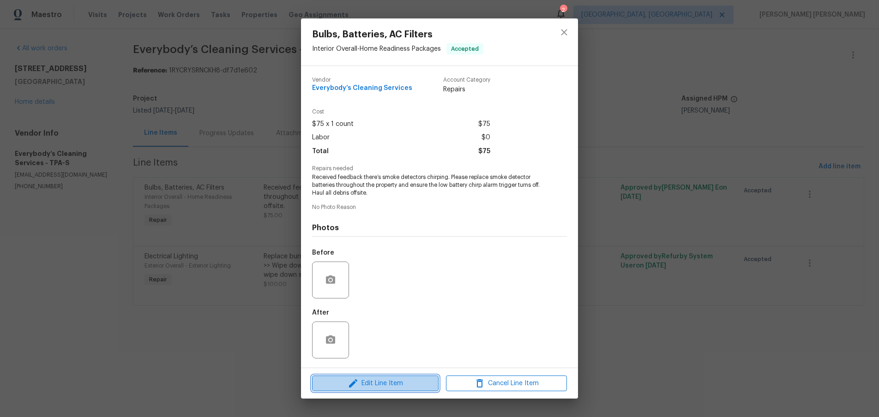
click at [396, 386] on span "Edit Line Item" at bounding box center [375, 384] width 121 height 12
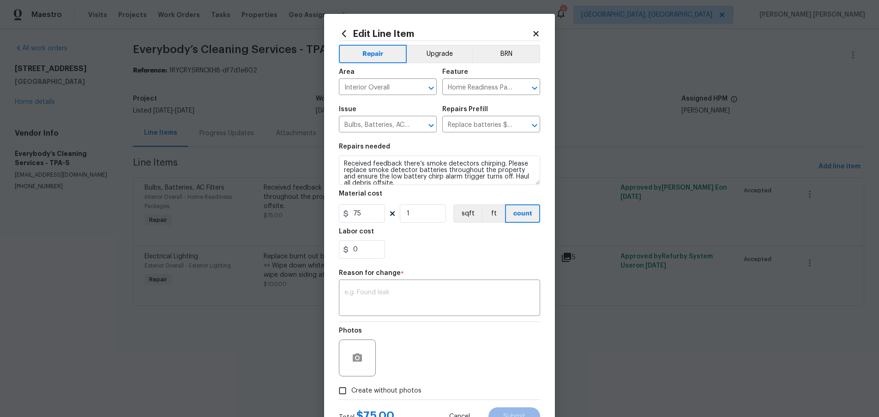
click at [536, 32] on icon at bounding box center [536, 34] width 8 height 8
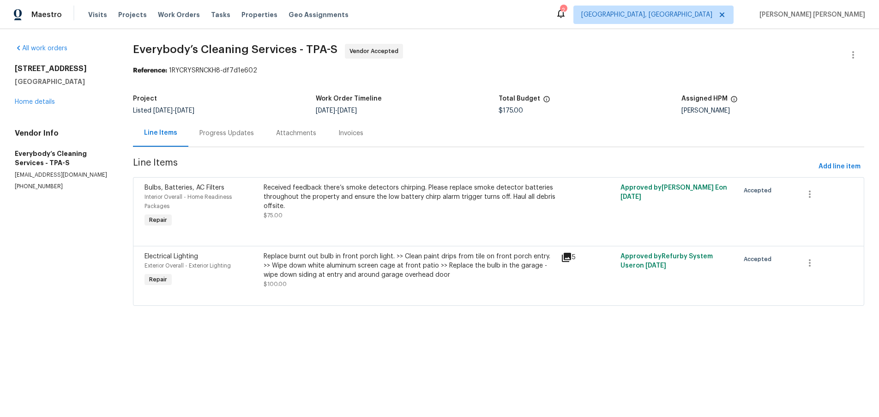
click at [457, 198] on div "Received feedback there’s smoke detectors chirping. Please replace smoke detect…" at bounding box center [410, 197] width 292 height 28
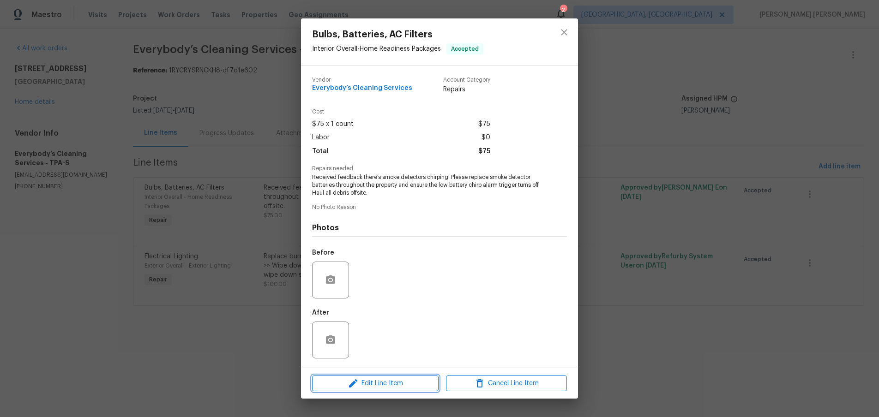
click at [396, 389] on button "Edit Line Item" at bounding box center [375, 384] width 126 height 16
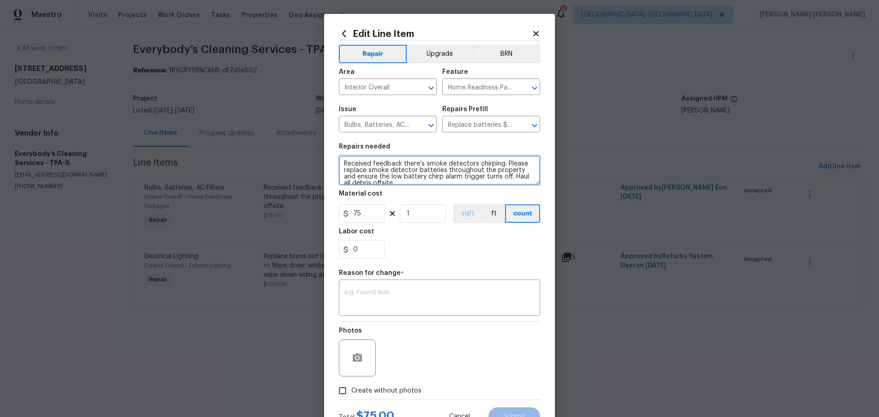
scroll to position [6, 0]
drag, startPoint x: 351, startPoint y: 165, endPoint x: 466, endPoint y: 183, distance: 116.4
click at [462, 205] on section "Repairs needed Received feedback there’s smoke detectors chirping. Please repla…" at bounding box center [439, 201] width 201 height 126
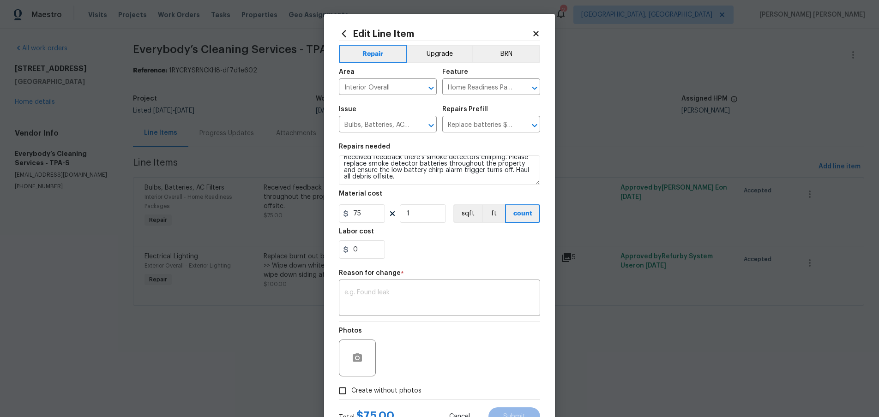
click at [535, 32] on icon at bounding box center [535, 33] width 5 height 5
click at [535, 32] on body "Maestro Visits Projects Work Orders Tasks Properties Geo Assignments 2 Albuquer…" at bounding box center [439, 166] width 879 height 332
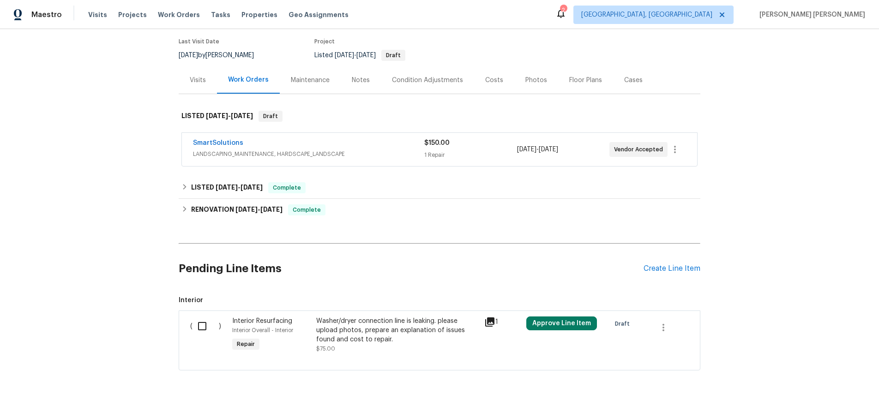
scroll to position [90, 0]
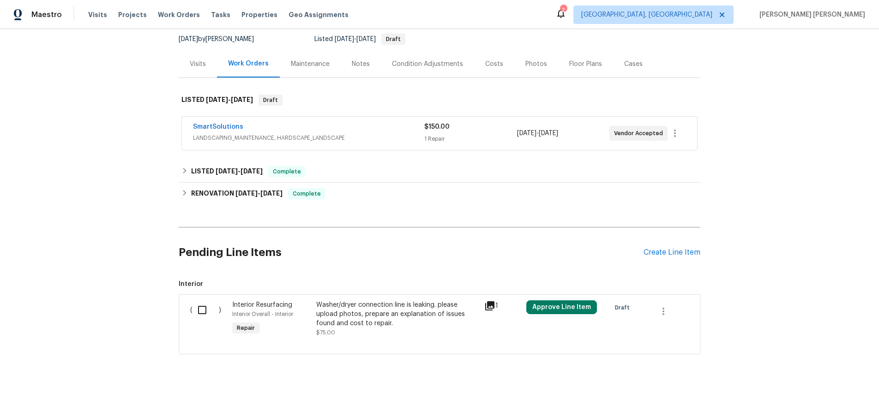
click at [419, 308] on div "Washer/dryer connection line is leaking. please upload photos, prepare an expla…" at bounding box center [397, 314] width 162 height 28
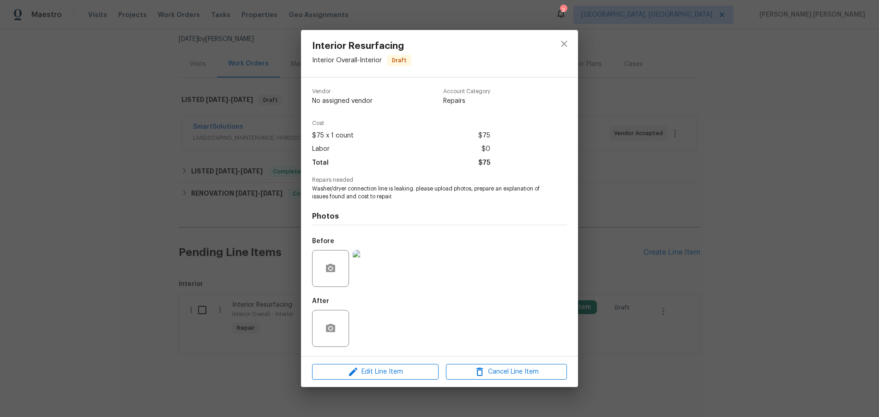
click at [773, 150] on div "Interior Resurfacing Interior Overall - Interior Draft Vendor No assigned vendo…" at bounding box center [439, 208] width 879 height 417
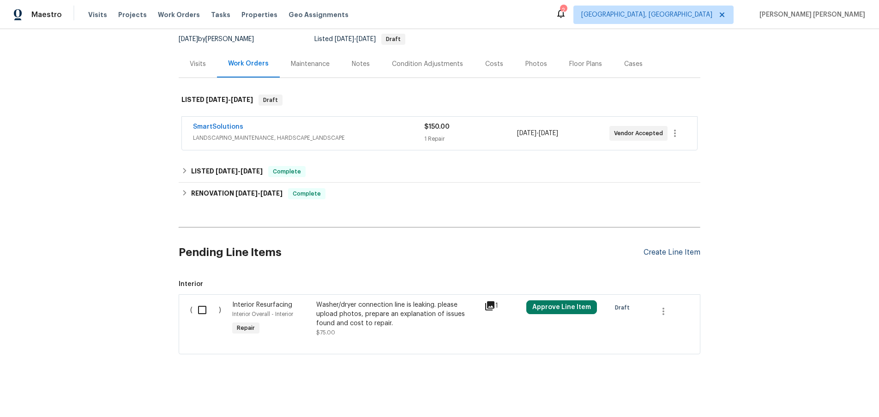
click at [675, 251] on div "Create Line Item" at bounding box center [671, 252] width 57 height 9
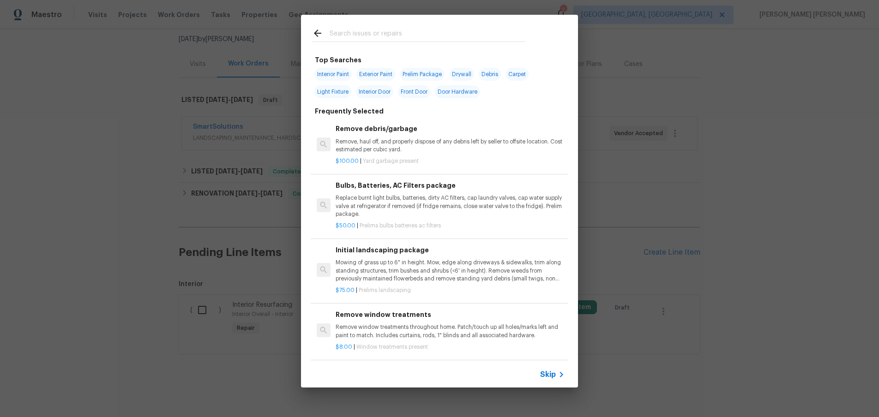
click at [550, 376] on span "Skip" at bounding box center [548, 374] width 16 height 9
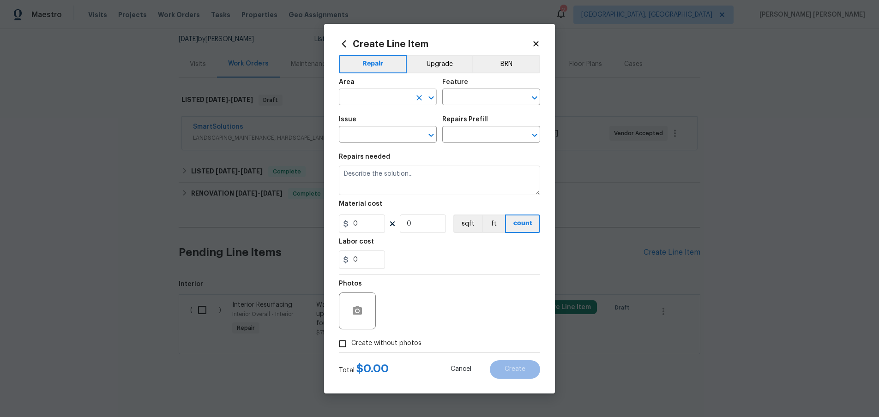
click at [394, 95] on input "text" at bounding box center [375, 98] width 72 height 14
drag, startPoint x: 373, startPoint y: 116, endPoint x: 442, endPoint y: 104, distance: 70.3
click at [394, 112] on li "Kitchen" at bounding box center [388, 118] width 98 height 15
type input "Kitchen"
click at [471, 95] on input "text" at bounding box center [478, 98] width 72 height 14
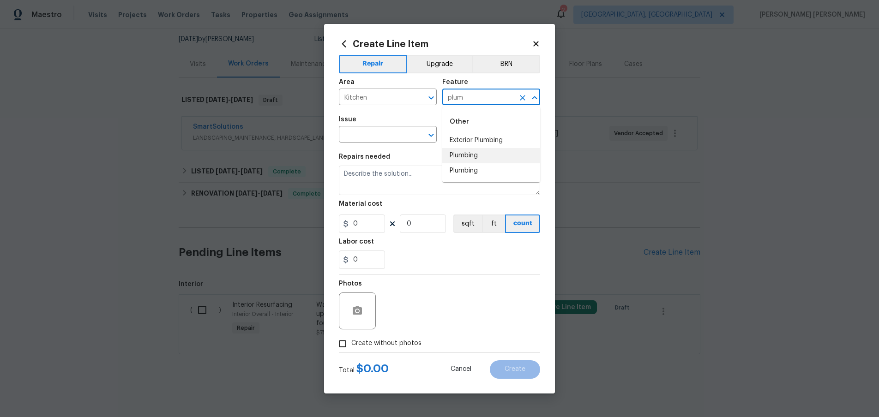
click at [461, 159] on li "Plumbing" at bounding box center [491, 155] width 98 height 15
type input "Plumbing"
click at [367, 130] on input "text" at bounding box center [375, 135] width 72 height 14
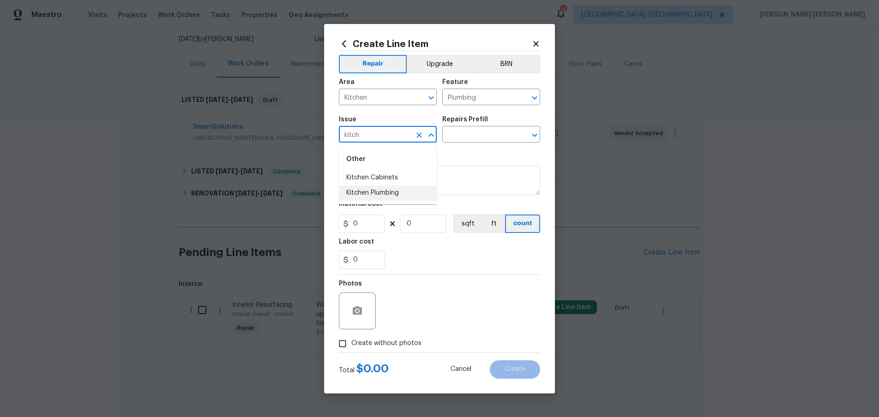
drag, startPoint x: 400, startPoint y: 191, endPoint x: 465, endPoint y: 159, distance: 72.4
click at [400, 191] on li "Kitchen Plumbing" at bounding box center [388, 193] width 98 height 15
type input "Kitchen Plumbing"
click at [485, 132] on input "text" at bounding box center [478, 135] width 72 height 14
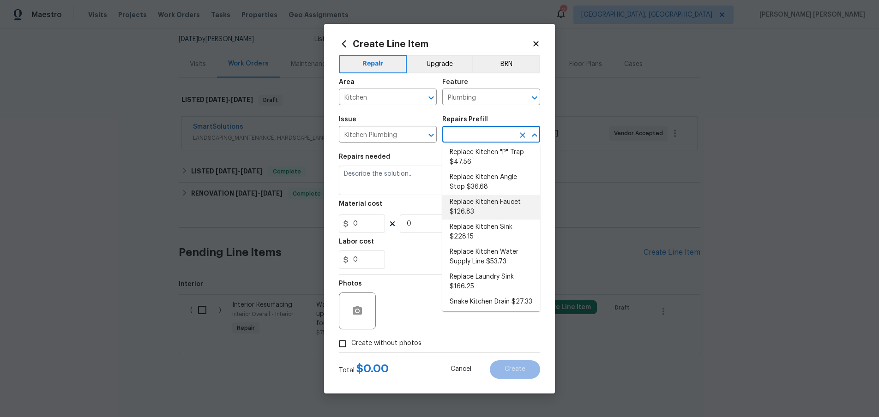
scroll to position [85, 0]
click at [518, 256] on li "Replace Kitchen Water Supply Line $53.73" at bounding box center [491, 255] width 98 height 25
type textarea "Remove the existing refrigerator water supply line and replace it with new. Ens…"
type input "1"
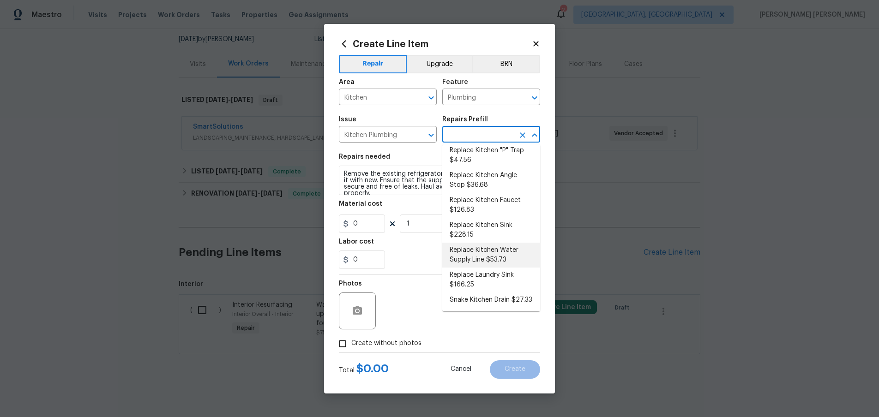
type input "Replace Kitchen Water Supply Line $53.73"
type input "53.73"
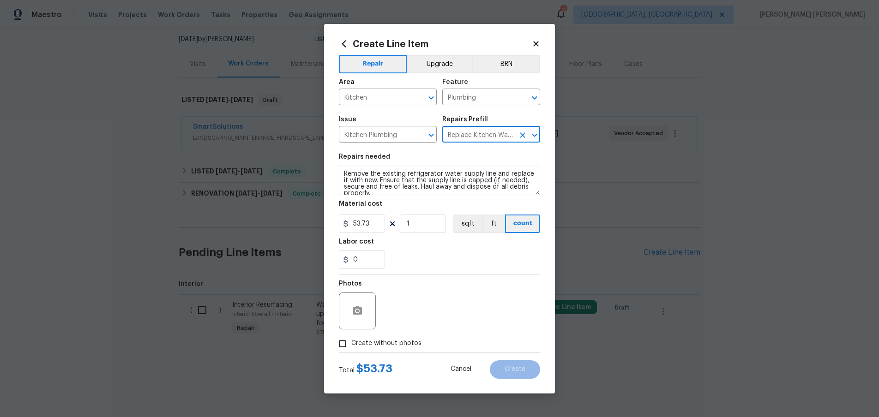
click at [533, 137] on icon "Open" at bounding box center [534, 135] width 11 height 11
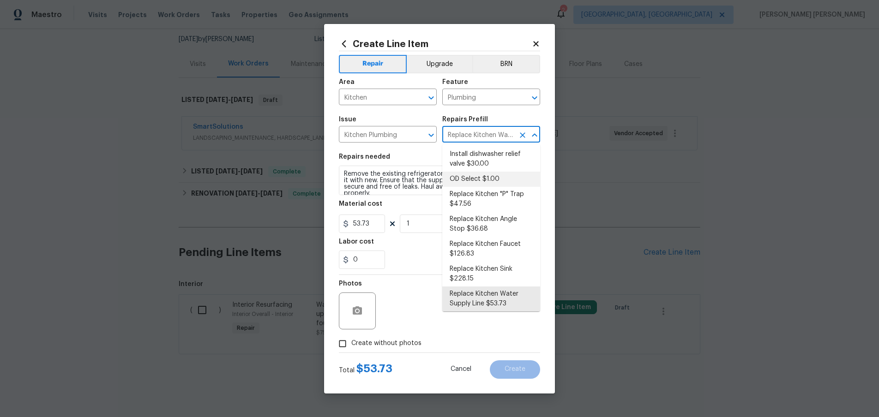
scroll to position [0, 0]
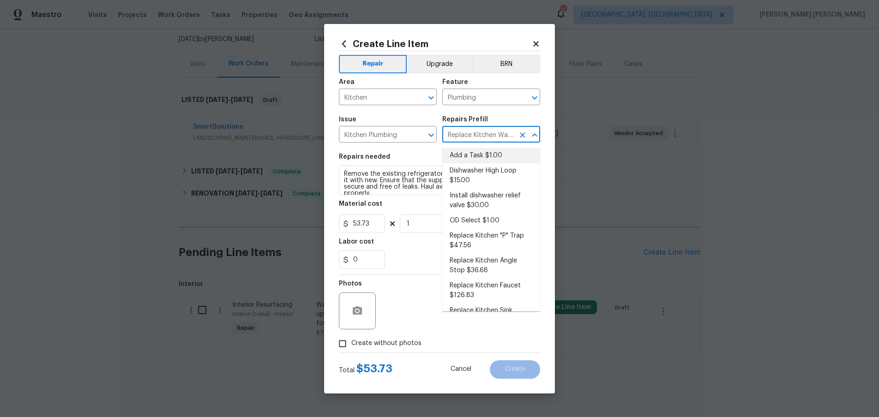
click at [468, 151] on li "Add a Task $1.00" at bounding box center [491, 155] width 98 height 15
type input "Add a Task $1.00"
type textarea "HPM to detail"
type input "1"
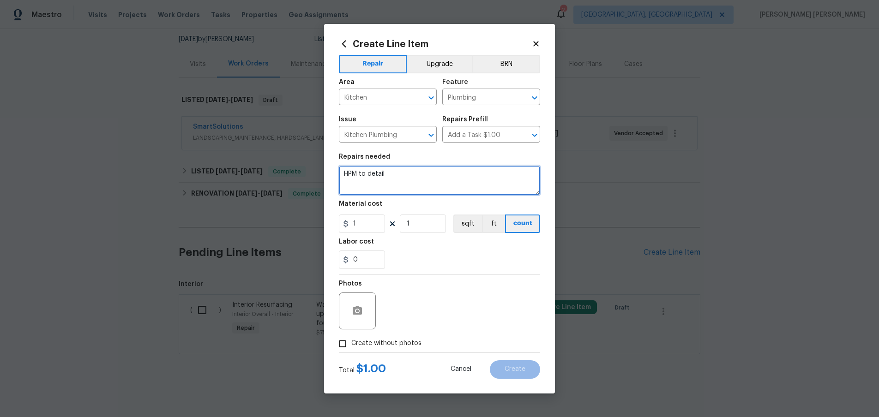
click at [432, 176] on textarea "HPM to detail" at bounding box center [439, 181] width 201 height 30
drag, startPoint x: 535, startPoint y: 42, endPoint x: 567, endPoint y: 42, distance: 31.4
click at [535, 42] on icon at bounding box center [535, 43] width 5 height 5
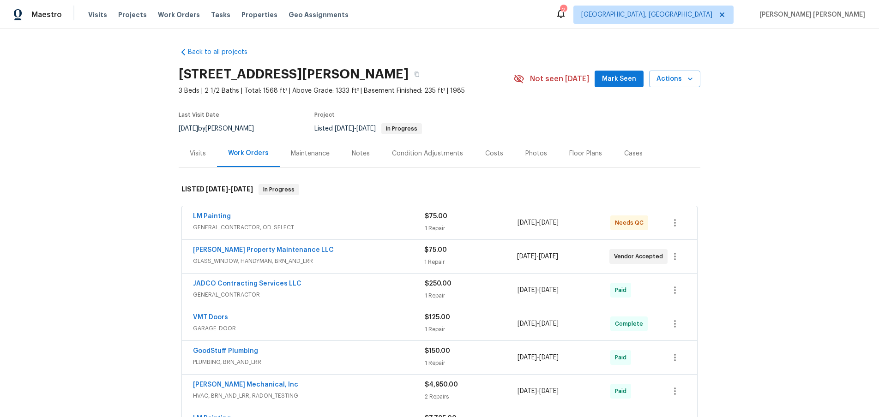
click at [312, 254] on div "[PERSON_NAME] Property Maintenance LLC" at bounding box center [308, 251] width 231 height 11
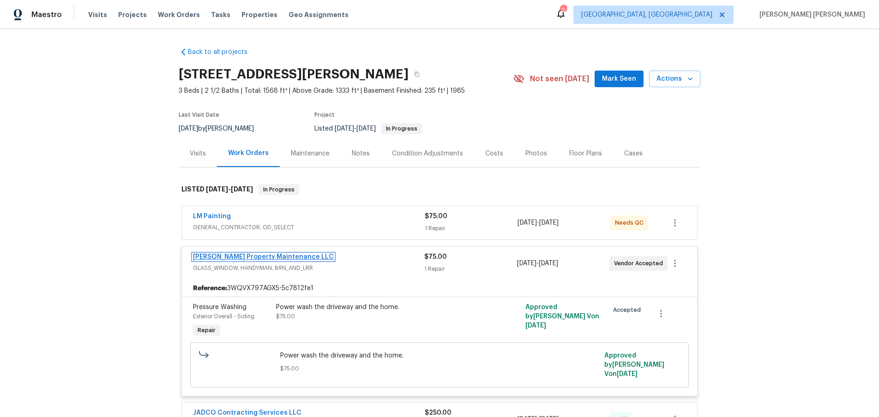
click at [270, 256] on link "[PERSON_NAME] Property Maintenance LLC" at bounding box center [263, 257] width 141 height 6
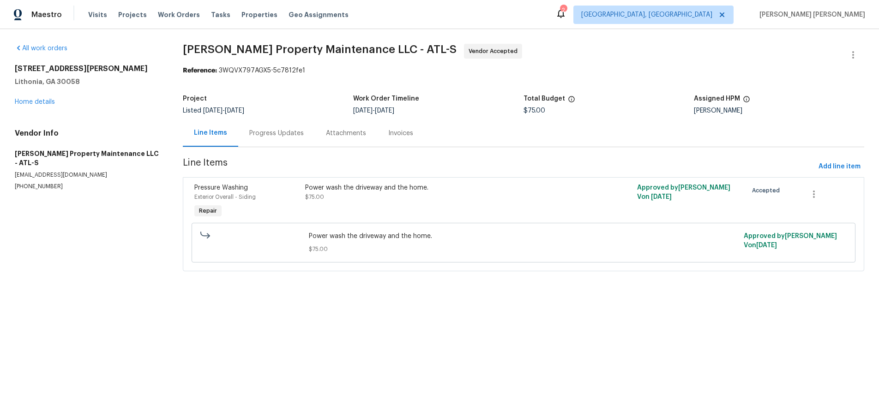
click at [364, 203] on div "Power wash the driveway and the home. $75.00" at bounding box center [440, 201] width 276 height 42
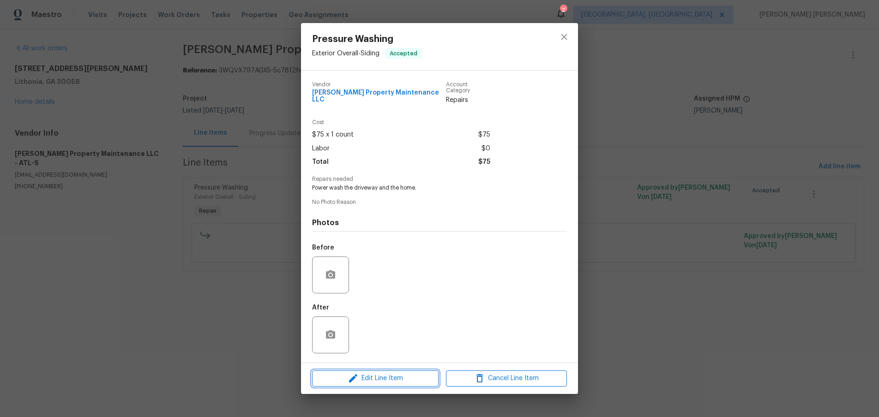
click at [381, 376] on span "Edit Line Item" at bounding box center [375, 379] width 121 height 12
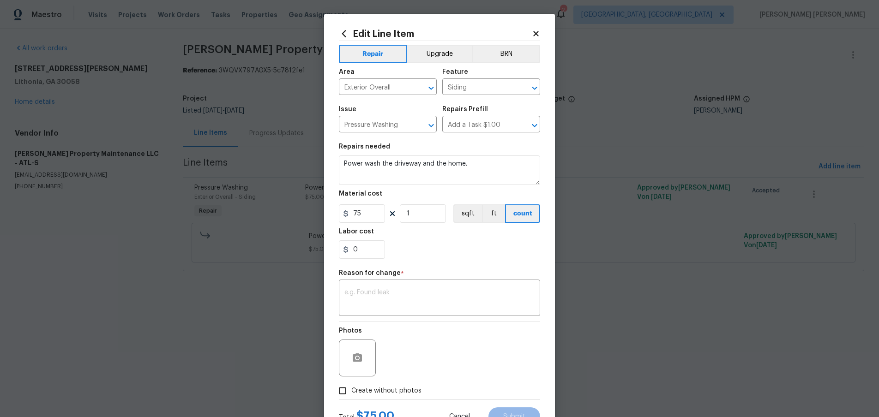
click at [534, 34] on icon at bounding box center [535, 33] width 5 height 5
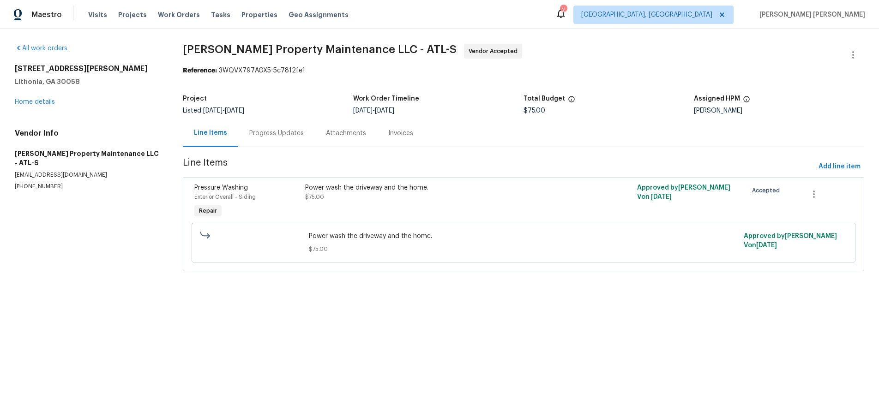
click at [457, 194] on div "Power wash the driveway and the home. $75.00" at bounding box center [440, 192] width 271 height 18
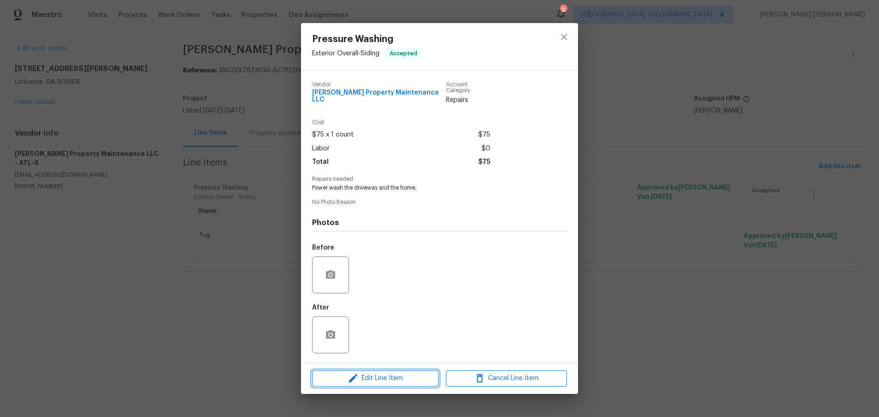
click at [417, 377] on span "Edit Line Item" at bounding box center [375, 379] width 121 height 12
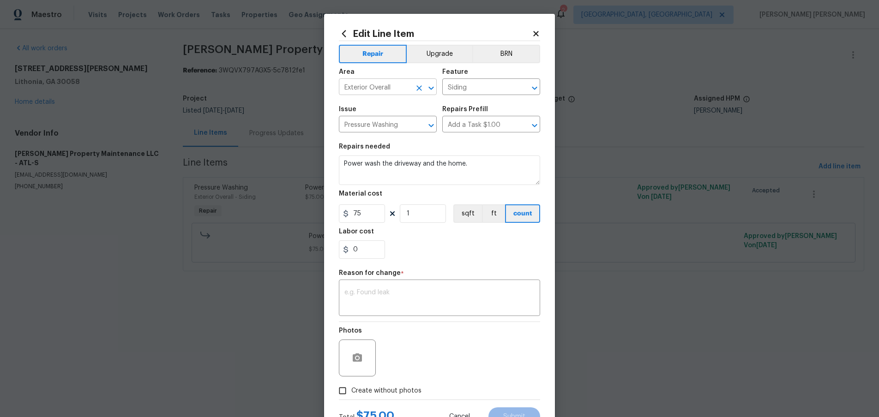
click at [431, 87] on icon "Open" at bounding box center [430, 88] width 11 height 11
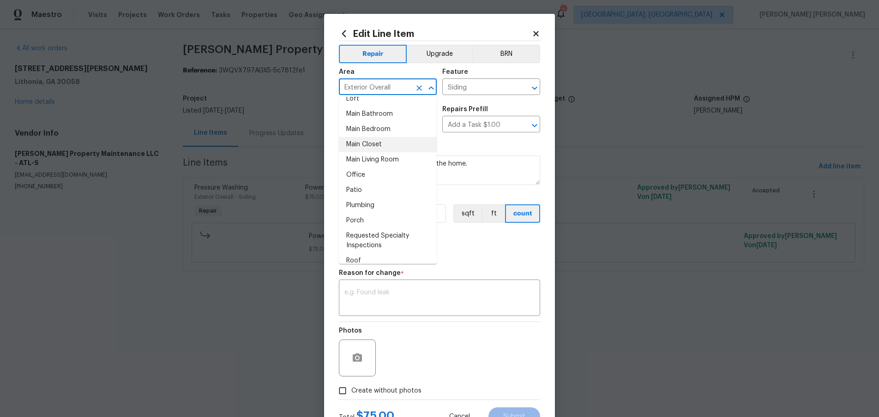
scroll to position [520, 0]
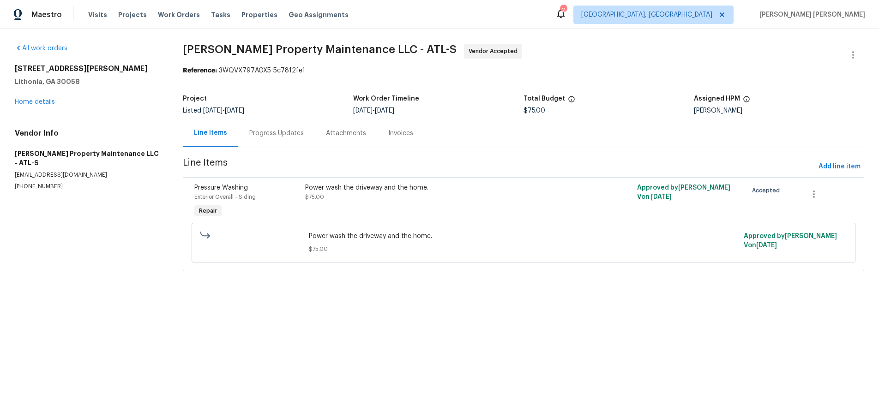
click at [147, 206] on body "Maestro Visits Projects Work Orders Tasks Properties Geo Assignments 2 Albuquer…" at bounding box center [439, 148] width 879 height 297
click at [372, 201] on div "Power wash the driveway and the home. $75.00" at bounding box center [440, 192] width 271 height 18
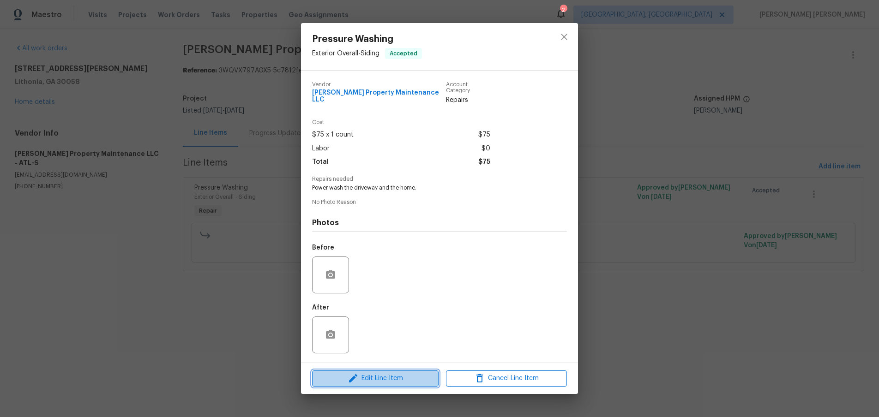
click at [380, 382] on button "Edit Line Item" at bounding box center [375, 379] width 126 height 16
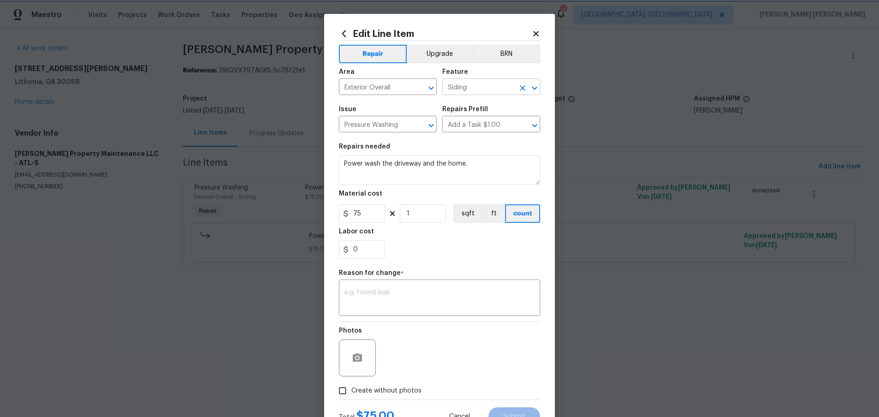
click at [536, 90] on icon "Open" at bounding box center [534, 88] width 11 height 11
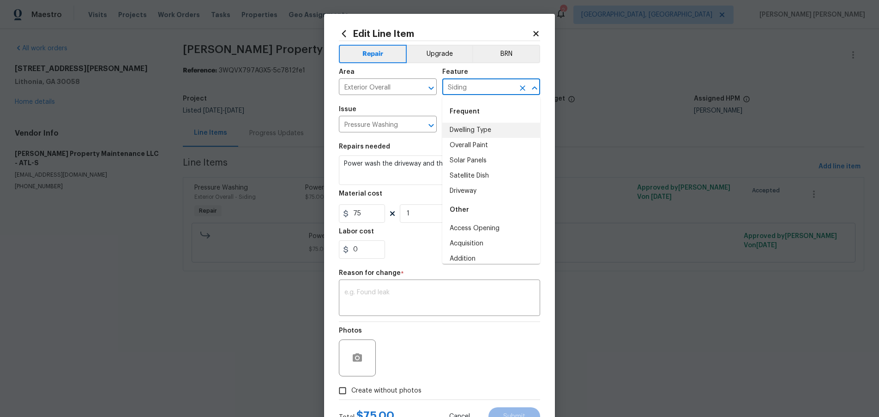
click at [372, 146] on h5 "Repairs needed" at bounding box center [364, 147] width 51 height 6
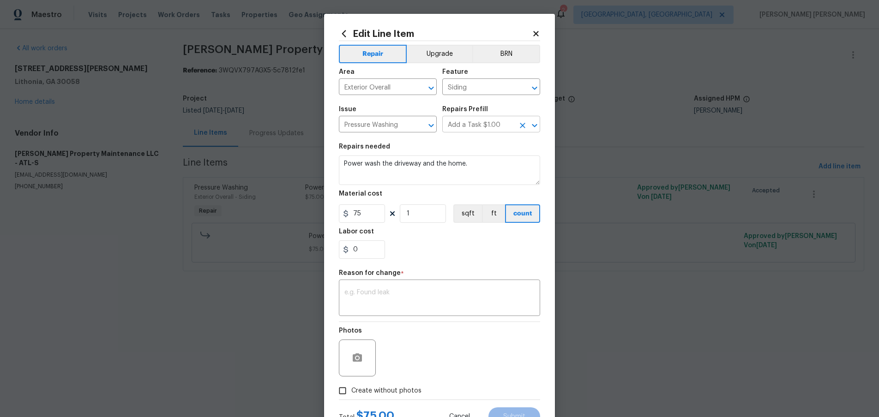
click at [538, 126] on icon "Open" at bounding box center [534, 125] width 11 height 11
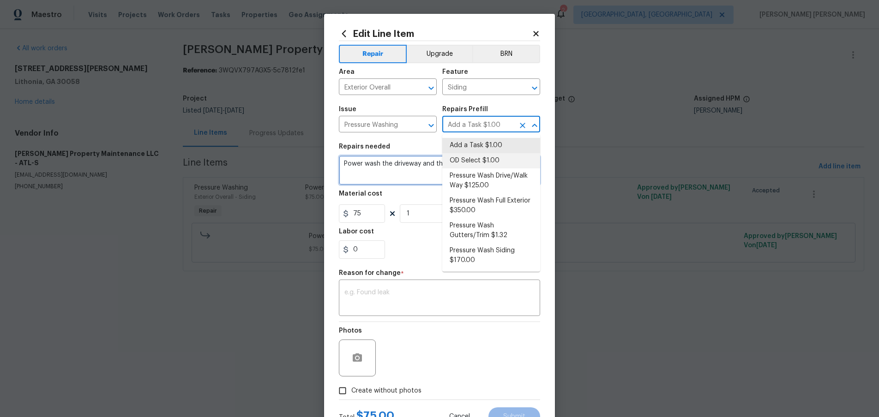
click at [367, 170] on textarea "Power wash the driveway and the home." at bounding box center [439, 171] width 201 height 30
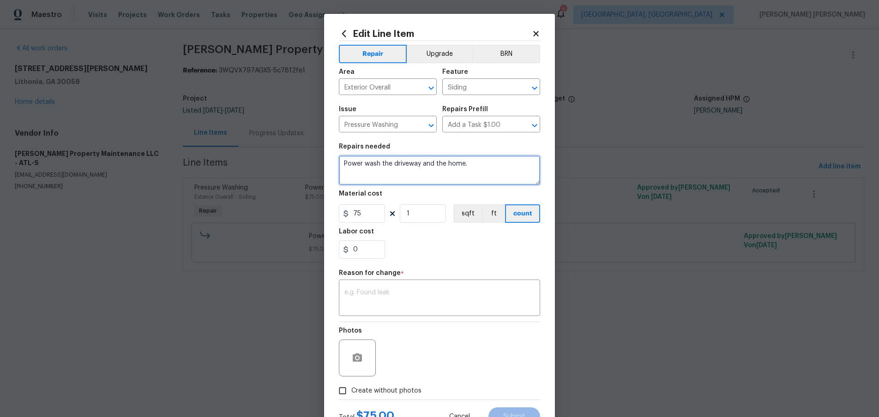
drag, startPoint x: 473, startPoint y: 164, endPoint x: 362, endPoint y: 164, distance: 110.8
click at [329, 159] on div "Edit Line Item Repair Upgrade BRN Area Exterior Overall ​ Feature Siding ​ Issu…" at bounding box center [439, 227] width 231 height 427
click at [538, 31] on icon at bounding box center [535, 33] width 5 height 5
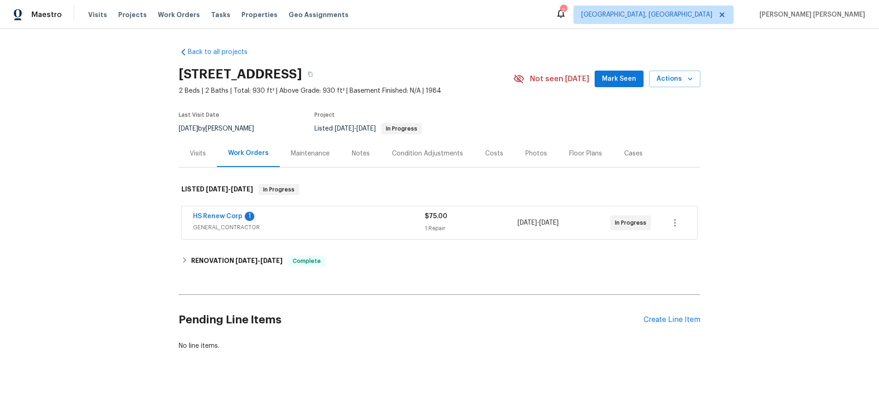
click at [346, 228] on span "GENERAL_CONTRACTOR" at bounding box center [309, 227] width 232 height 9
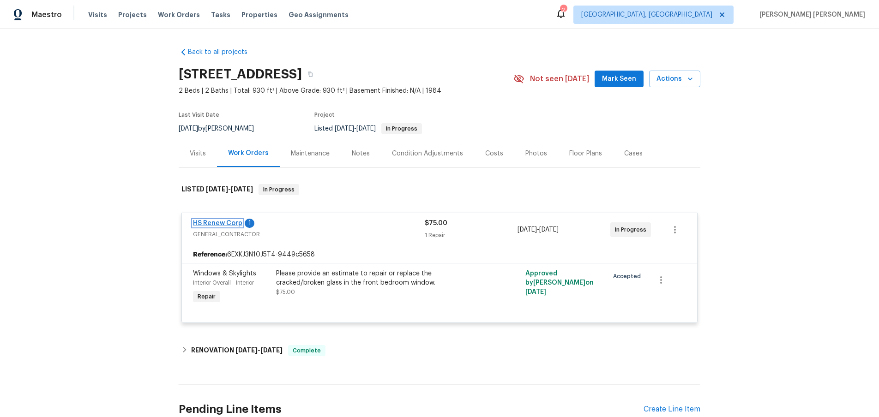
click at [232, 224] on link "HS Renew Corp" at bounding box center [217, 223] width 49 height 6
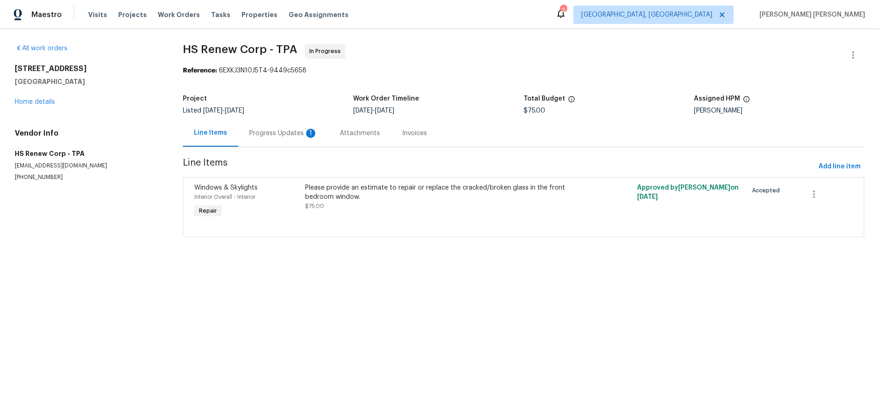
click at [279, 130] on div "Progress Updates 1" at bounding box center [283, 133] width 68 height 9
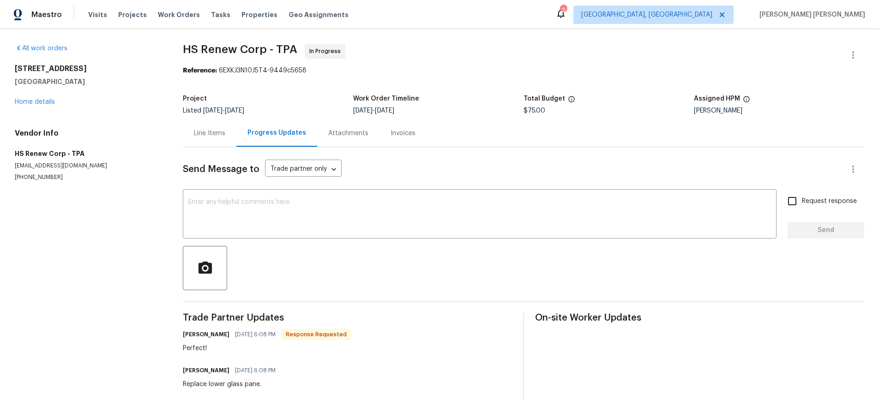
click at [209, 133] on div "Line Items" at bounding box center [209, 133] width 31 height 9
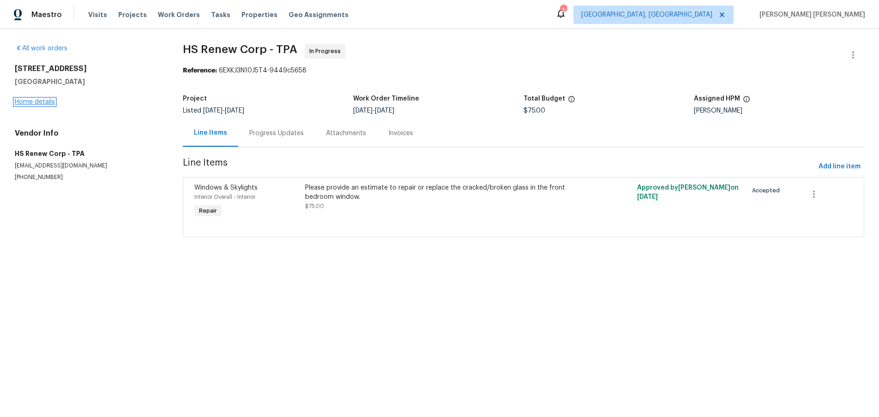
click at [37, 103] on link "Home details" at bounding box center [35, 102] width 40 height 6
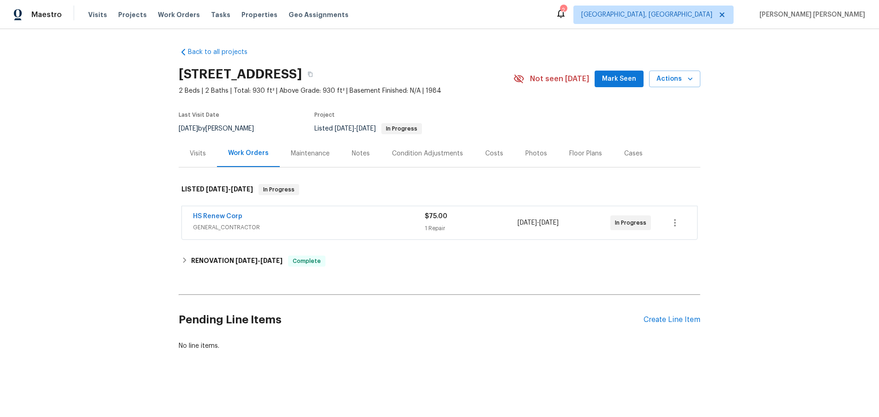
click at [199, 156] on div "Visits" at bounding box center [198, 153] width 16 height 9
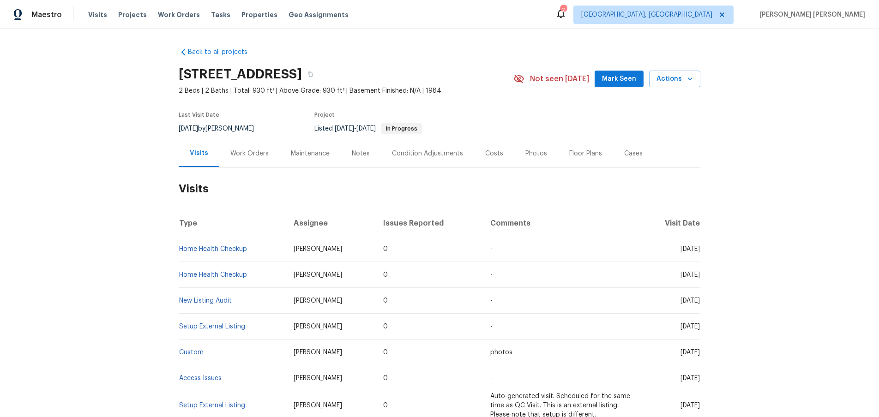
click at [215, 254] on td "Home Health Checkup" at bounding box center [233, 249] width 108 height 26
click at [216, 251] on link "Home Health Checkup" at bounding box center [213, 249] width 68 height 6
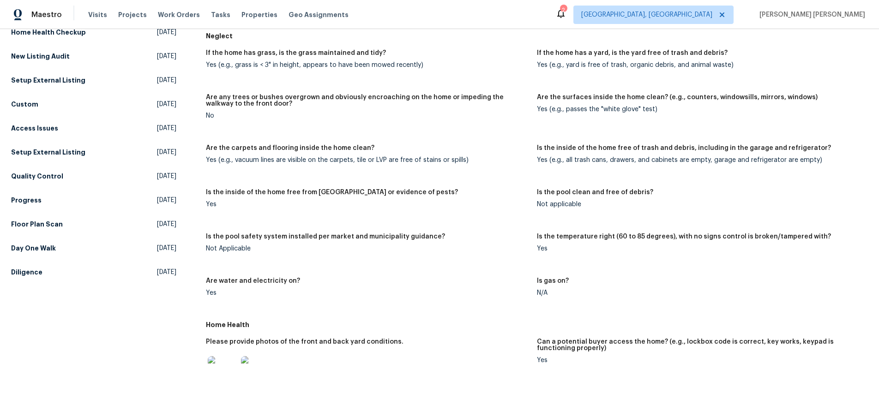
scroll to position [149, 0]
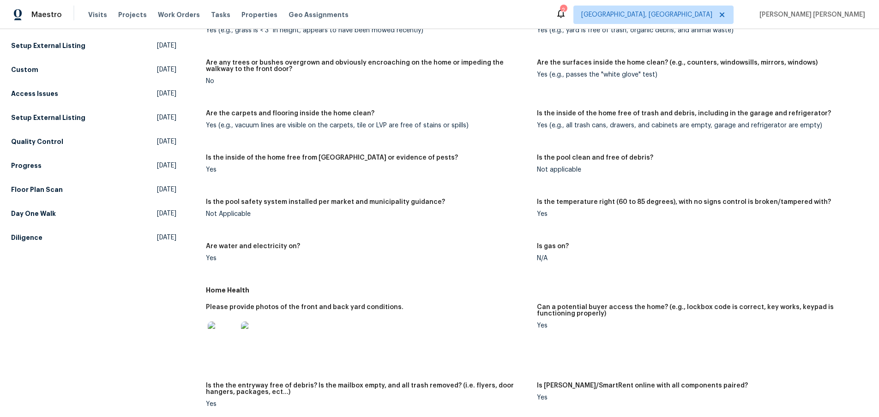
click at [251, 337] on img at bounding box center [256, 337] width 30 height 30
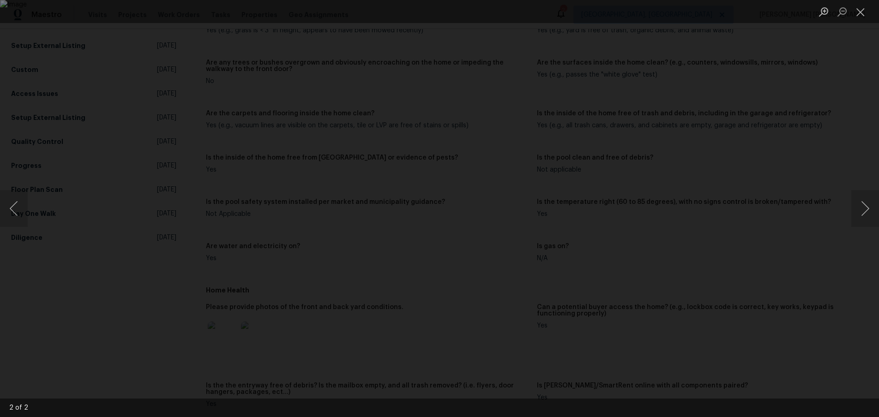
click at [798, 253] on div "Lightbox" at bounding box center [439, 208] width 879 height 417
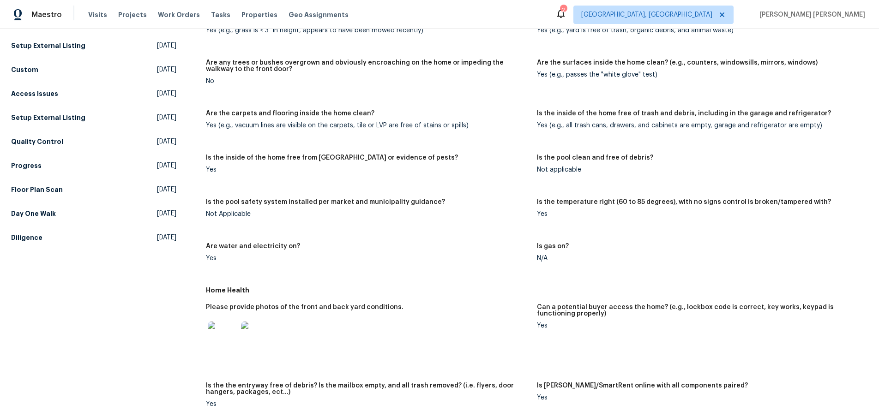
click at [798, 253] on div "Lightbox" at bounding box center [439, 208] width 879 height 417
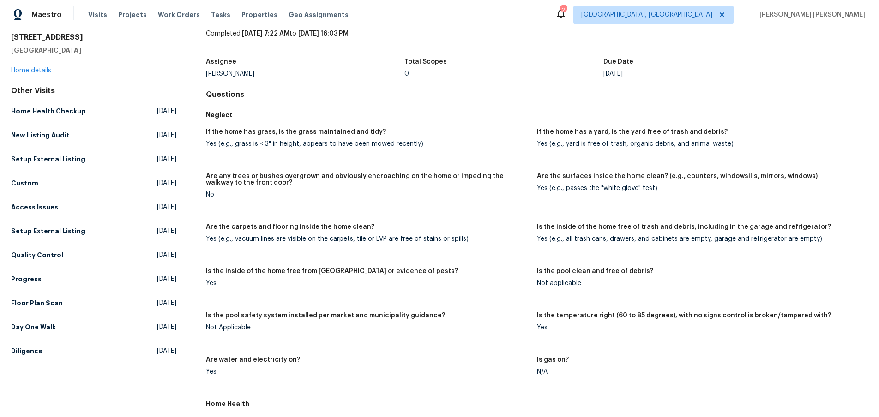
scroll to position [0, 0]
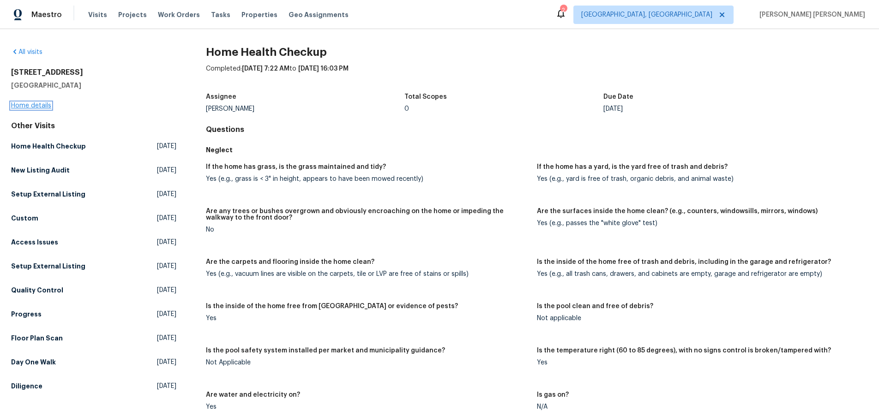
click at [37, 102] on link "Home details" at bounding box center [31, 105] width 40 height 6
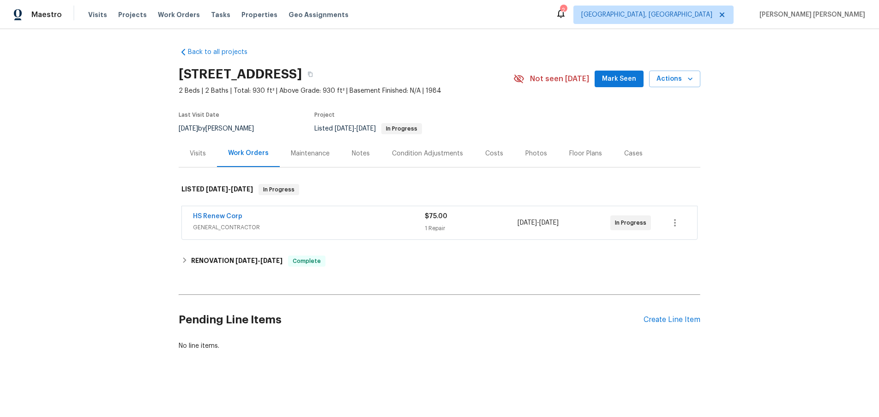
click at [631, 151] on div "Cases" at bounding box center [633, 153] width 18 height 9
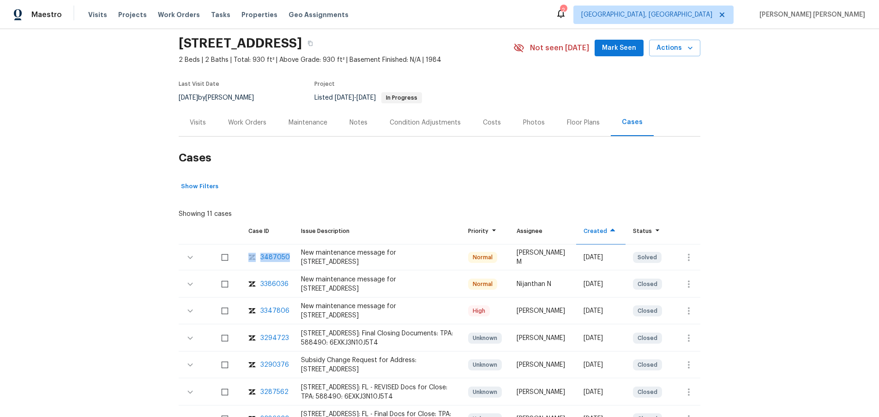
scroll to position [33, 0]
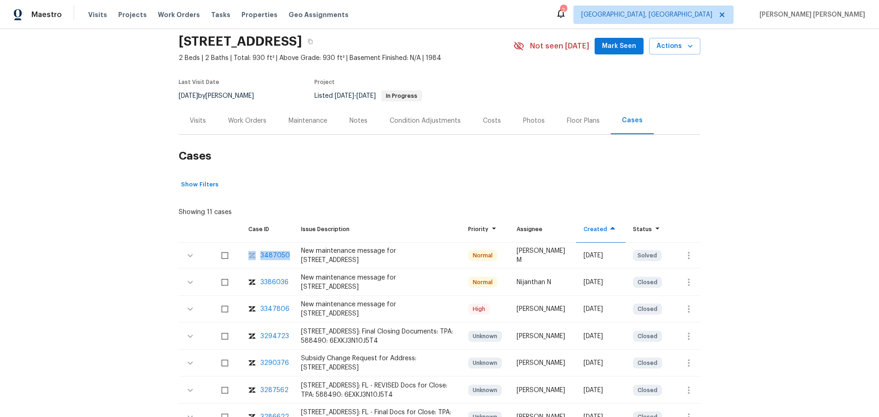
click at [282, 282] on div "3386036" at bounding box center [274, 282] width 28 height 9
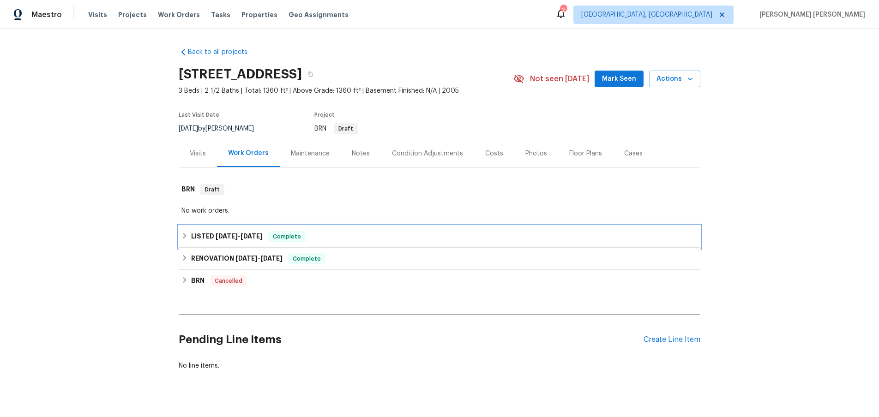
click at [210, 242] on div "LISTED [DATE] - [DATE] Complete" at bounding box center [439, 237] width 521 height 22
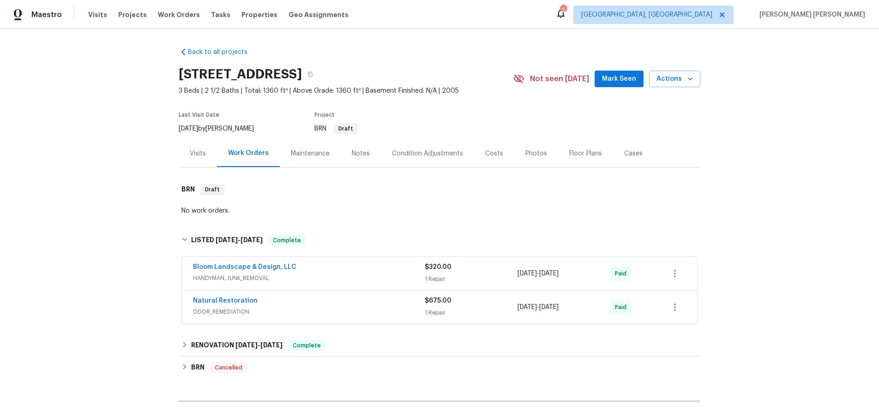
click at [377, 271] on div "Bloom Landscape & Design, LLC" at bounding box center [309, 268] width 232 height 11
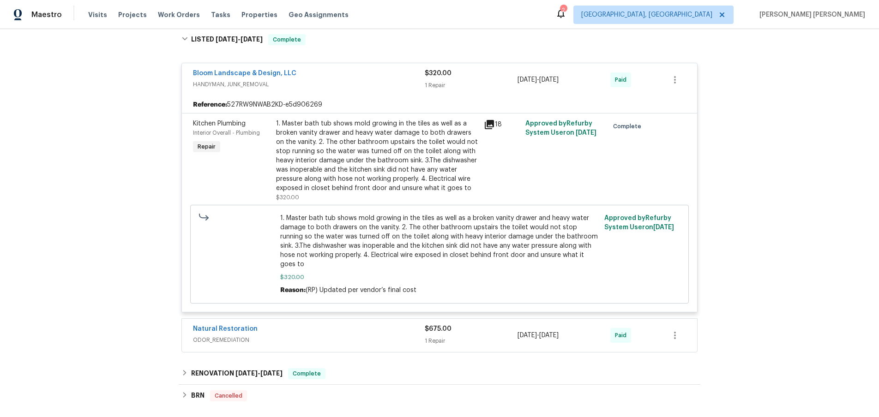
scroll to position [210, 0]
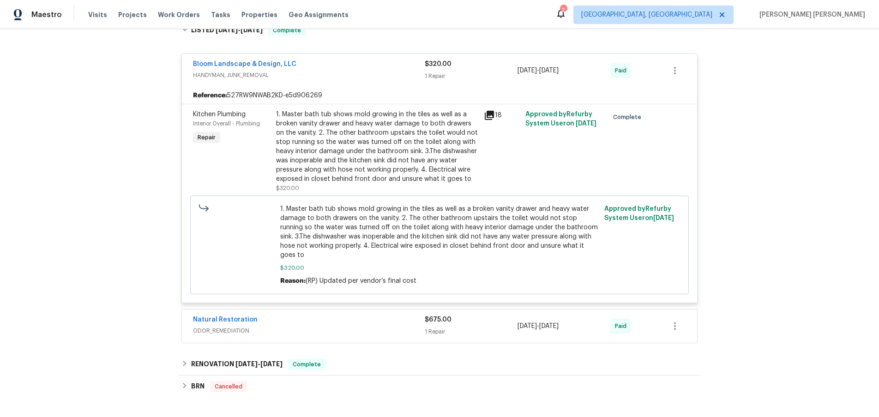
click at [339, 315] on div "Natural Restoration" at bounding box center [309, 320] width 232 height 11
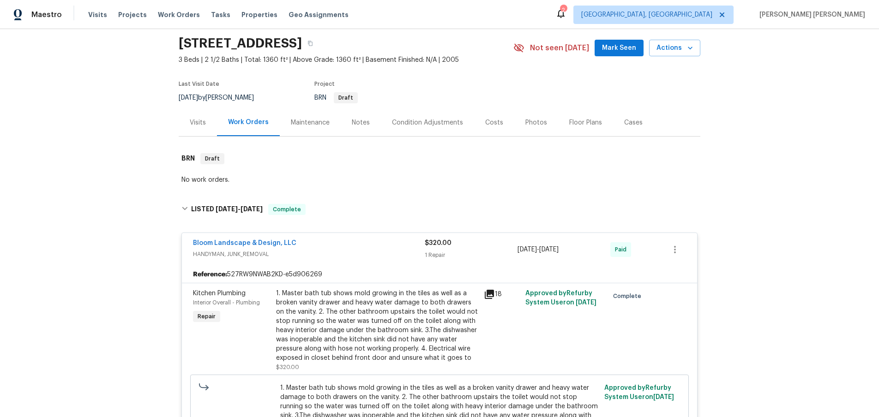
scroll to position [0, 0]
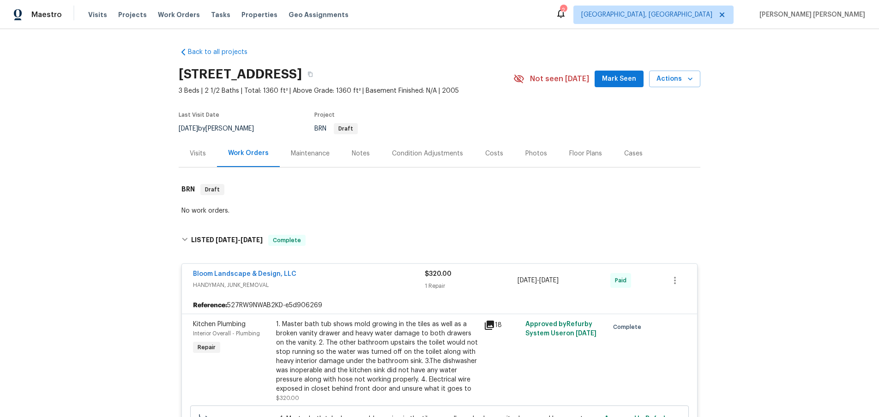
click at [203, 157] on div "Visits" at bounding box center [198, 153] width 16 height 9
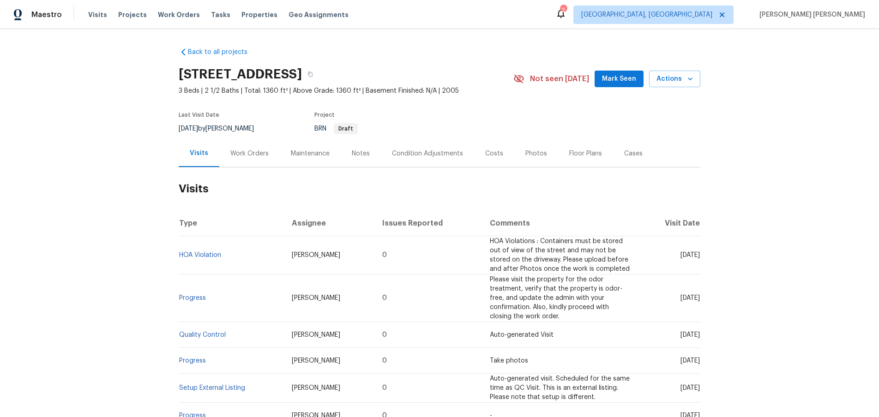
click at [251, 156] on div "Work Orders" at bounding box center [249, 153] width 38 height 9
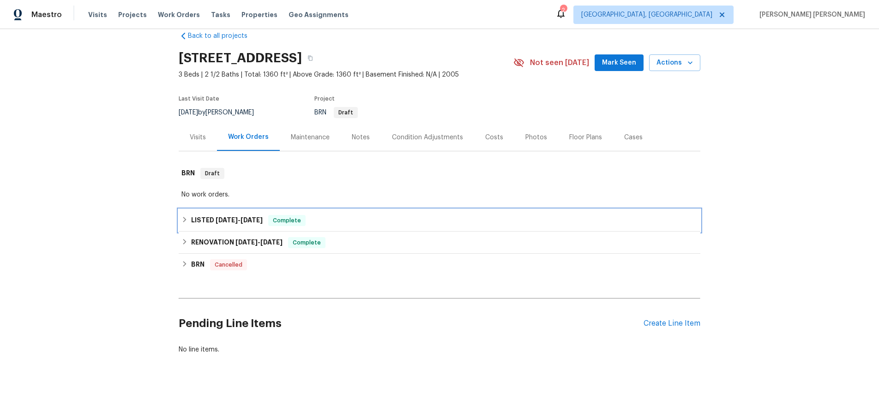
click at [263, 222] on span "4/18/25" at bounding box center [251, 220] width 22 height 6
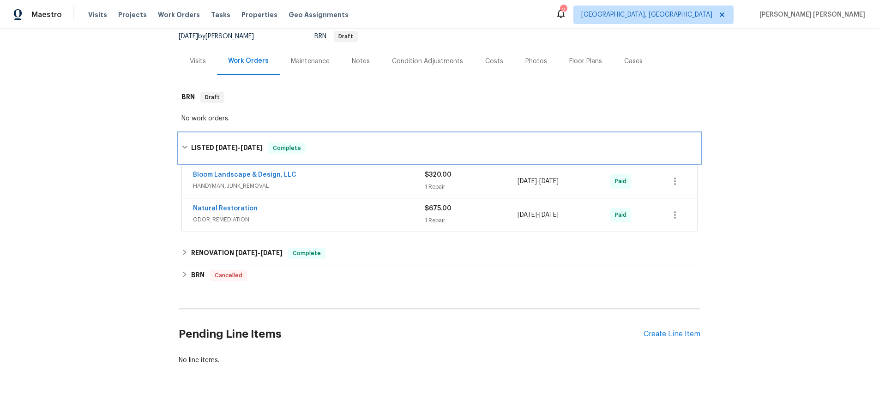
scroll to position [95, 0]
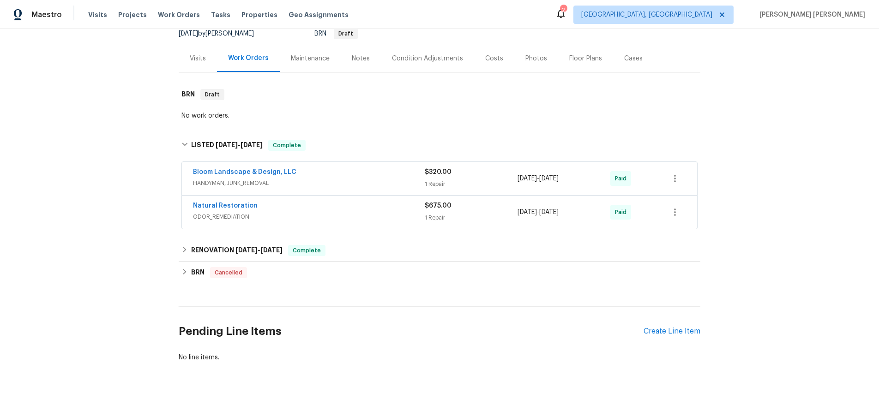
click at [392, 178] on div "Bloom Landscape & Design, LLC" at bounding box center [309, 173] width 232 height 11
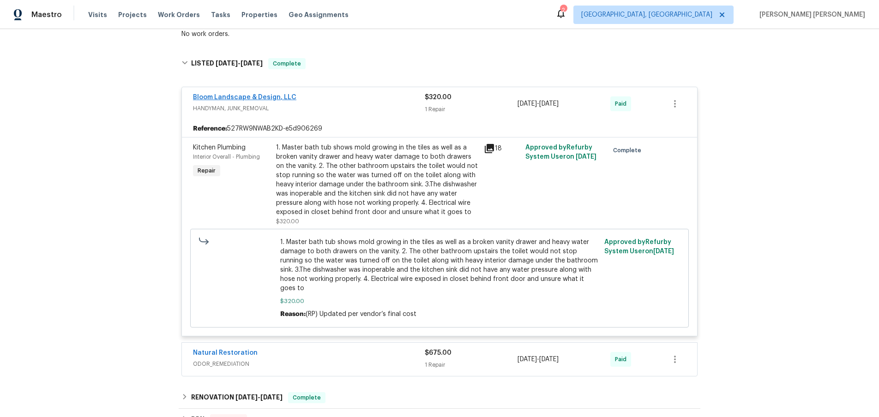
scroll to position [181, 0]
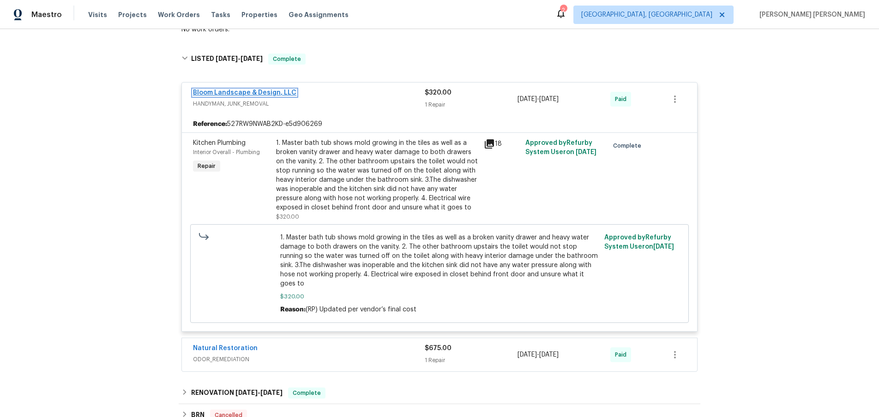
click at [251, 95] on link "Bloom Landscape & Design, LLC" at bounding box center [244, 93] width 103 height 6
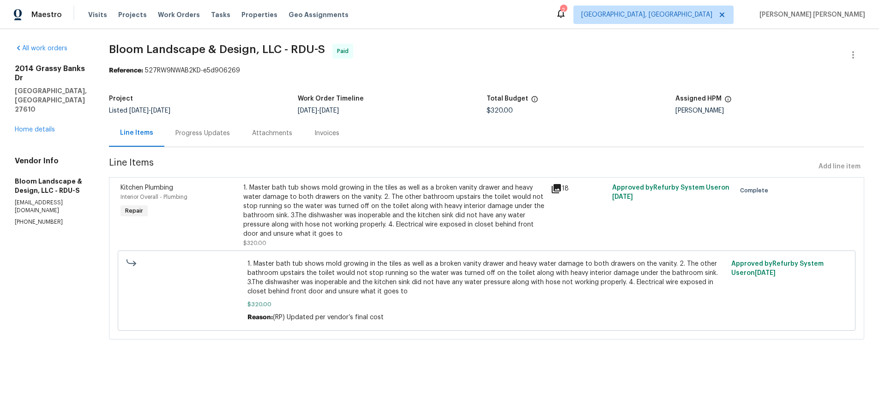
drag, startPoint x: 205, startPoint y: 139, endPoint x: 220, endPoint y: 137, distance: 15.4
click at [206, 138] on div "Progress Updates" at bounding box center [202, 133] width 77 height 27
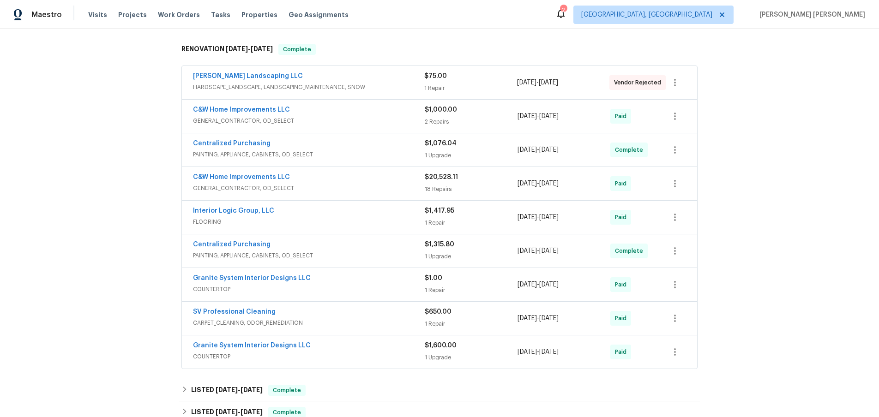
scroll to position [96, 0]
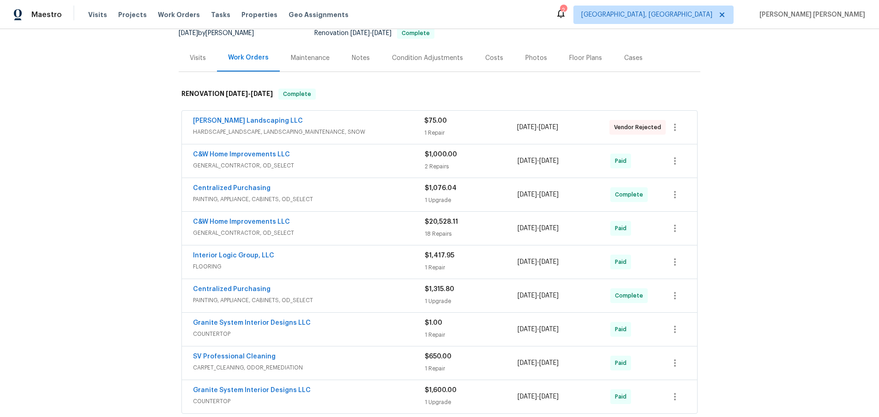
click at [198, 56] on div "Visits" at bounding box center [198, 58] width 16 height 9
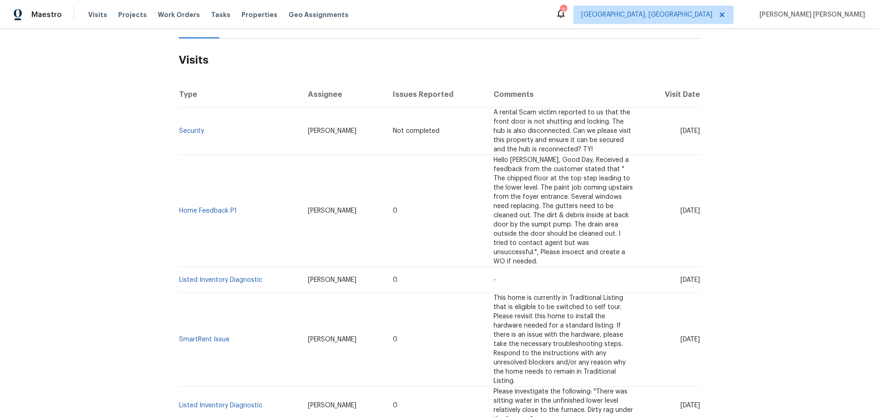
scroll to position [146, 0]
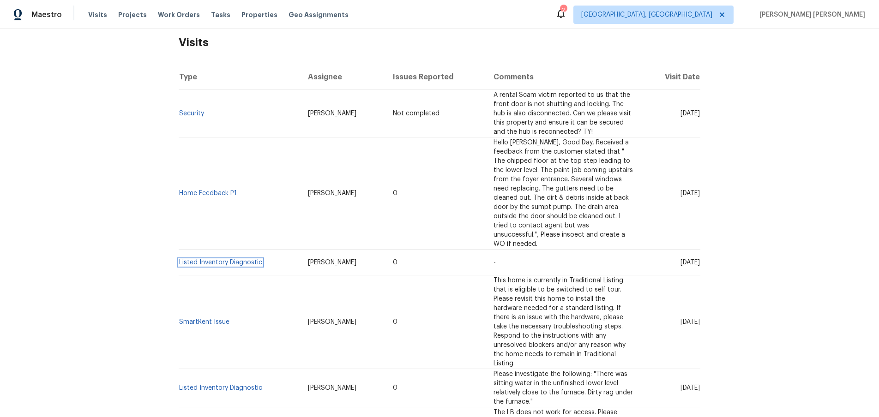
click at [231, 259] on link "Listed Inventory Diagnostic" at bounding box center [220, 262] width 83 height 6
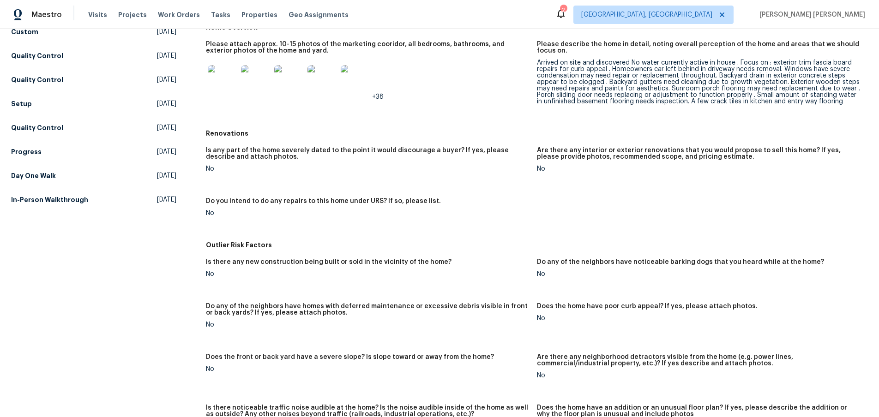
scroll to position [235, 0]
click at [229, 80] on img at bounding box center [223, 79] width 30 height 30
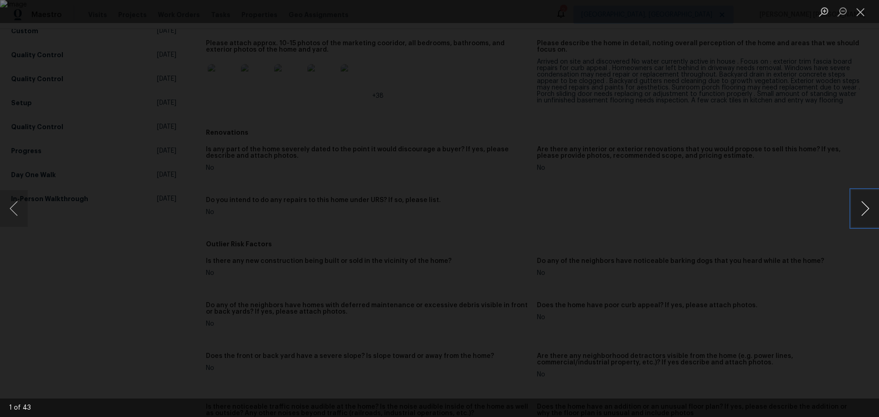
click at [859, 210] on button "Next image" at bounding box center [865, 208] width 28 height 37
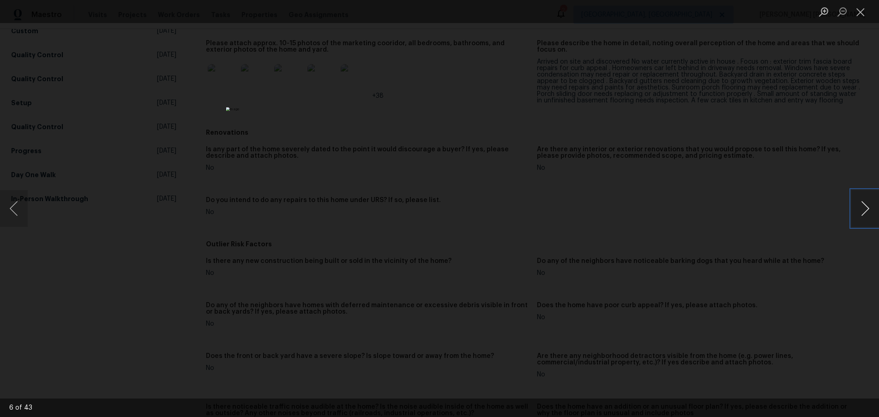
click at [859, 210] on button "Next image" at bounding box center [865, 208] width 28 height 37
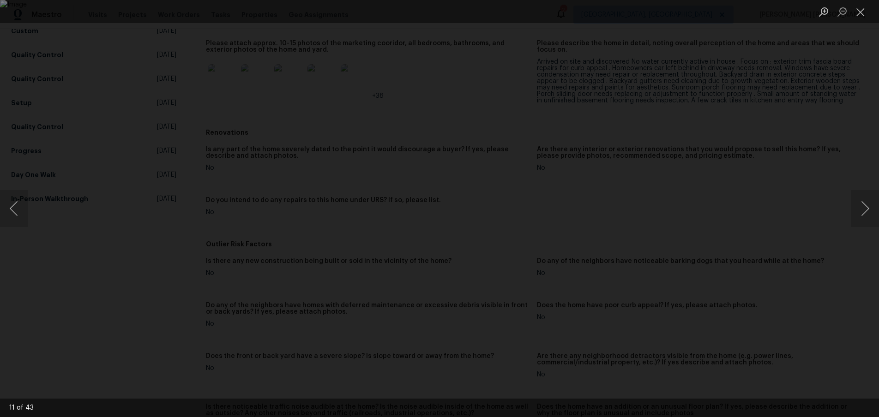
click at [802, 232] on div "Lightbox" at bounding box center [439, 208] width 879 height 417
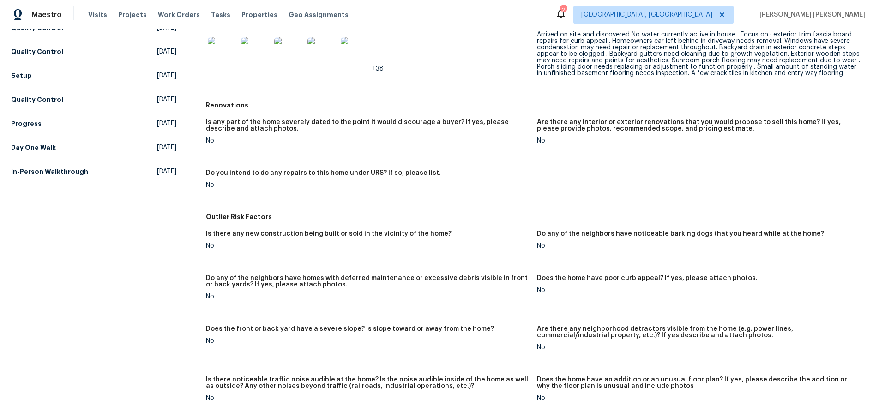
scroll to position [0, 0]
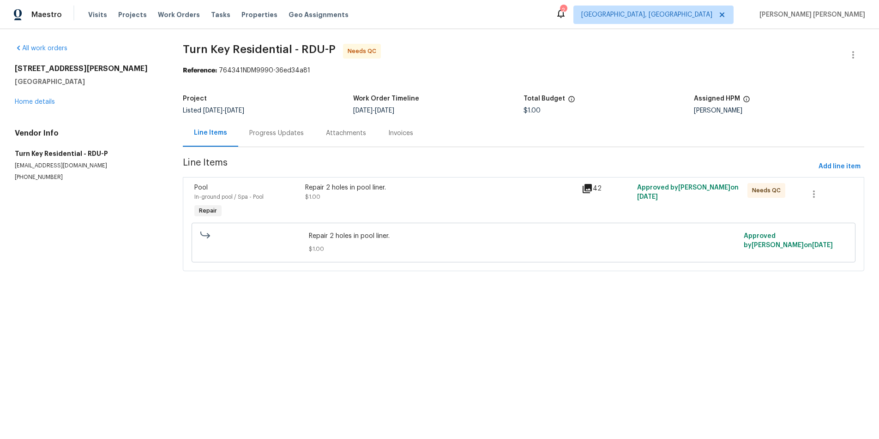
click at [586, 187] on icon at bounding box center [586, 188] width 9 height 9
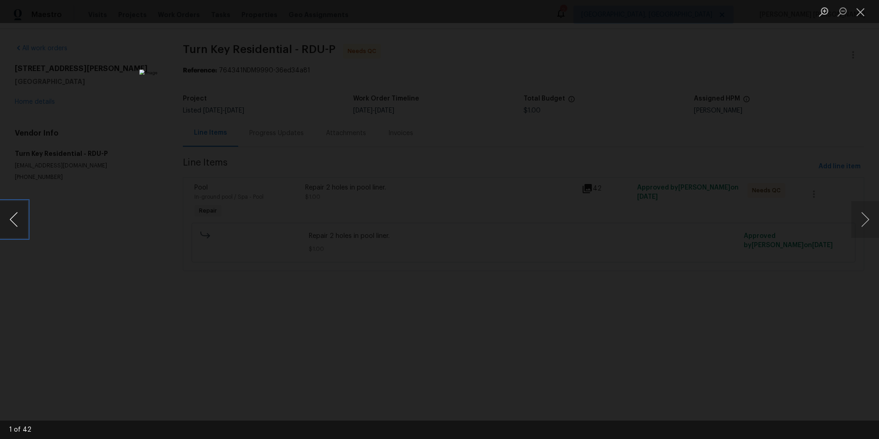
click at [17, 222] on button "Previous image" at bounding box center [14, 219] width 28 height 37
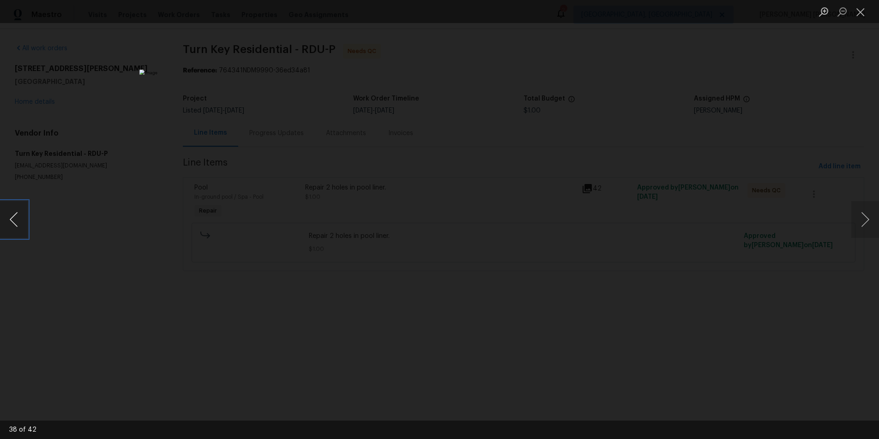
click at [17, 222] on button "Previous image" at bounding box center [14, 219] width 28 height 37
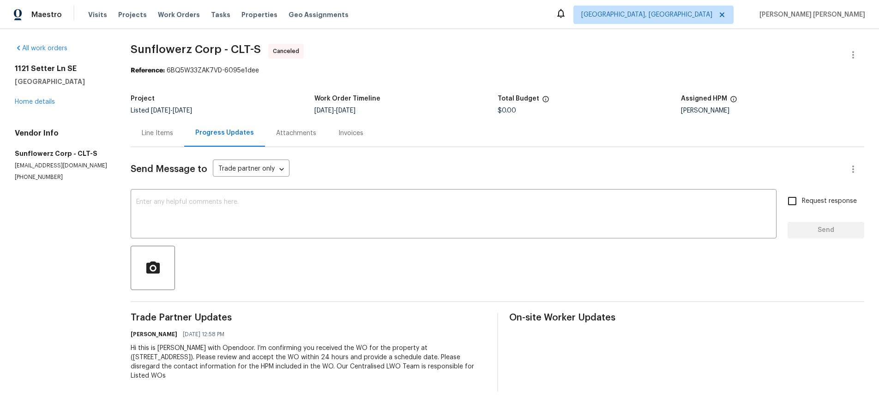
click at [149, 139] on div "Line Items" at bounding box center [158, 133] width 54 height 27
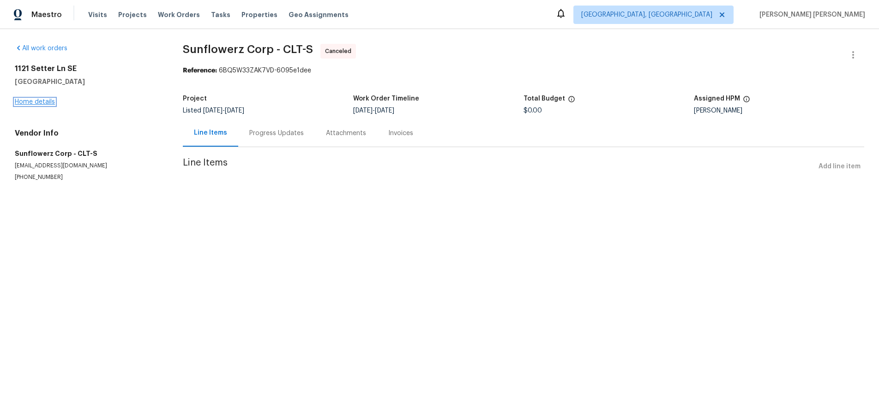
click at [43, 103] on link "Home details" at bounding box center [35, 102] width 40 height 6
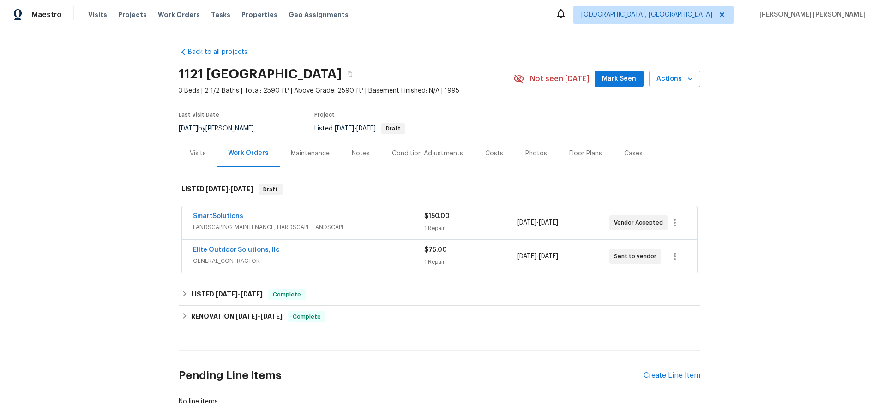
click at [375, 222] on div "SmartSolutions" at bounding box center [308, 217] width 231 height 11
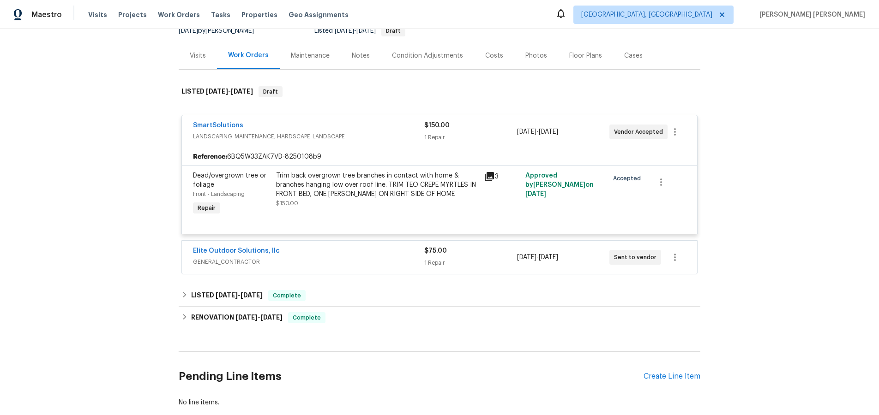
scroll to position [99, 0]
click at [353, 263] on span "GENERAL_CONTRACTOR" at bounding box center [308, 261] width 231 height 9
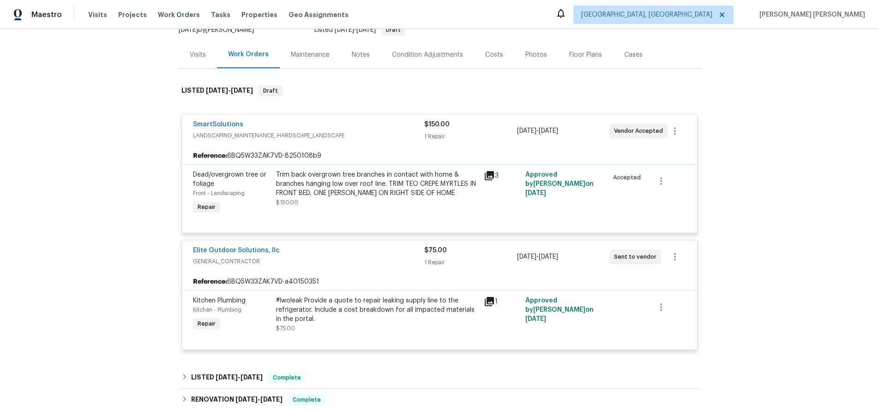
click at [197, 56] on div "Visits" at bounding box center [198, 54] width 16 height 9
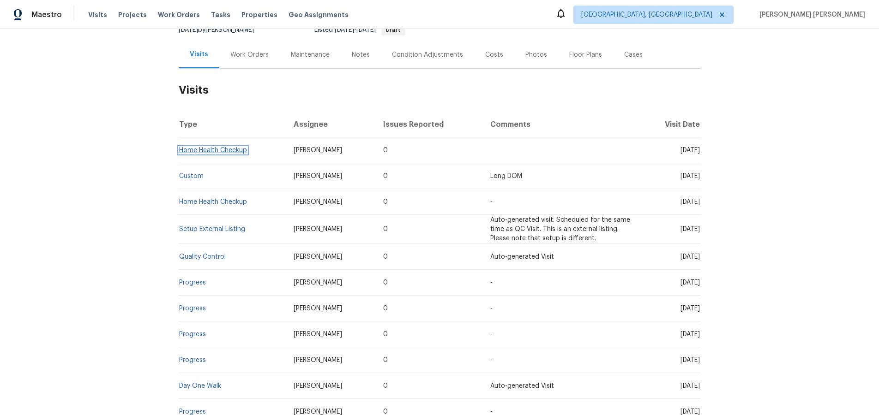
click at [231, 150] on link "Home Health Checkup" at bounding box center [213, 150] width 68 height 6
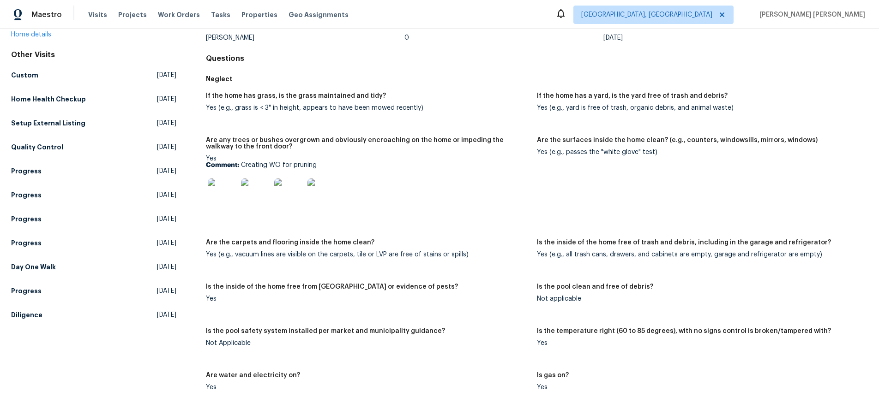
scroll to position [77, 0]
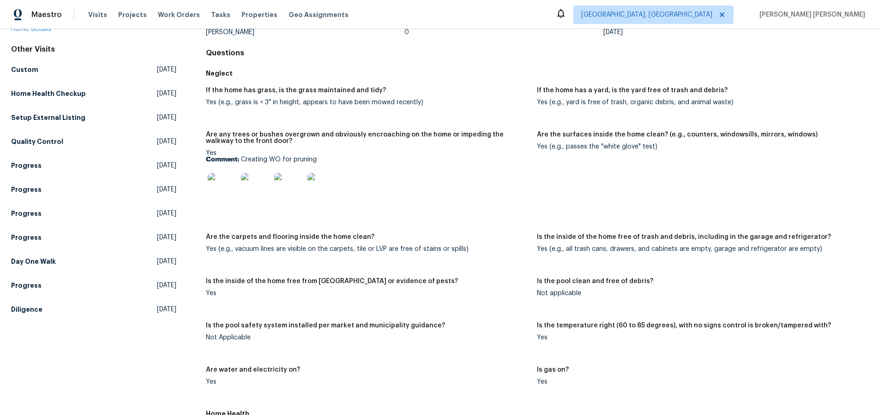
click at [224, 195] on img at bounding box center [223, 188] width 30 height 30
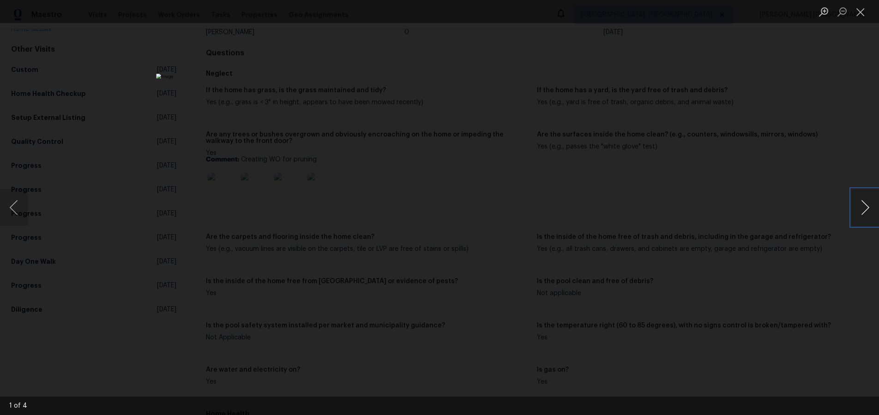
click at [864, 209] on button "Next image" at bounding box center [865, 207] width 28 height 37
click at [791, 271] on div "Lightbox" at bounding box center [439, 207] width 879 height 415
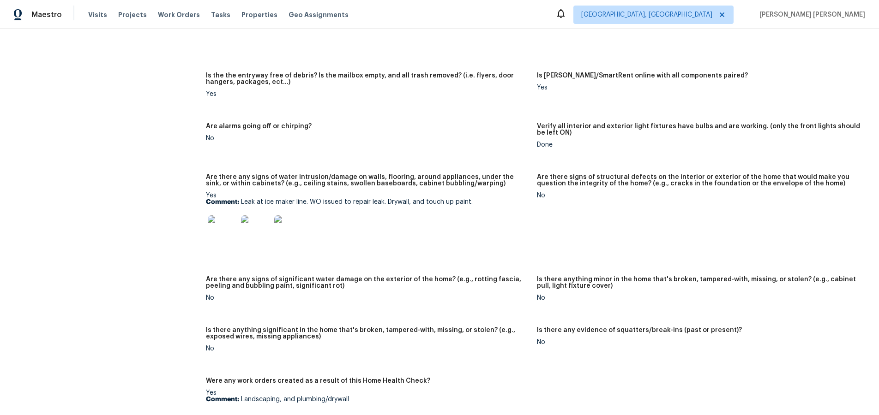
scroll to position [511, 0]
click at [231, 230] on img at bounding box center [223, 230] width 30 height 30
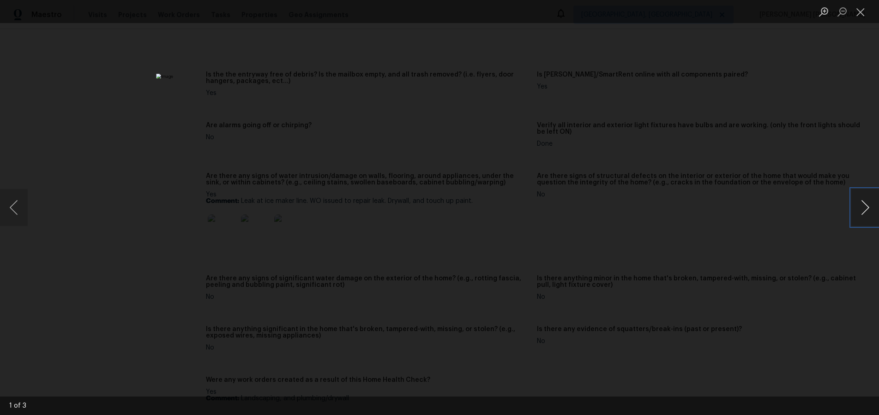
click at [865, 212] on button "Next image" at bounding box center [865, 207] width 28 height 37
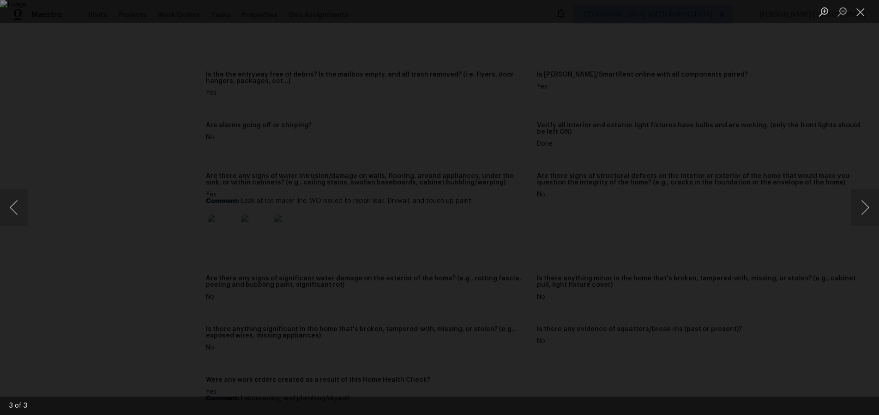
click at [814, 278] on div "Lightbox" at bounding box center [439, 207] width 879 height 415
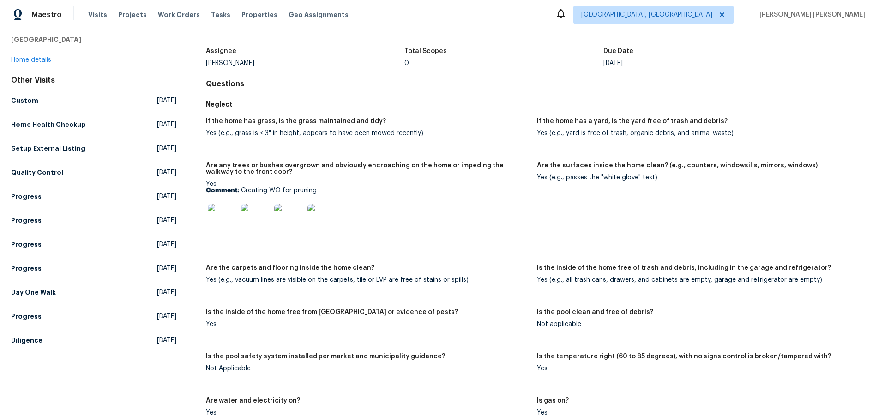
scroll to position [0, 0]
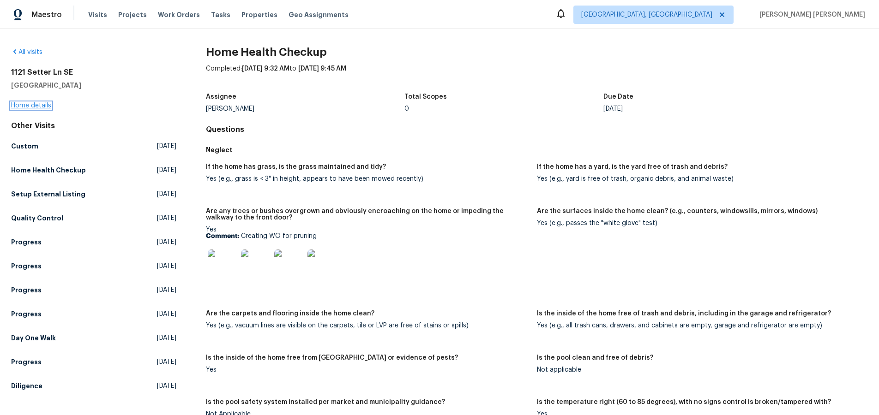
click at [37, 103] on link "Home details" at bounding box center [31, 105] width 40 height 6
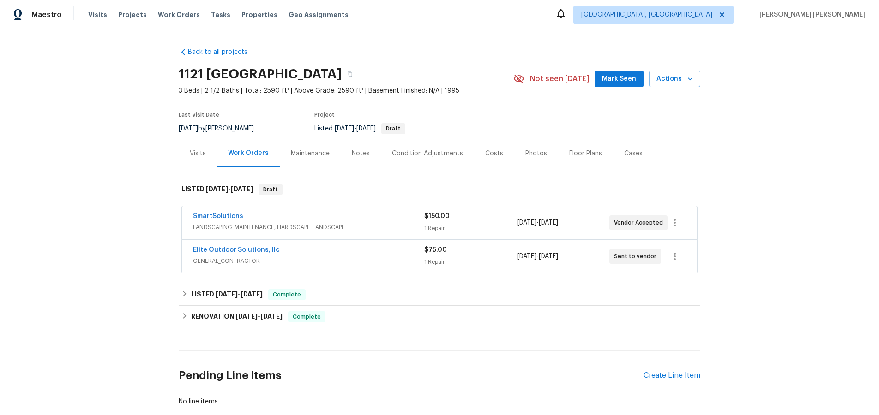
click at [486, 257] on div "$75.00 1 Repair" at bounding box center [470, 257] width 92 height 22
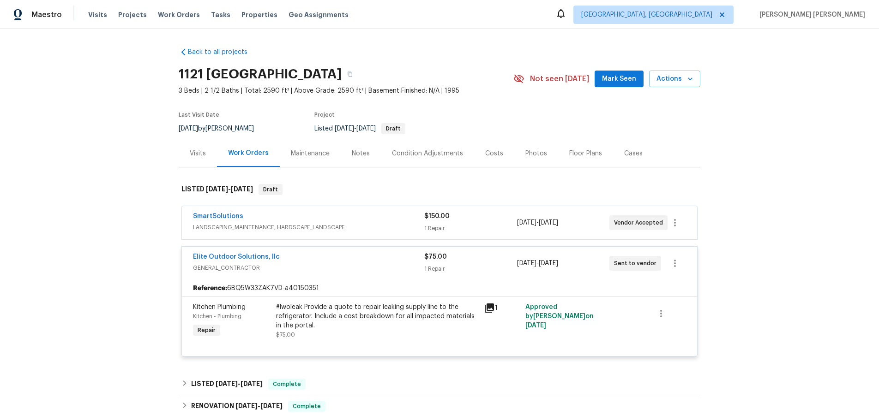
click at [490, 230] on div "1 Repair" at bounding box center [470, 228] width 92 height 9
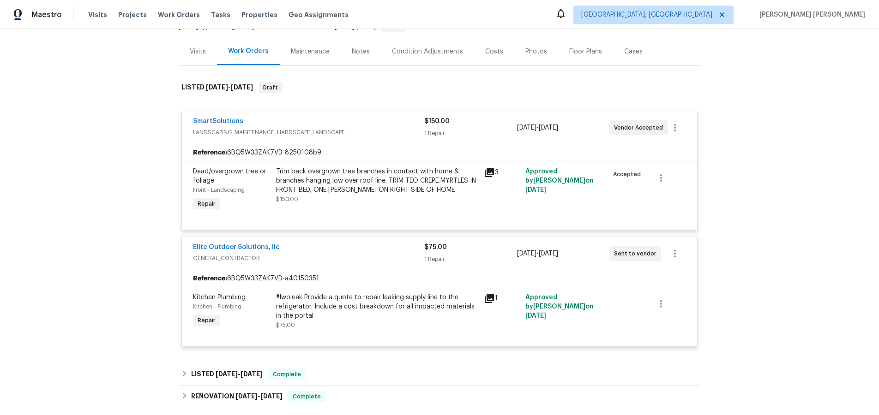
scroll to position [105, 0]
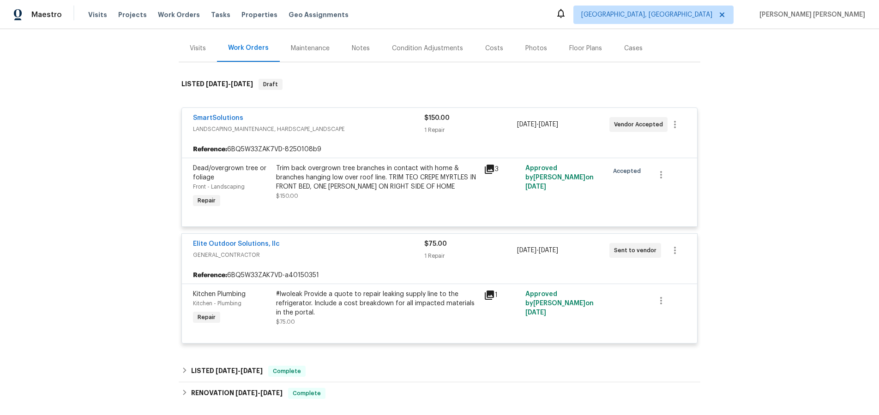
click at [196, 49] on div "Visits" at bounding box center [198, 48] width 16 height 9
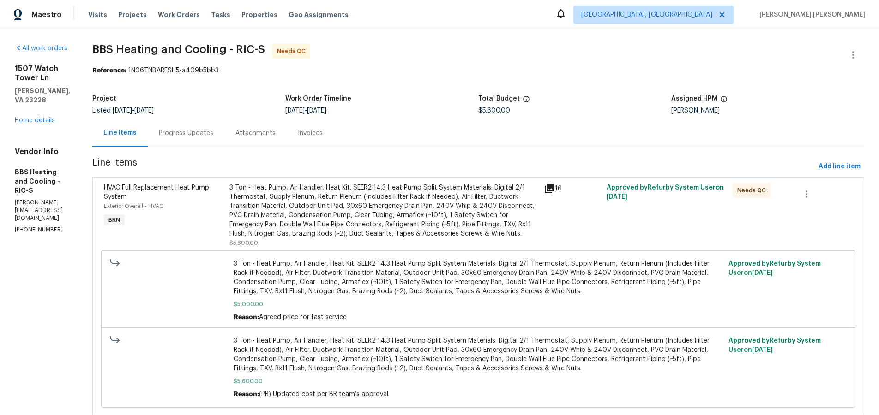
click at [555, 190] on icon at bounding box center [549, 188] width 11 height 11
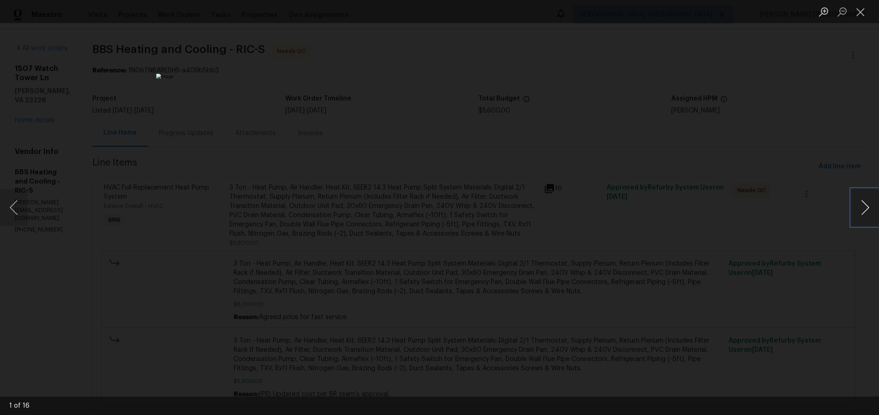
click at [859, 212] on button "Next image" at bounding box center [865, 207] width 28 height 37
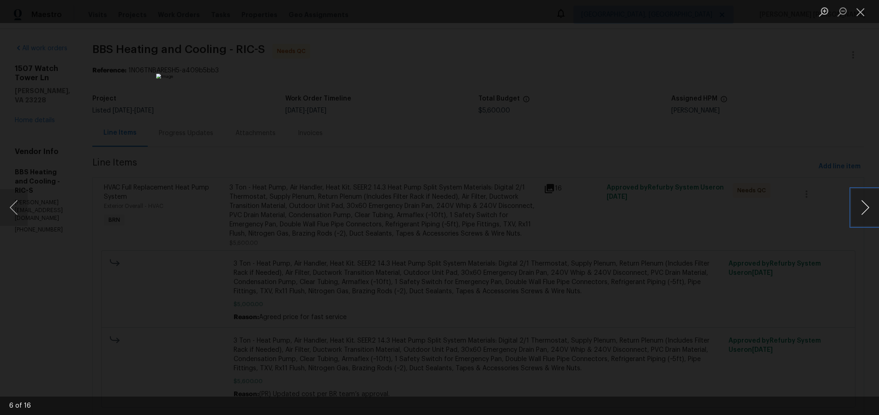
click at [859, 212] on button "Next image" at bounding box center [865, 207] width 28 height 37
click at [861, 215] on button "Next image" at bounding box center [865, 207] width 28 height 37
click at [860, 215] on button "Next image" at bounding box center [865, 207] width 28 height 37
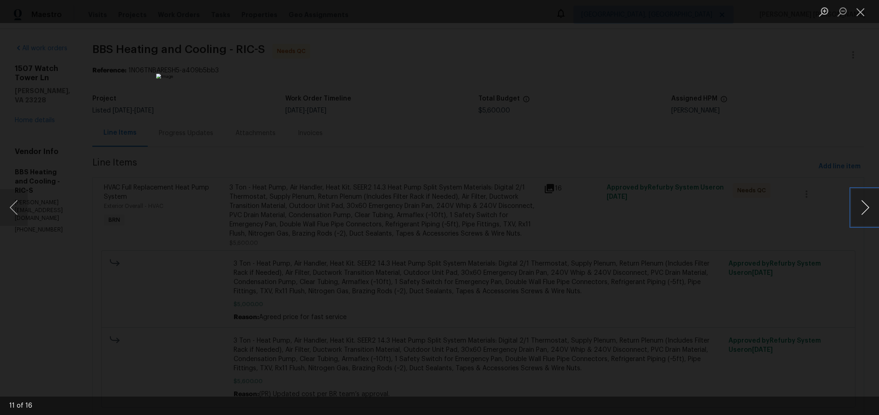
click at [860, 215] on button "Next image" at bounding box center [865, 207] width 28 height 37
